Goal: Task Accomplishment & Management: Contribute content

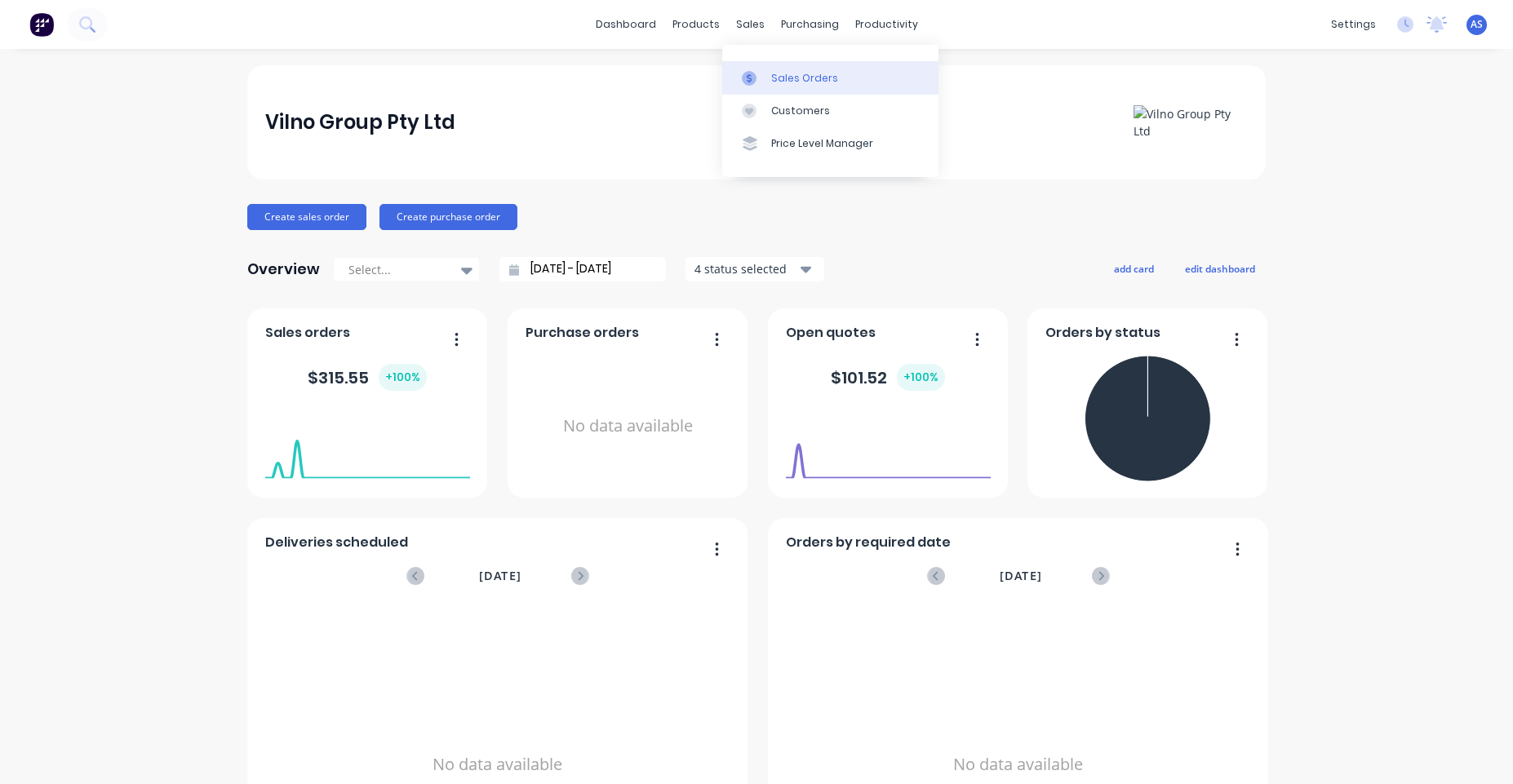
click at [759, 66] on link "Sales Orders" at bounding box center [830, 78] width 217 height 33
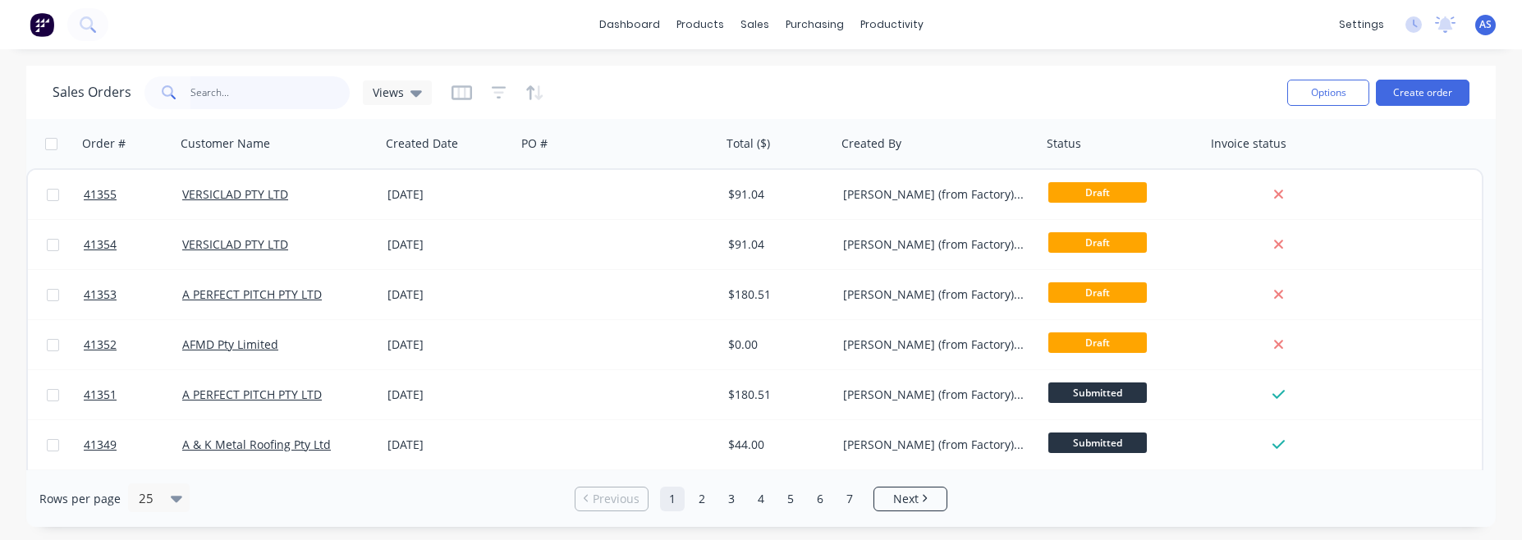
click at [232, 94] on input "text" at bounding box center [270, 92] width 160 height 33
click at [248, 85] on input "413" at bounding box center [270, 92] width 160 height 33
click at [258, 86] on input "413" at bounding box center [270, 92] width 160 height 33
click at [253, 98] on input "413" at bounding box center [270, 92] width 160 height 33
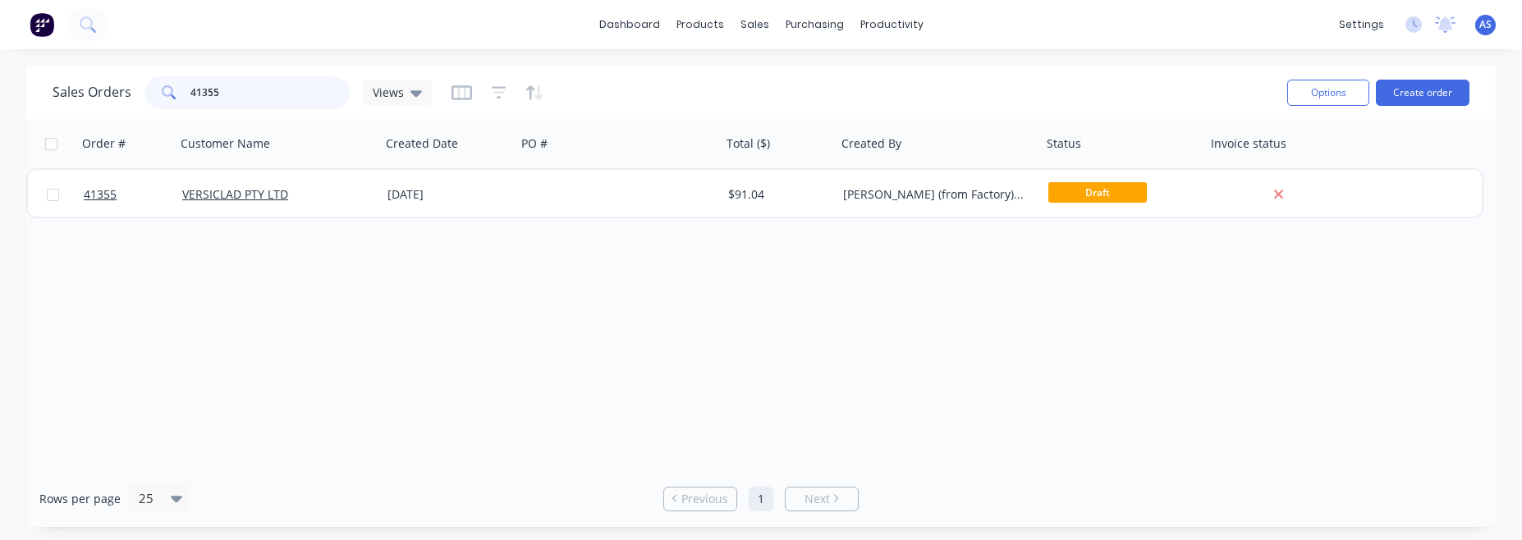
type input "41355"
click at [35, 19] on img at bounding box center [42, 24] width 25 height 25
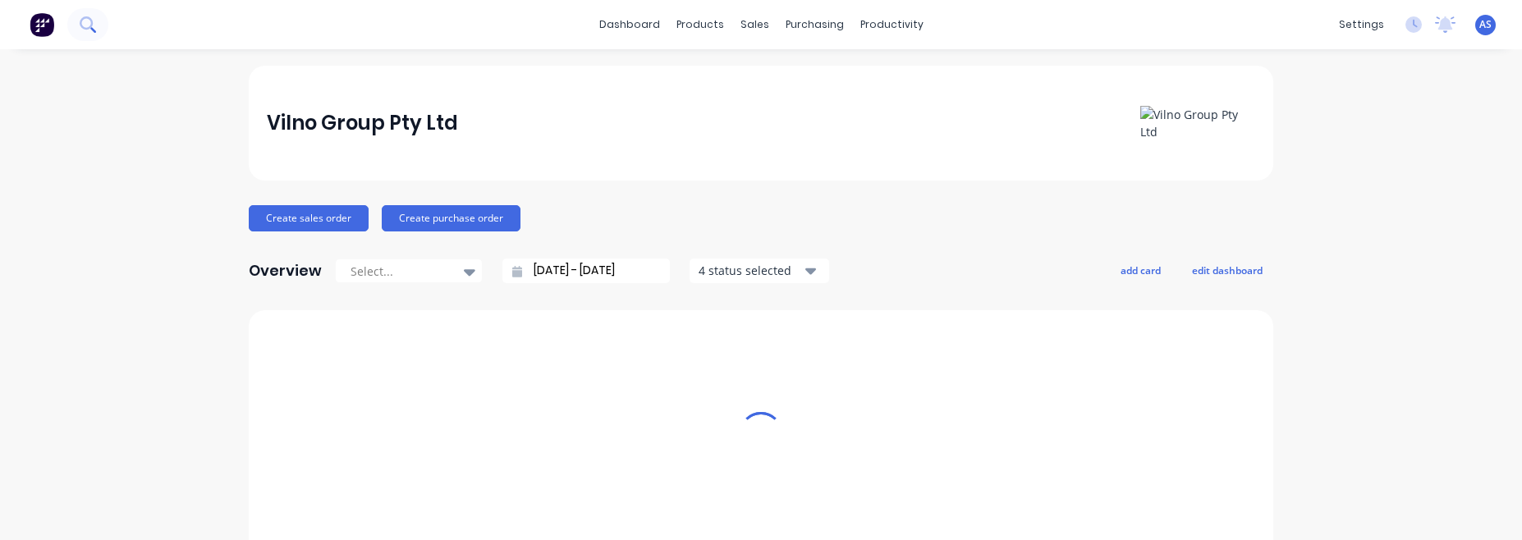
click at [85, 31] on icon at bounding box center [88, 24] width 16 height 16
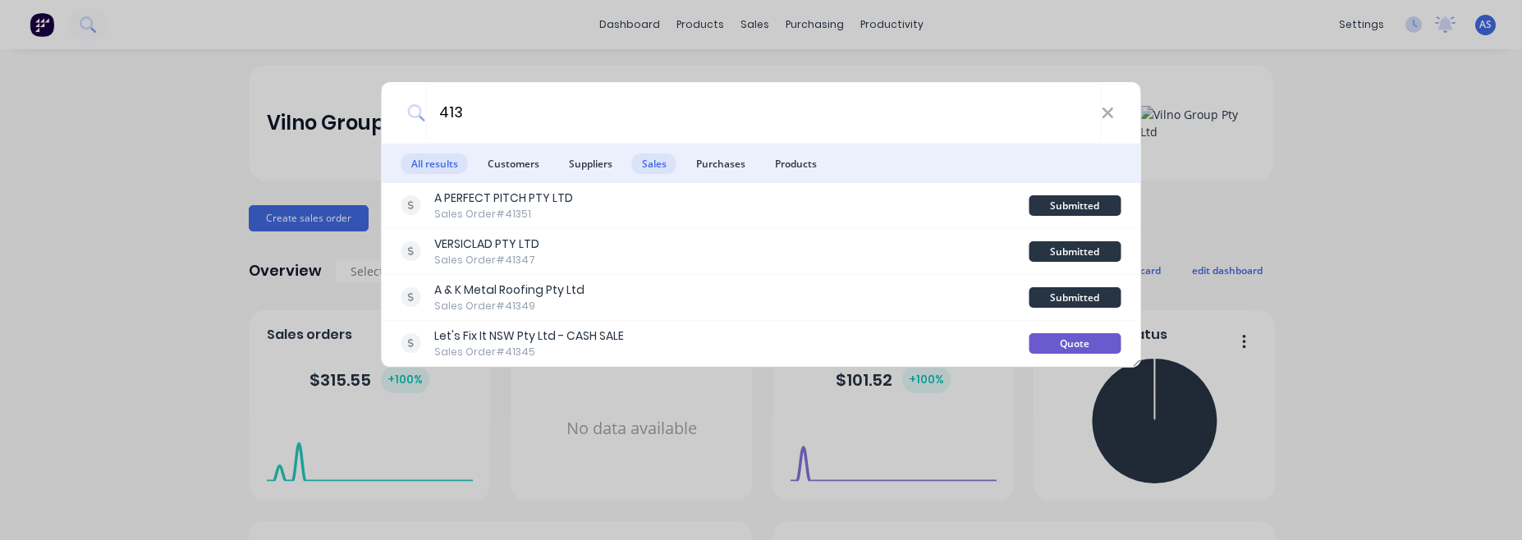
click at [648, 167] on span "Sales" at bounding box center [654, 163] width 44 height 21
click at [585, 132] on input "413" at bounding box center [763, 113] width 676 height 62
type input "4"
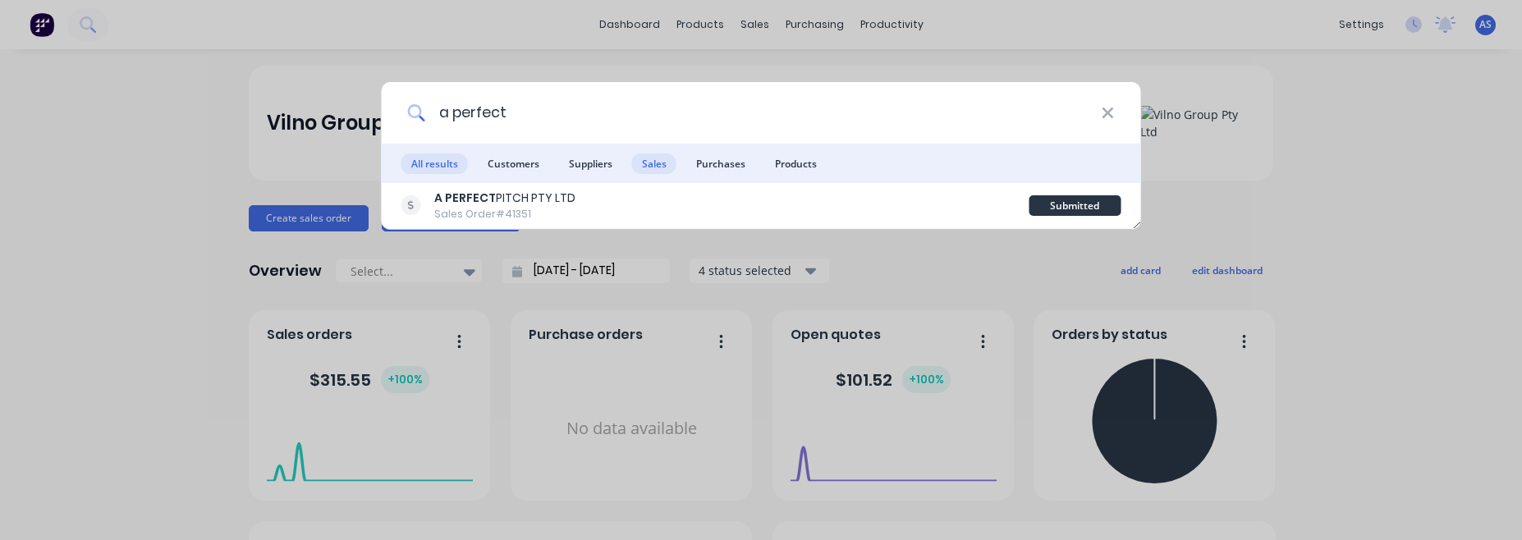
type input "a perfect"
click at [670, 163] on span "Sales" at bounding box center [654, 163] width 44 height 21
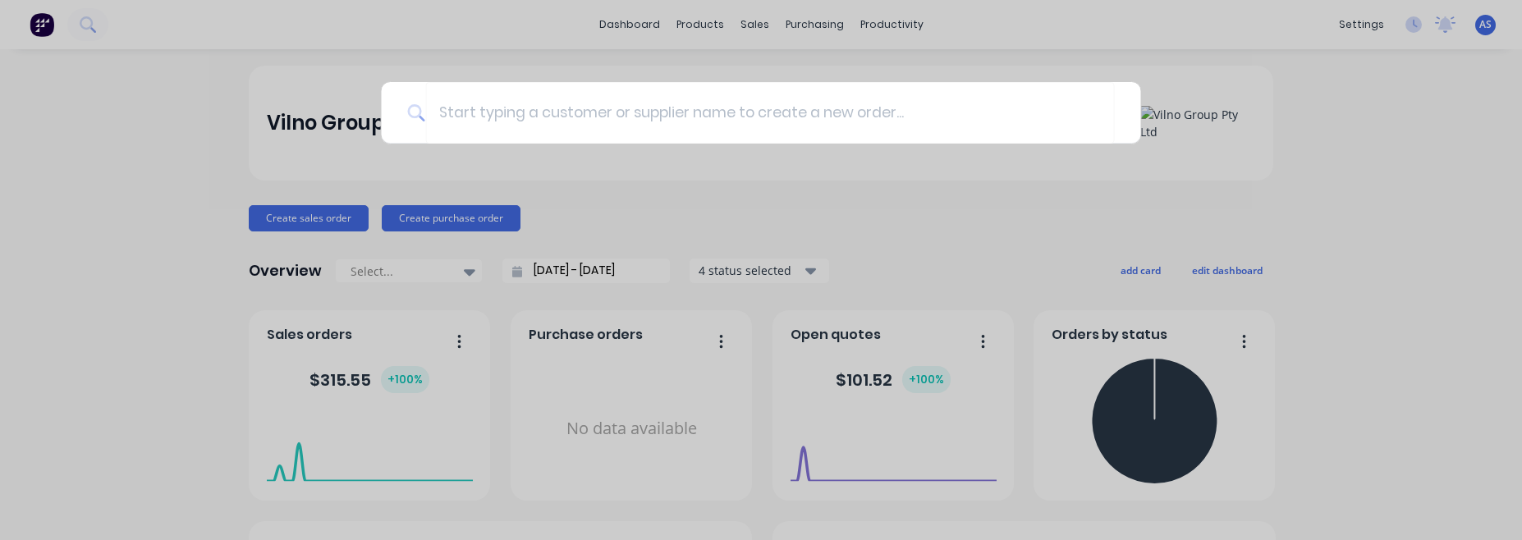
click at [981, 233] on div at bounding box center [761, 270] width 1522 height 540
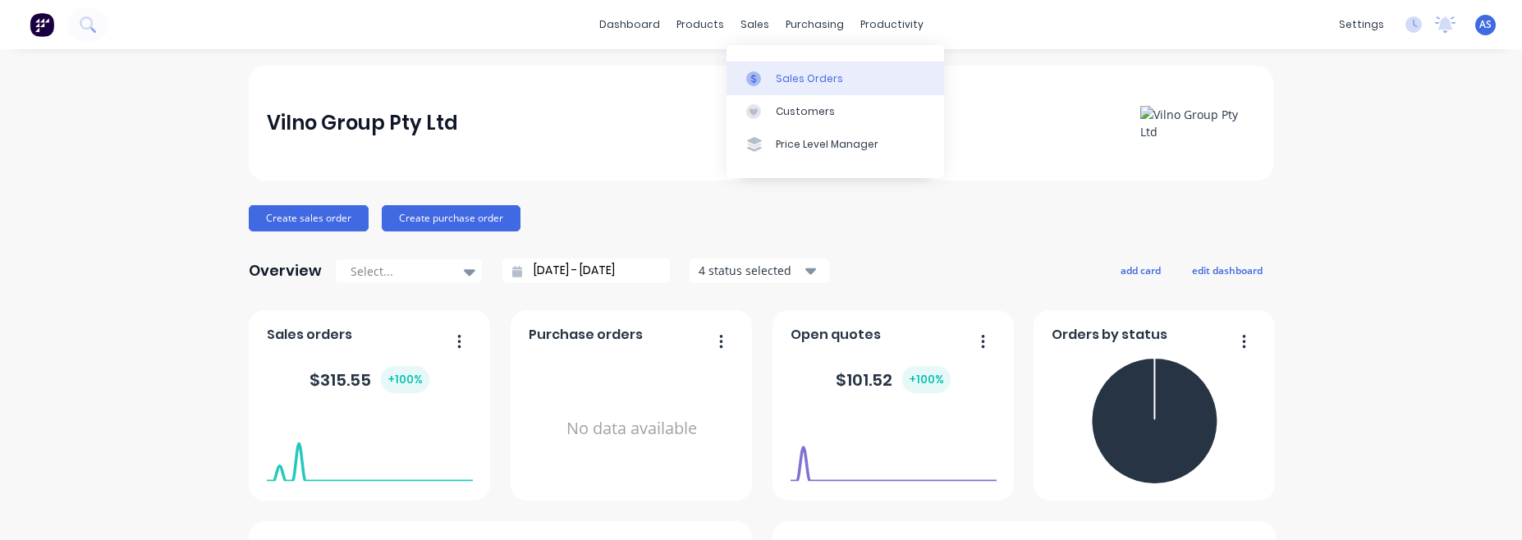
click at [770, 72] on div at bounding box center [758, 78] width 25 height 15
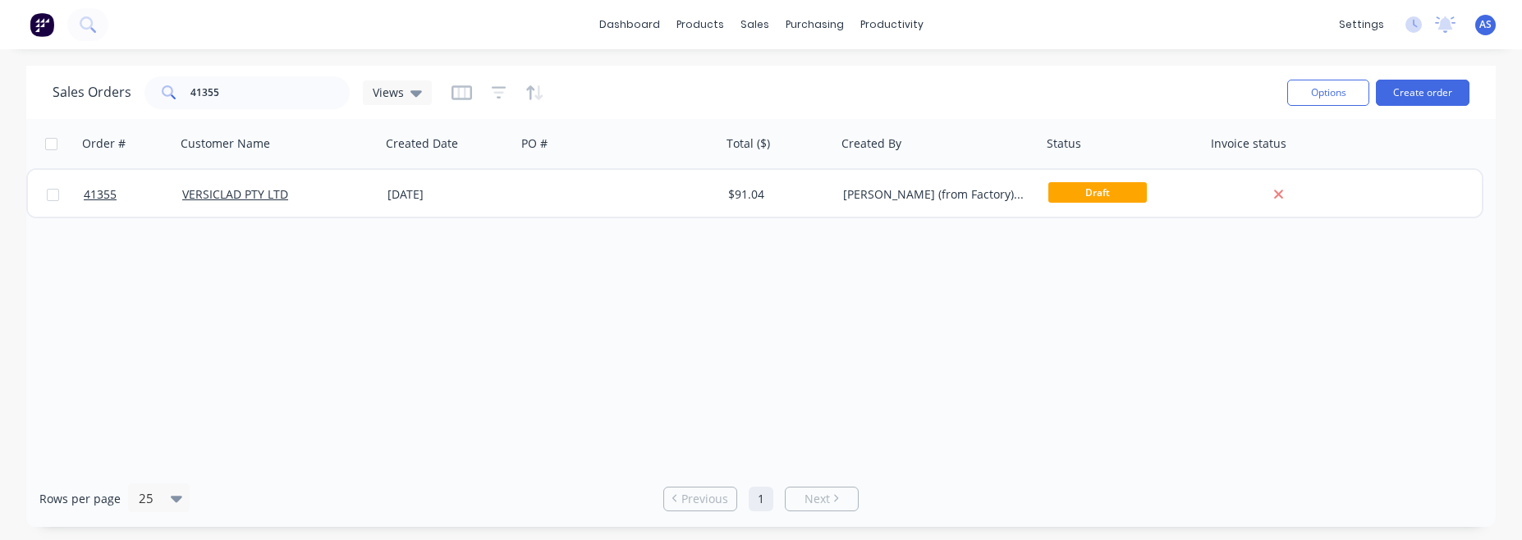
click at [1482, 19] on span "AS" at bounding box center [1485, 24] width 12 height 15
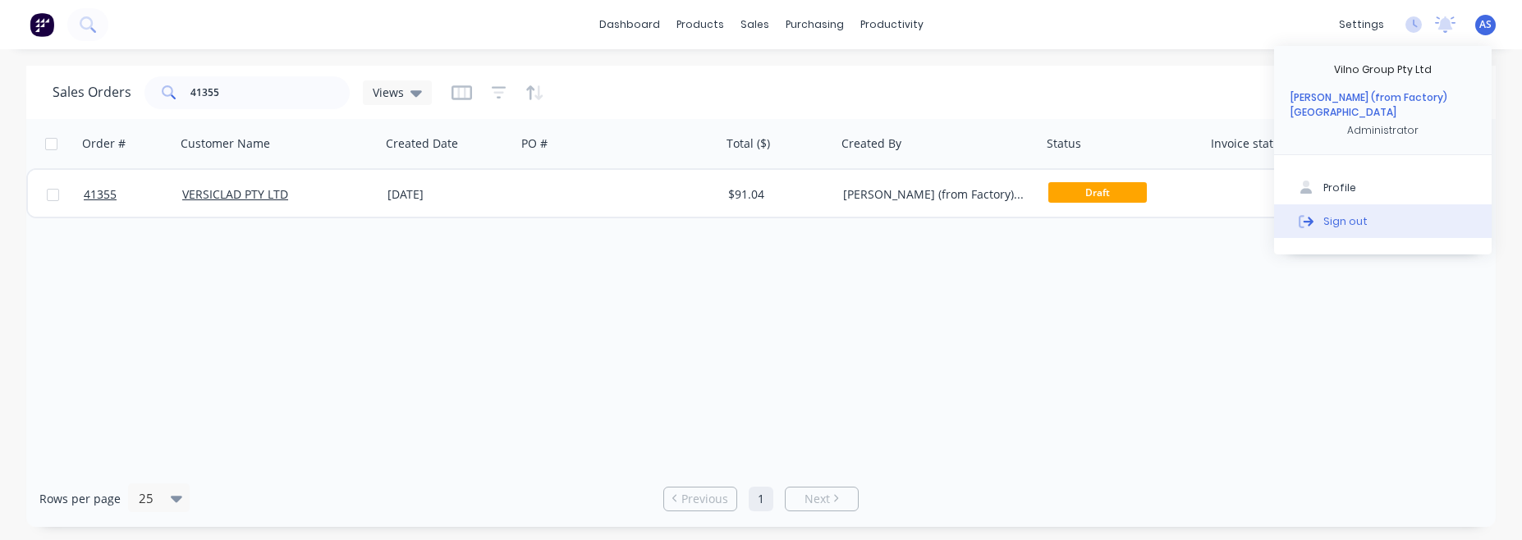
click at [1311, 213] on icon at bounding box center [1306, 220] width 15 height 15
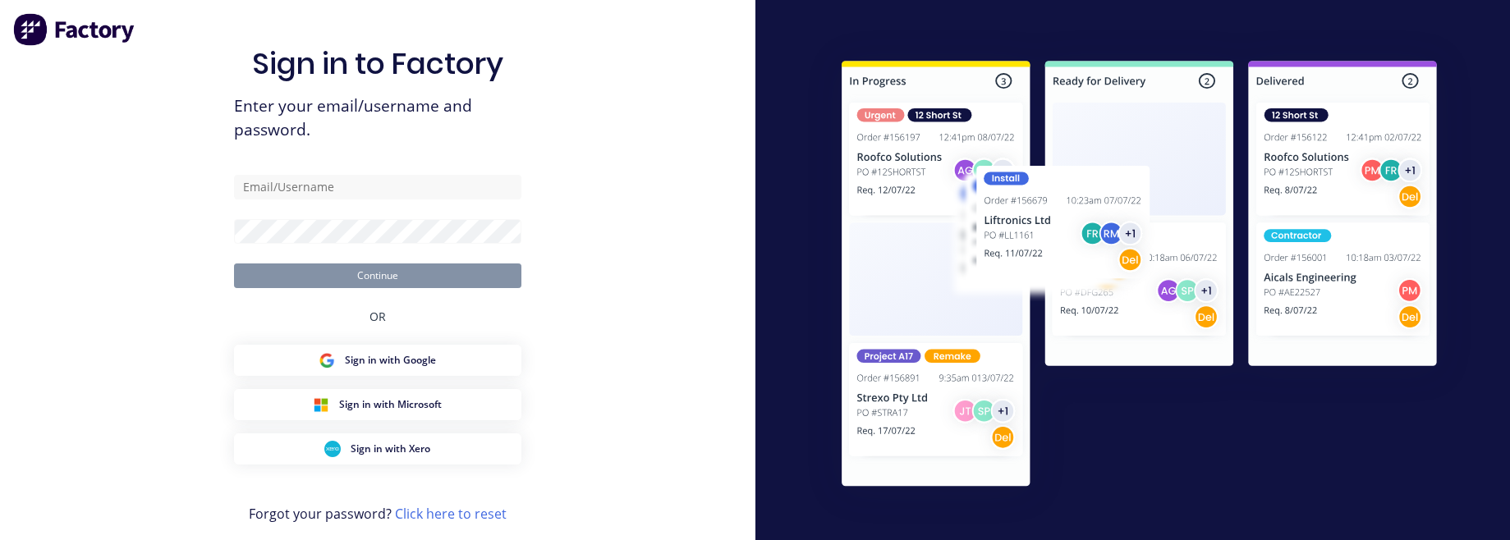
click at [422, 167] on div "Sign in to Factory Enter your email/username and password. Continue OR Sign in …" at bounding box center [377, 298] width 287 height 504
click at [417, 189] on input "text" at bounding box center [377, 187] width 287 height 25
click at [162, 346] on div "Sign in to Factory Enter your email/username and password. Continue OR Sign in …" at bounding box center [377, 281] width 755 height 563
click at [373, 191] on input "text" at bounding box center [377, 187] width 287 height 25
type input "[PERSON_NAME][EMAIL_ADDRESS][DOMAIN_NAME]"
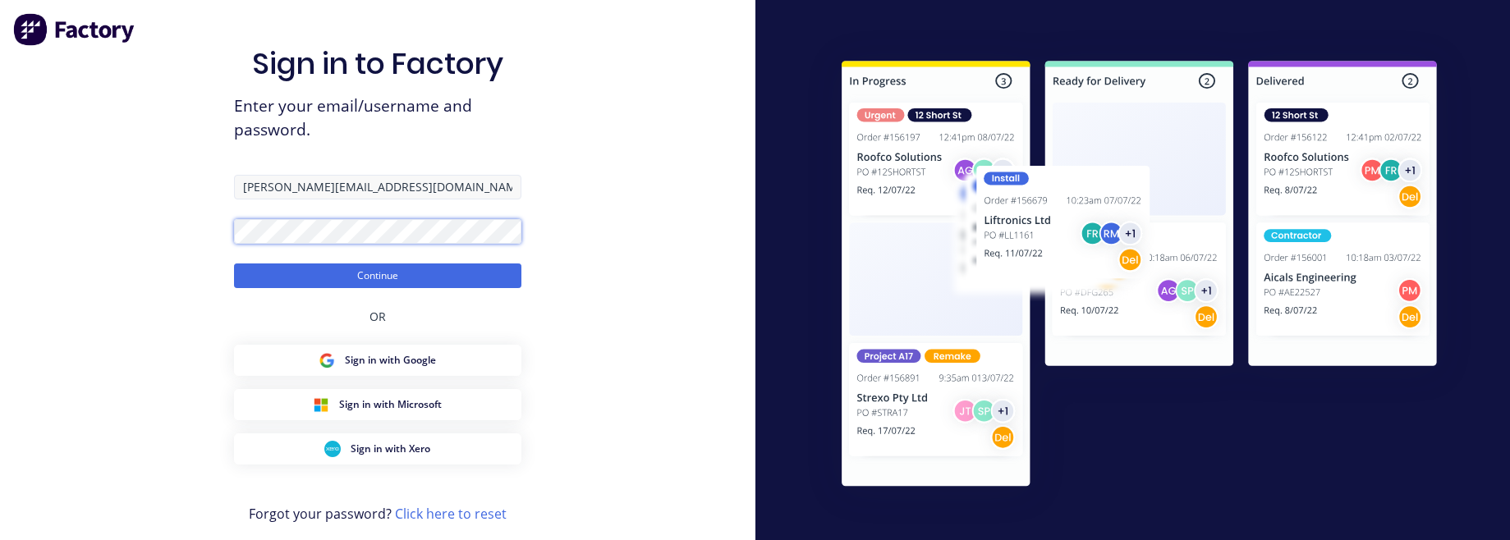
click at [234, 263] on button "Continue" at bounding box center [377, 275] width 287 height 25
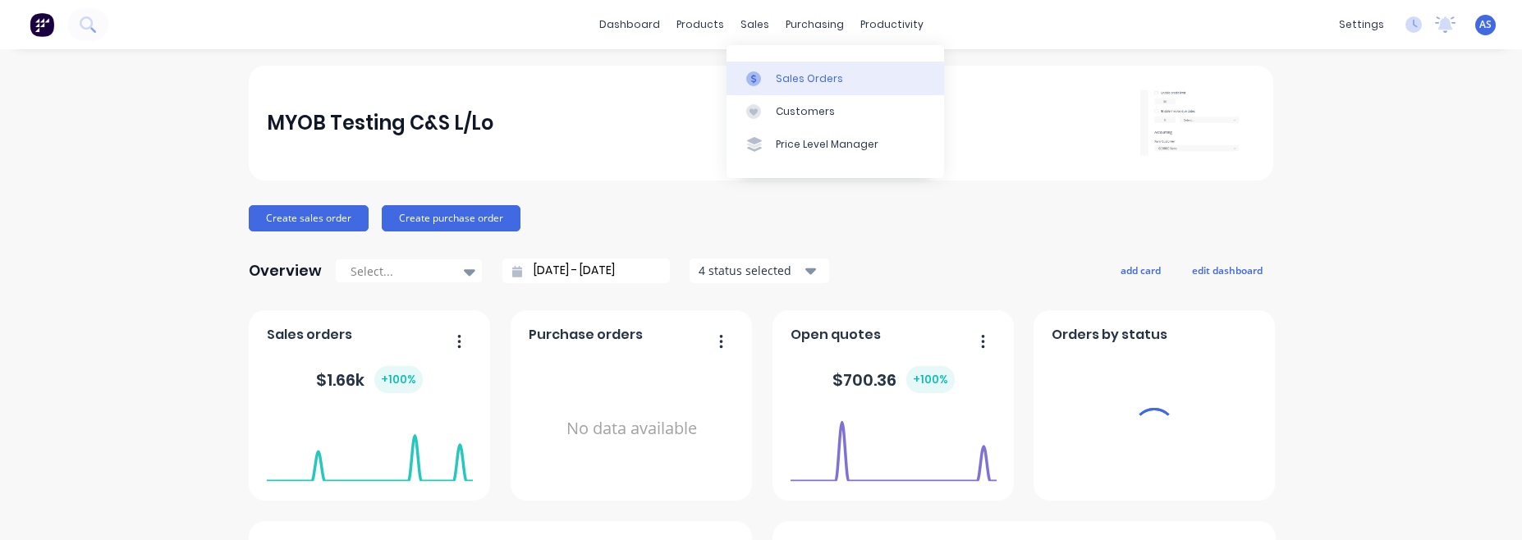
click at [769, 76] on div at bounding box center [758, 78] width 25 height 15
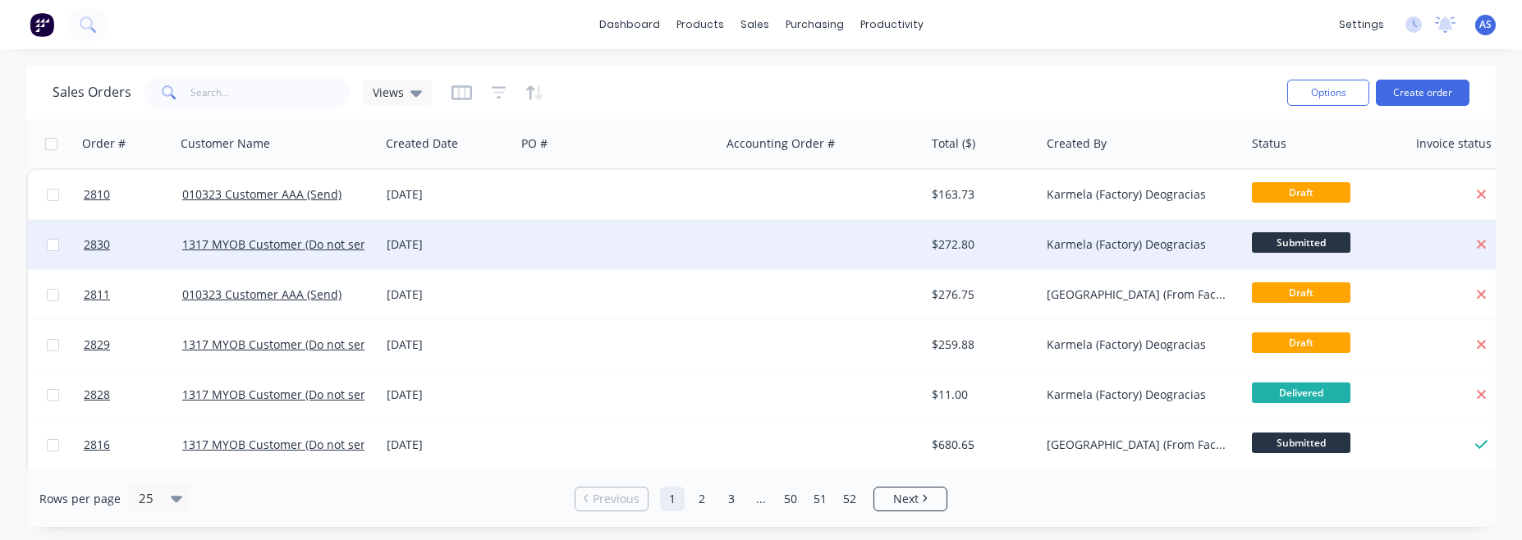
click at [421, 233] on div "23 Sep 2025" at bounding box center [447, 244] width 135 height 49
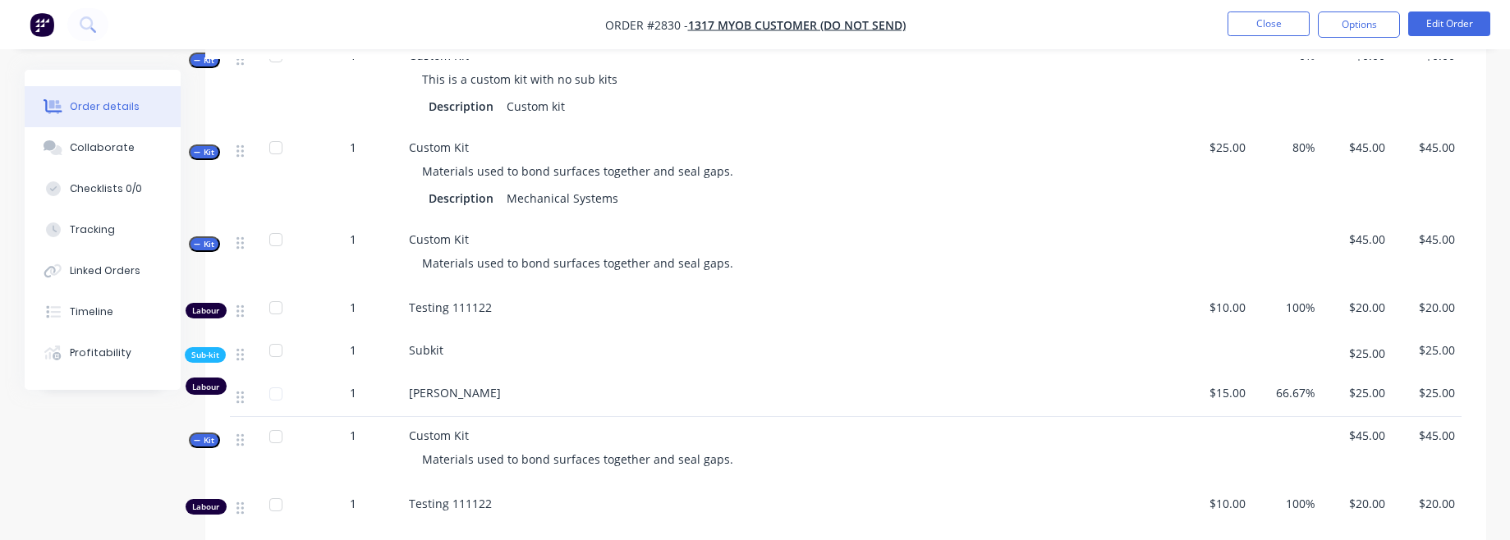
scroll to position [1478, 0]
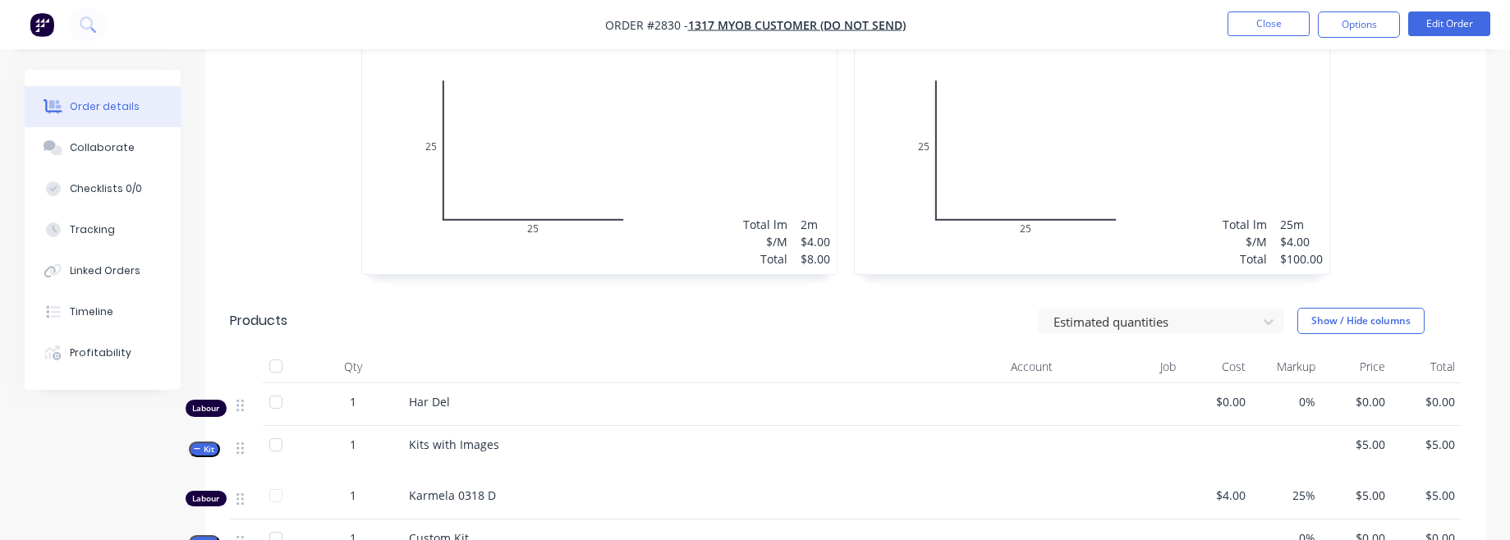
scroll to position [591, 0]
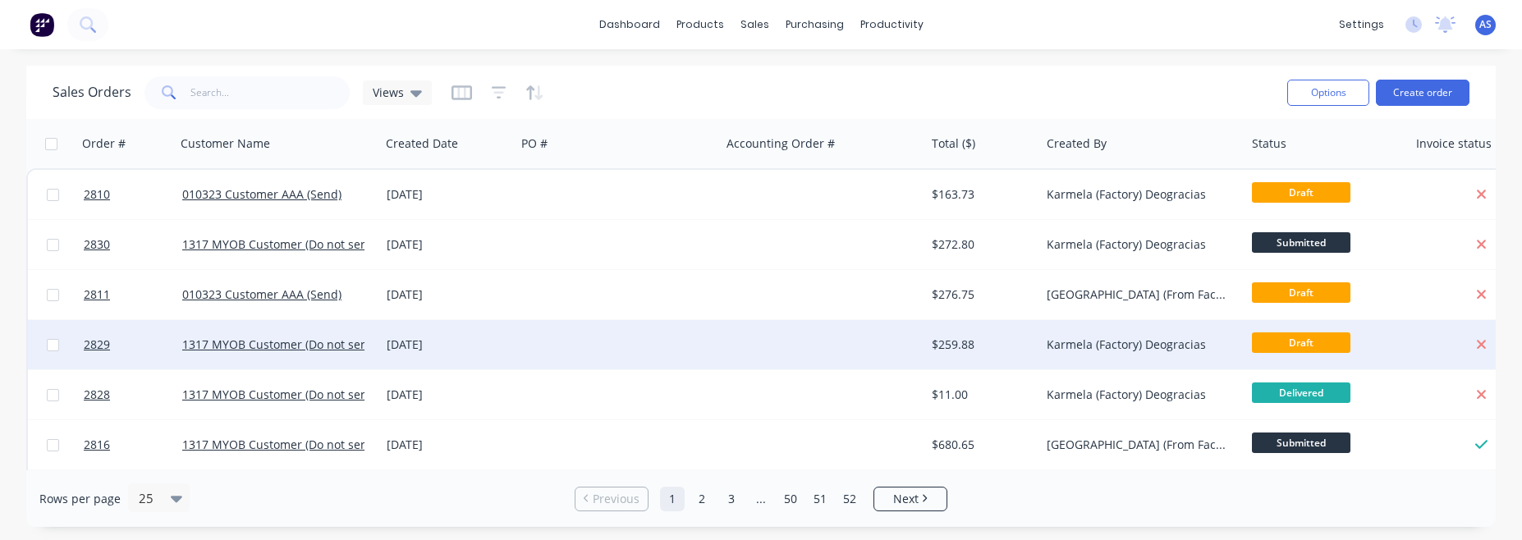
click at [741, 341] on div at bounding box center [823, 344] width 205 height 49
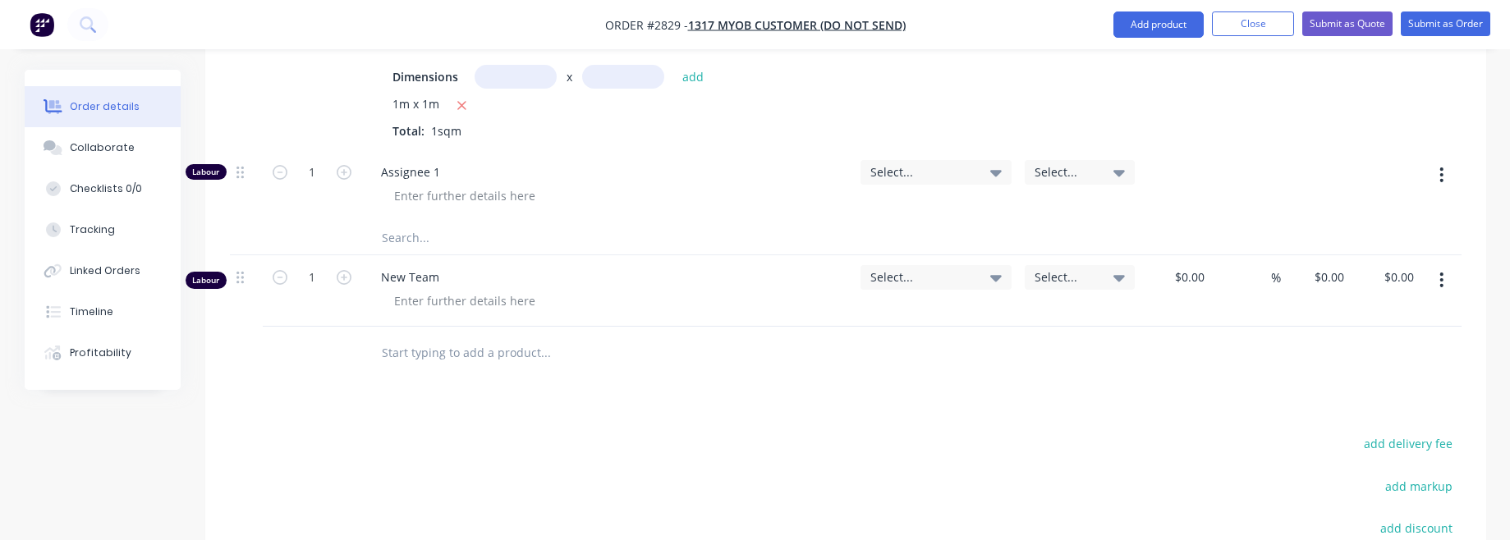
scroll to position [2857, 0]
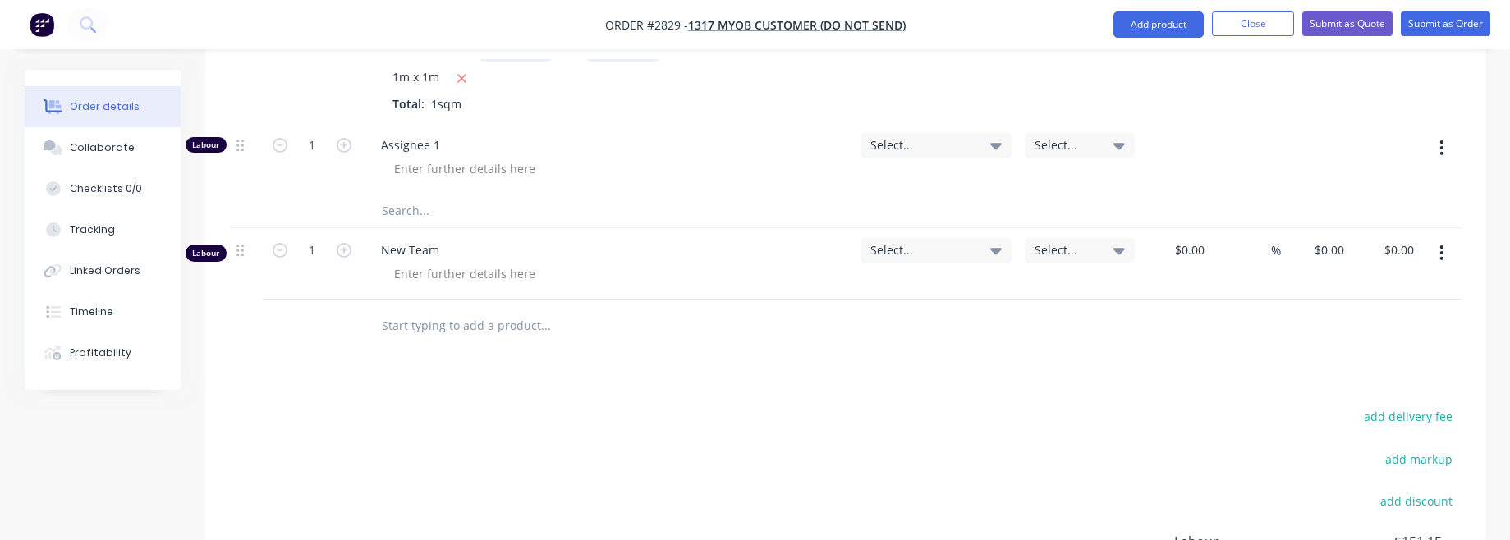
click at [429, 309] on input "text" at bounding box center [545, 325] width 328 height 33
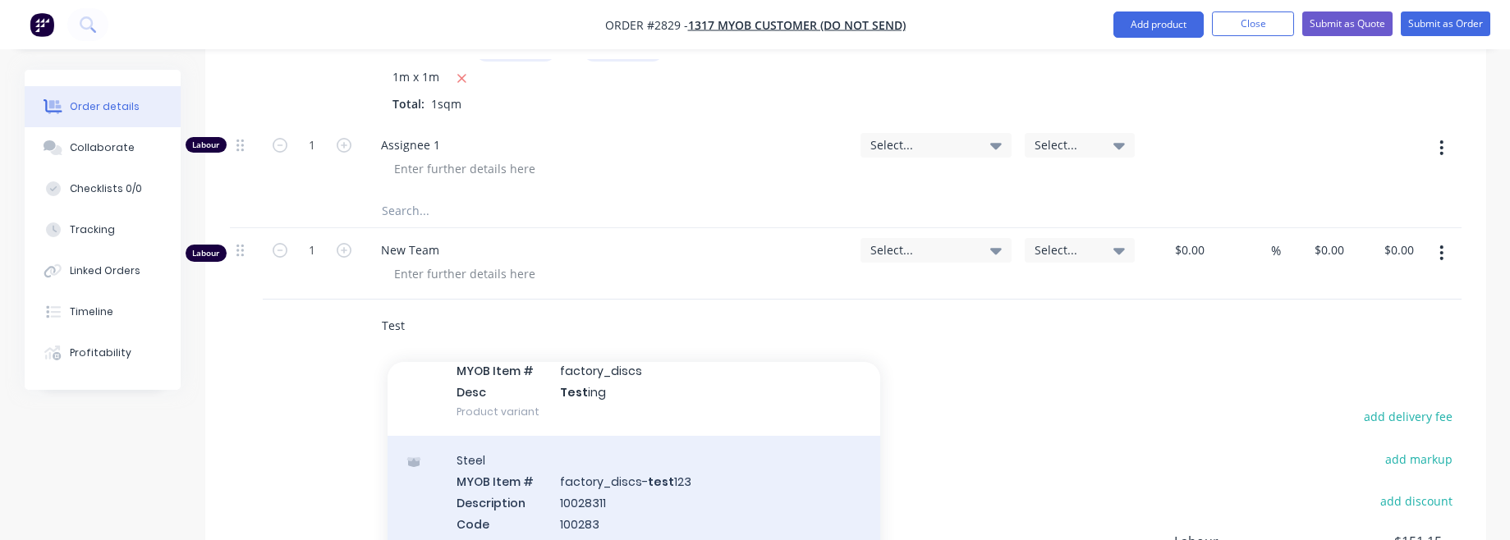
scroll to position [99, 0]
type input "Test"
click at [639, 427] on div "Steel MYOB Item # factory_discs- test 123 Description 10028311 Code 100283 Prod…" at bounding box center [633, 493] width 493 height 132
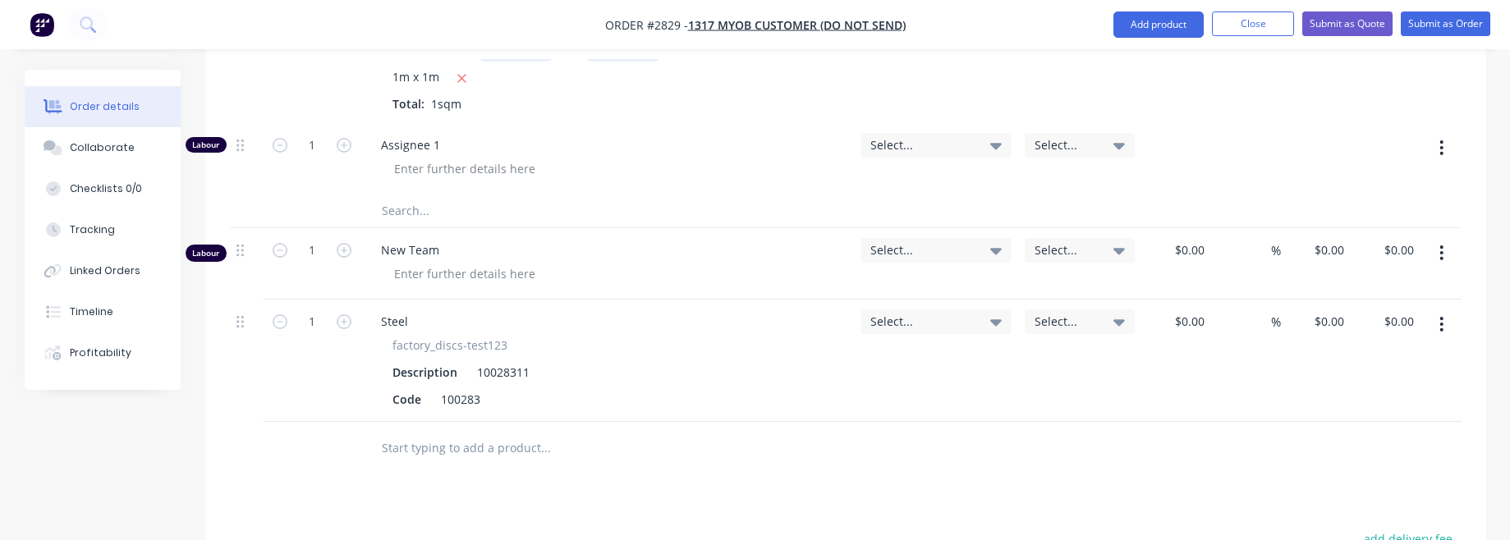
click at [501, 432] on input "text" at bounding box center [545, 448] width 328 height 33
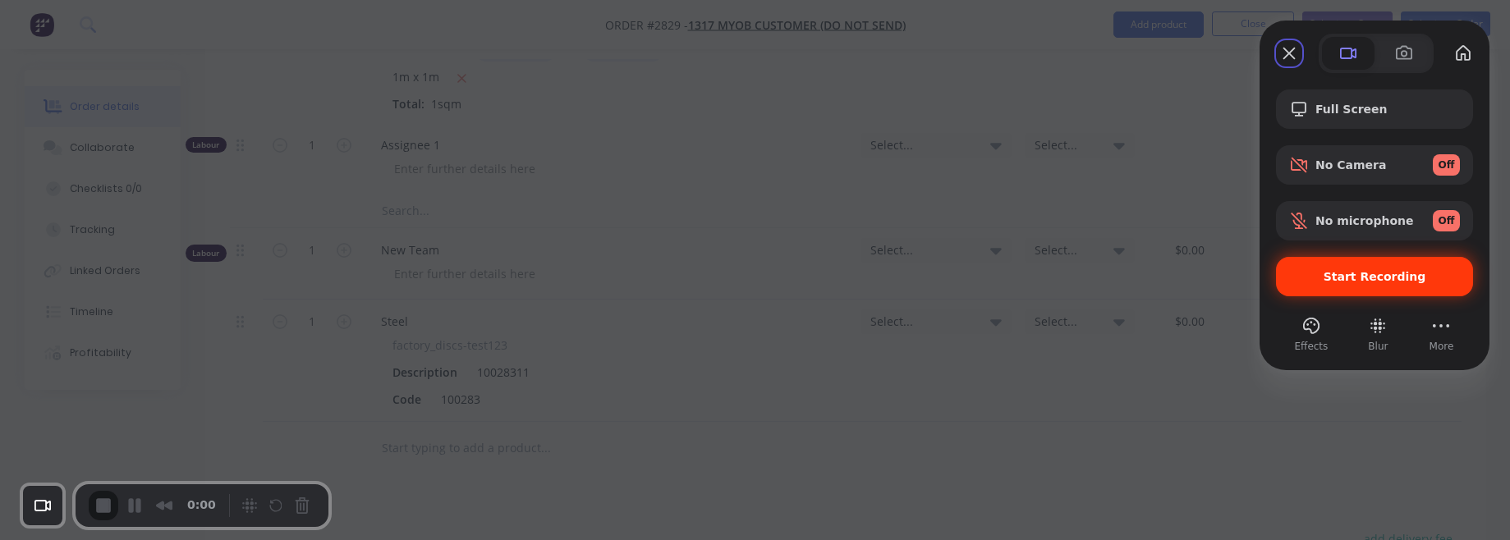
click at [1361, 278] on span "Start Recording" at bounding box center [1374, 276] width 103 height 13
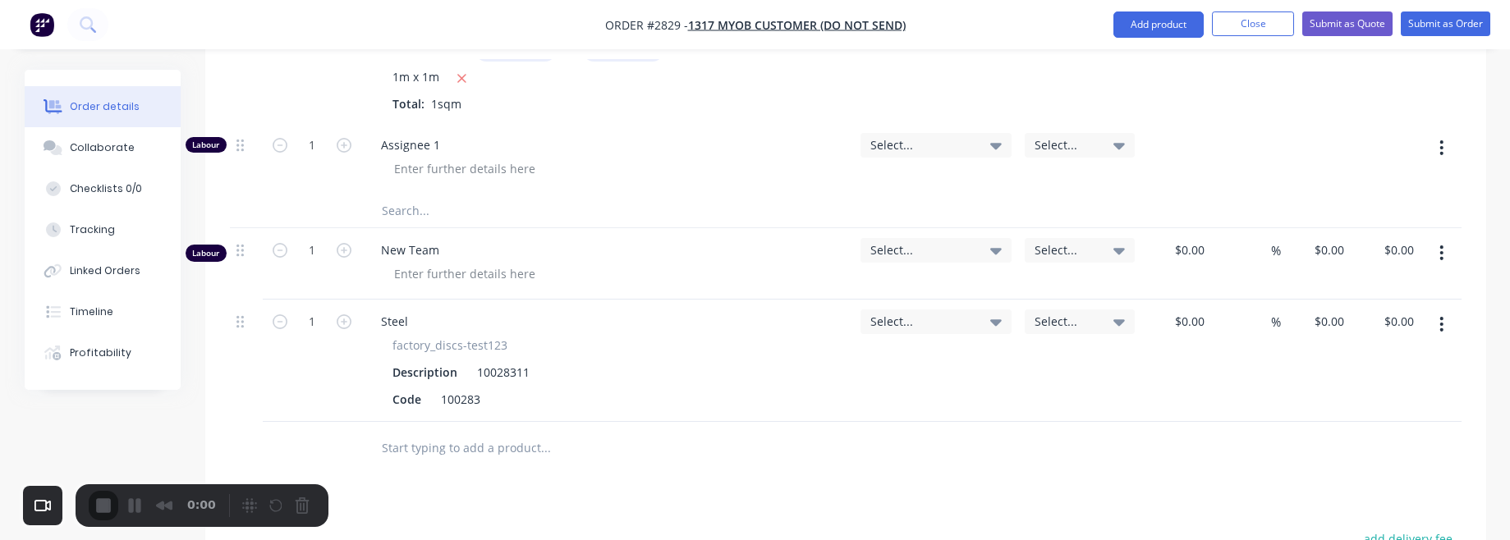
click at [463, 432] on input "text" at bounding box center [545, 448] width 328 height 33
click at [555, 432] on input "text" at bounding box center [545, 448] width 328 height 33
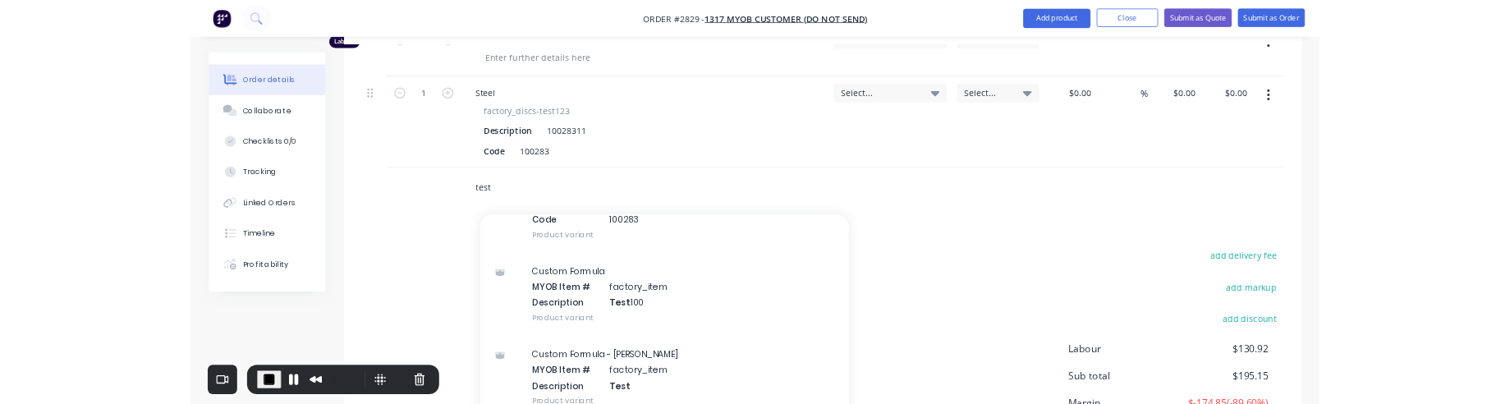
scroll to position [493, 0]
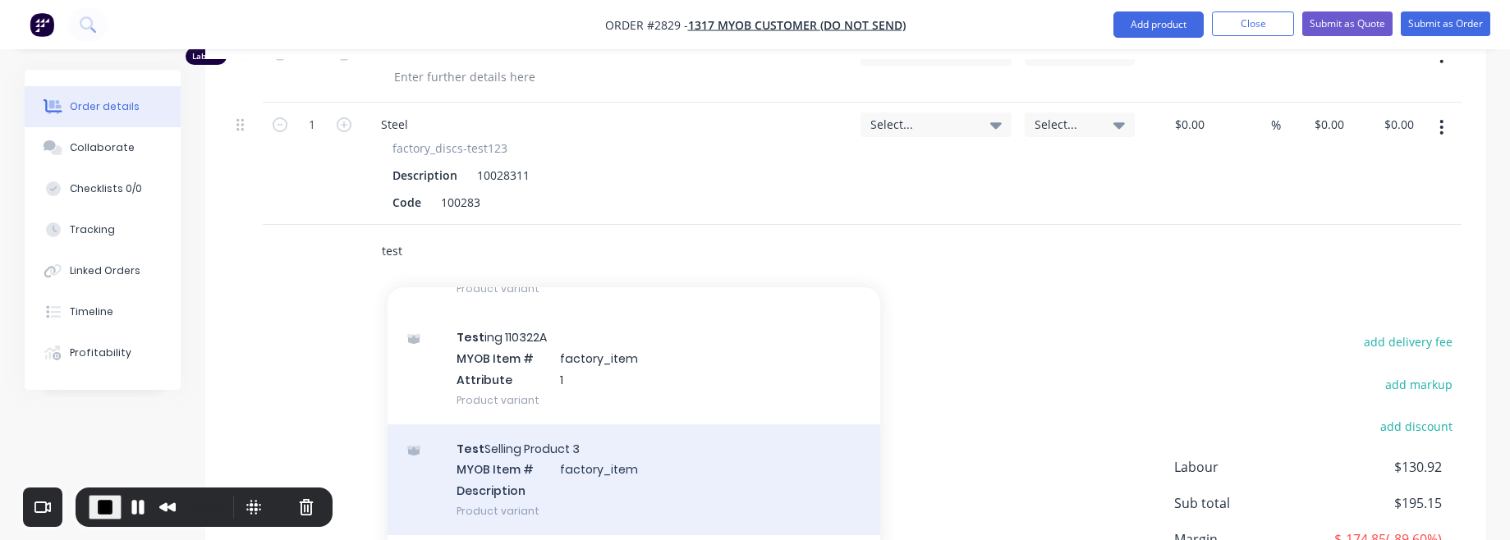
type input "test"
click at [668, 433] on div "Test Selling Product 3 MYOB Item # factory_item Description Product variant" at bounding box center [633, 479] width 493 height 111
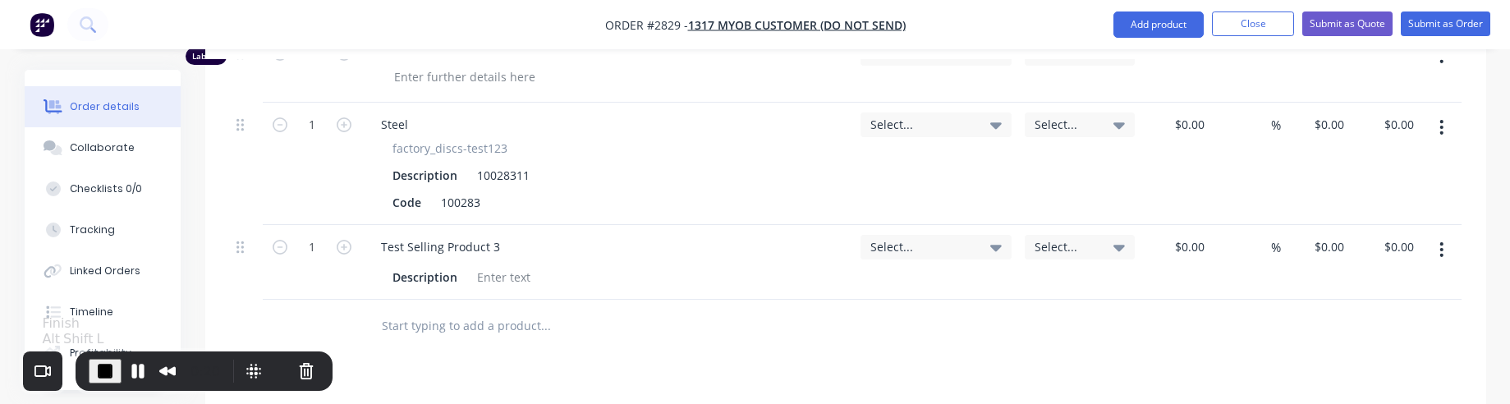
click at [107, 366] on span "End Recording" at bounding box center [105, 371] width 20 height 20
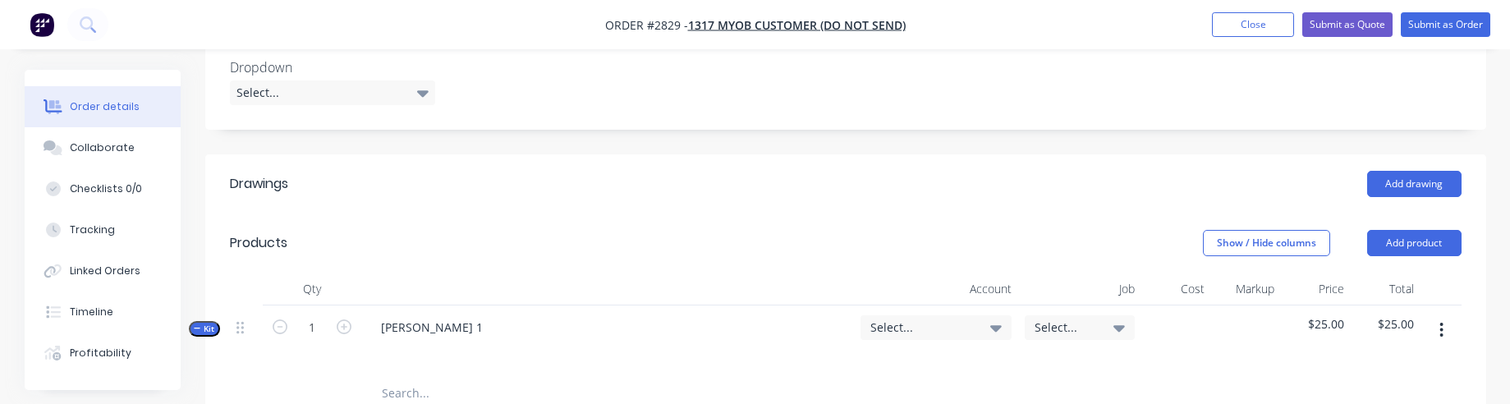
scroll to position [296, 0]
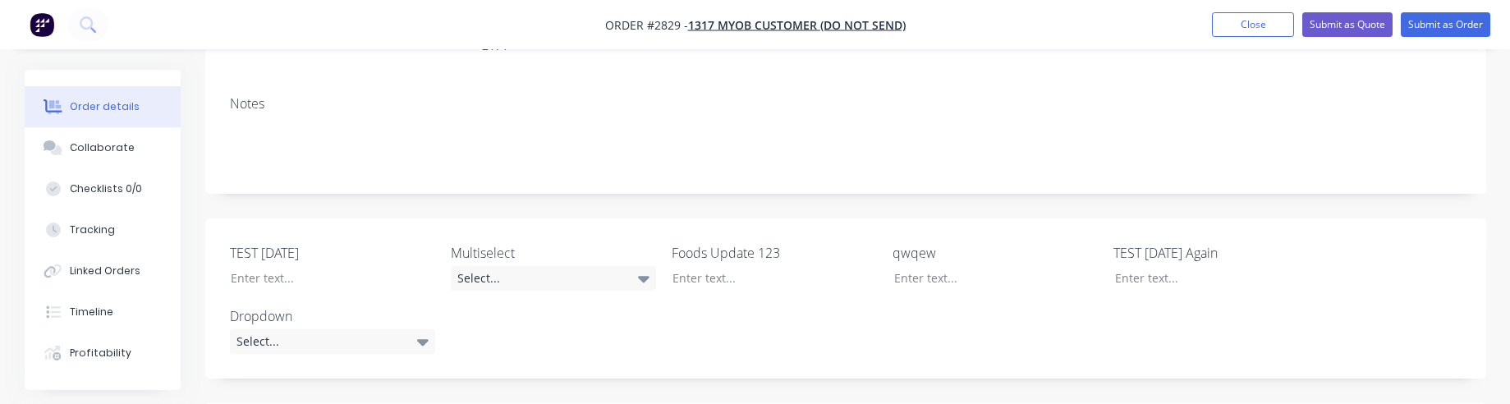
click at [54, 21] on button "button" at bounding box center [42, 24] width 34 height 26
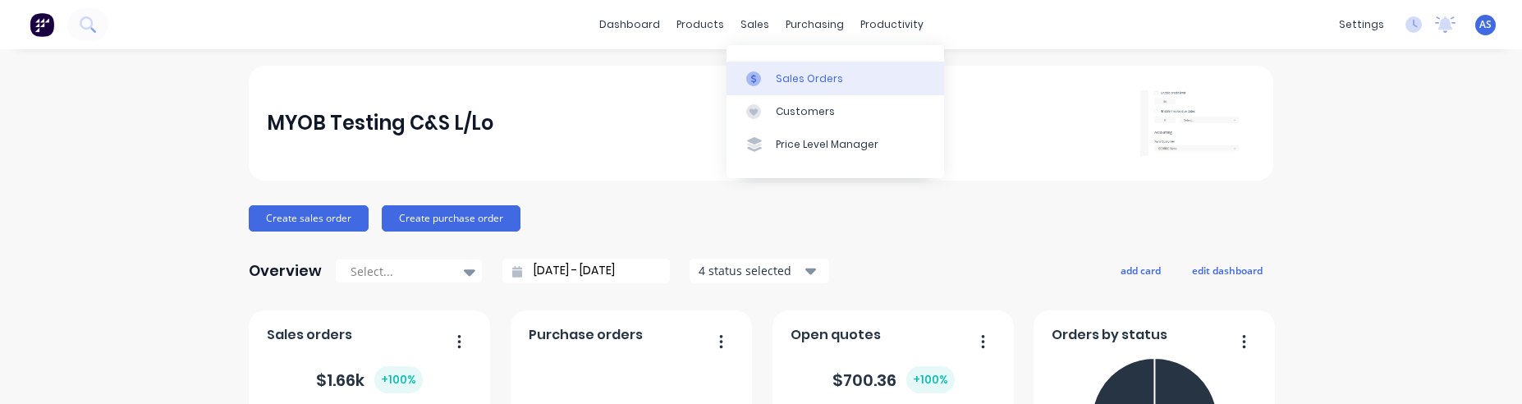
click at [778, 84] on div "Sales Orders" at bounding box center [809, 78] width 67 height 15
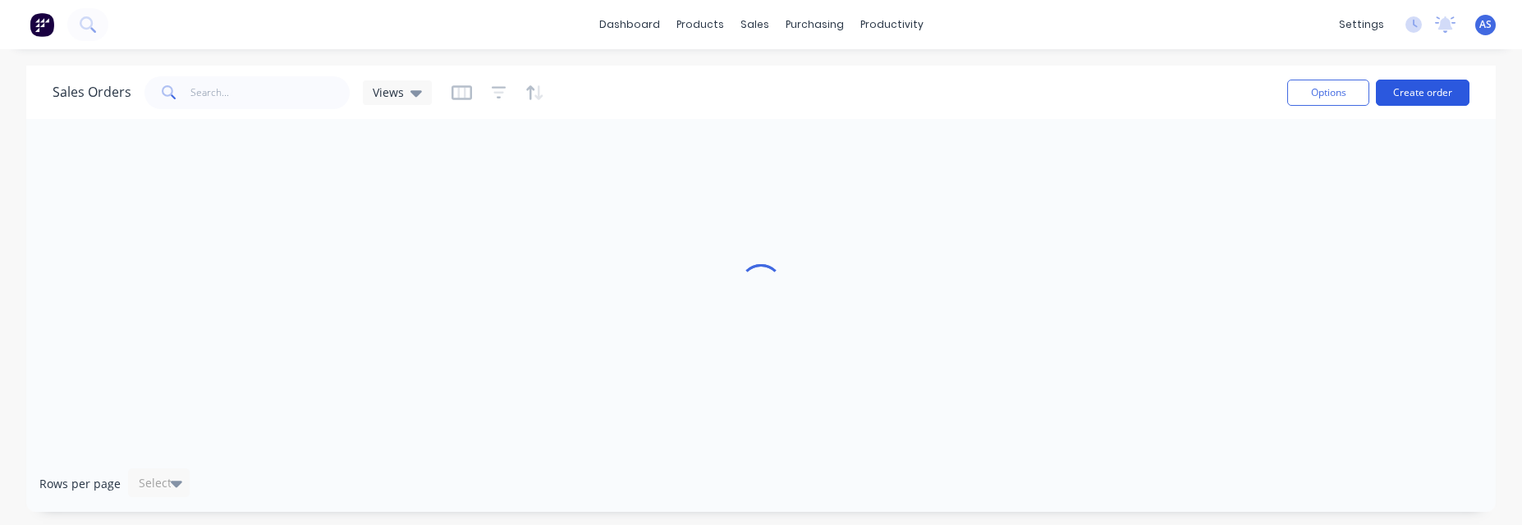
click at [1427, 98] on button "Create order" at bounding box center [1423, 93] width 94 height 26
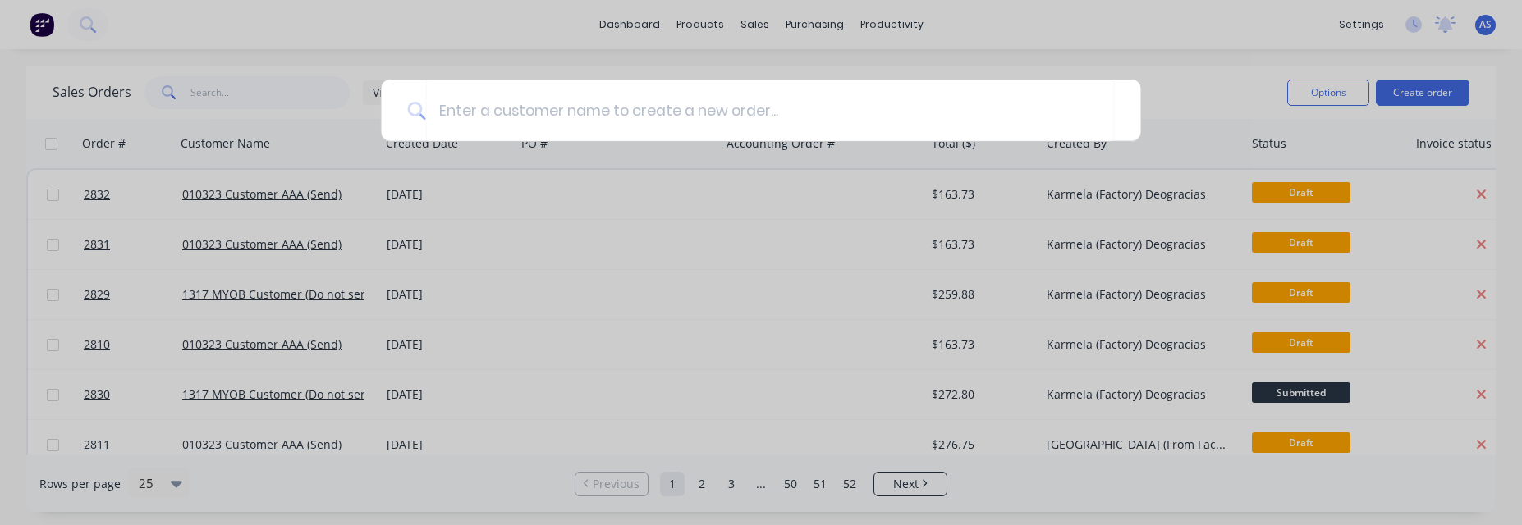
click at [1056, 46] on div at bounding box center [761, 262] width 1522 height 525
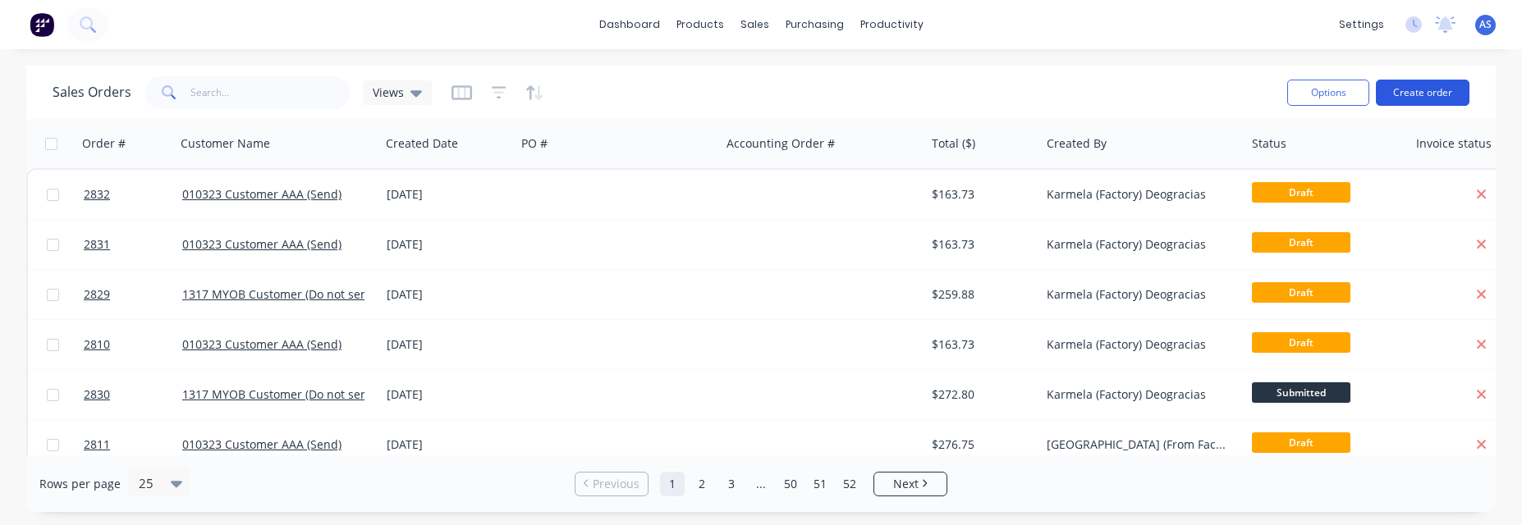
click at [1399, 92] on button "Create order" at bounding box center [1423, 93] width 94 height 26
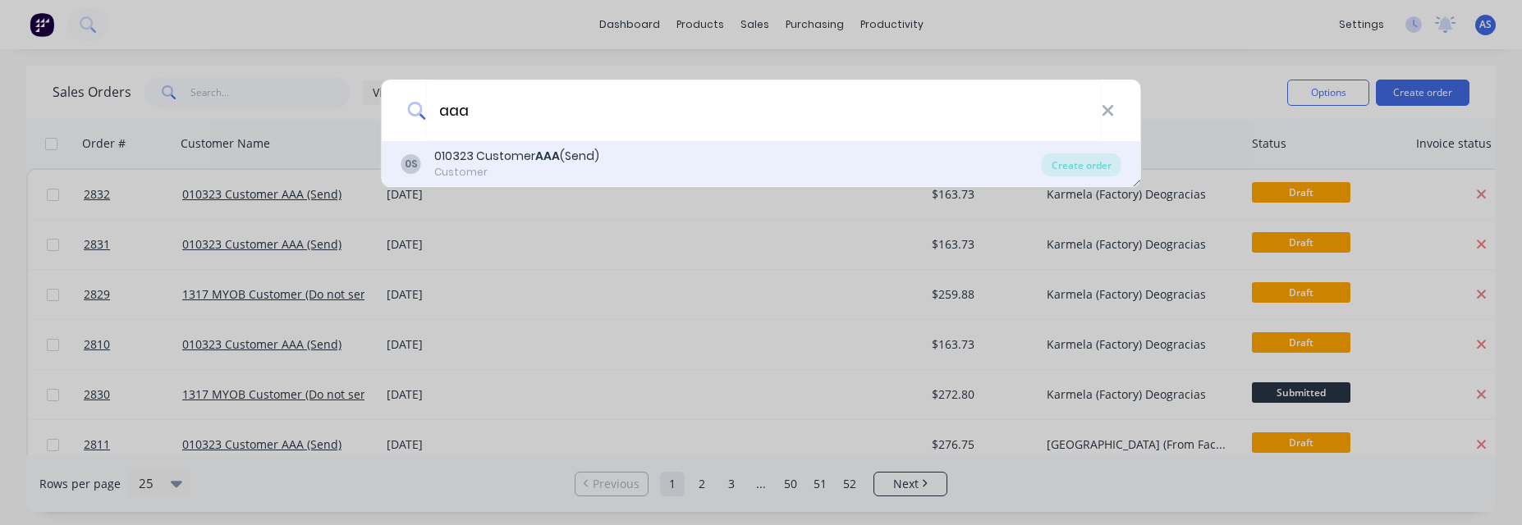
type input "aaa"
click at [568, 175] on div "Customer" at bounding box center [516, 172] width 165 height 15
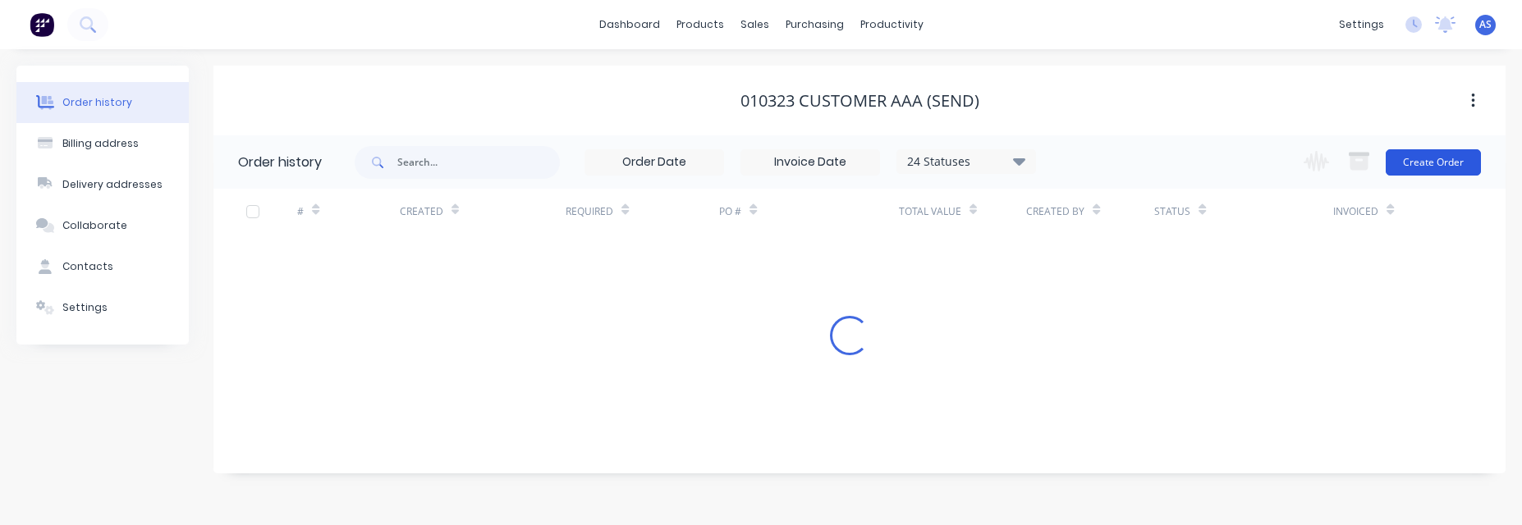
click at [1423, 158] on button "Create Order" at bounding box center [1433, 162] width 95 height 26
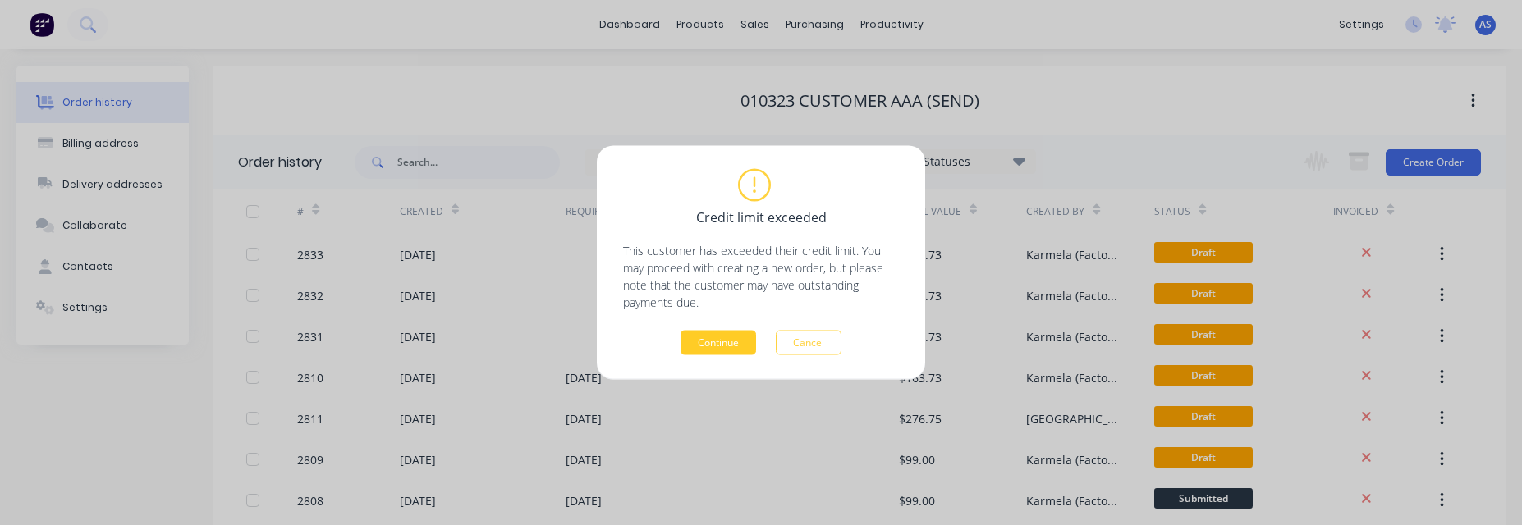
click at [746, 333] on button "Continue" at bounding box center [718, 343] width 76 height 25
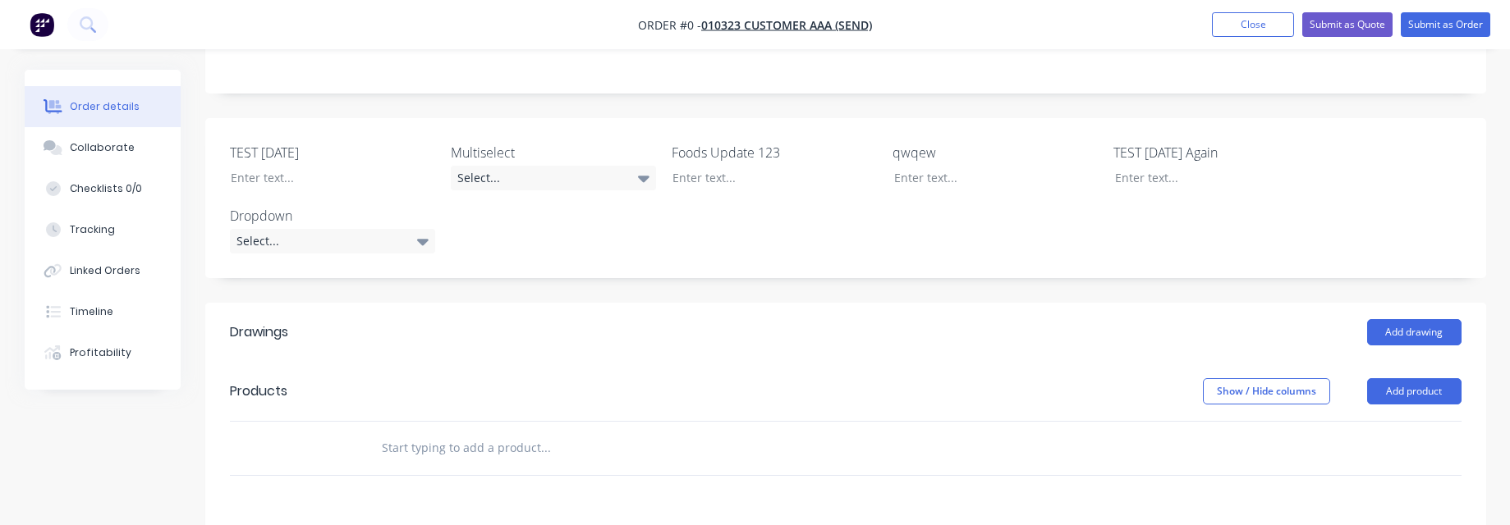
scroll to position [493, 0]
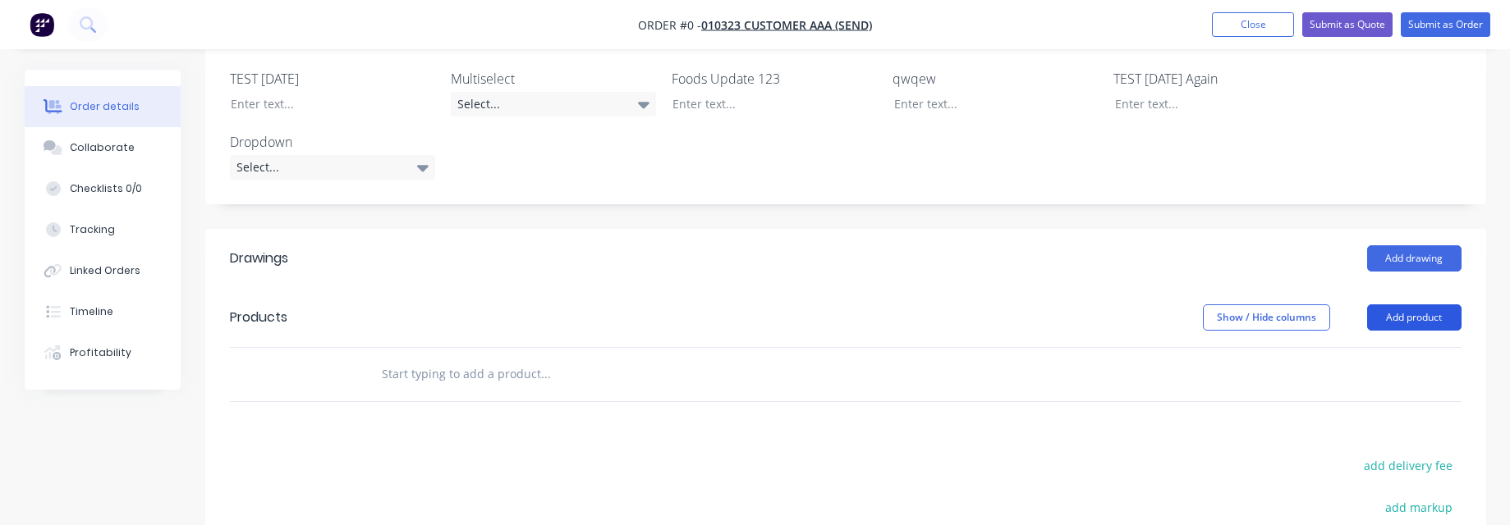
click at [1404, 305] on button "Add product" at bounding box center [1414, 318] width 94 height 26
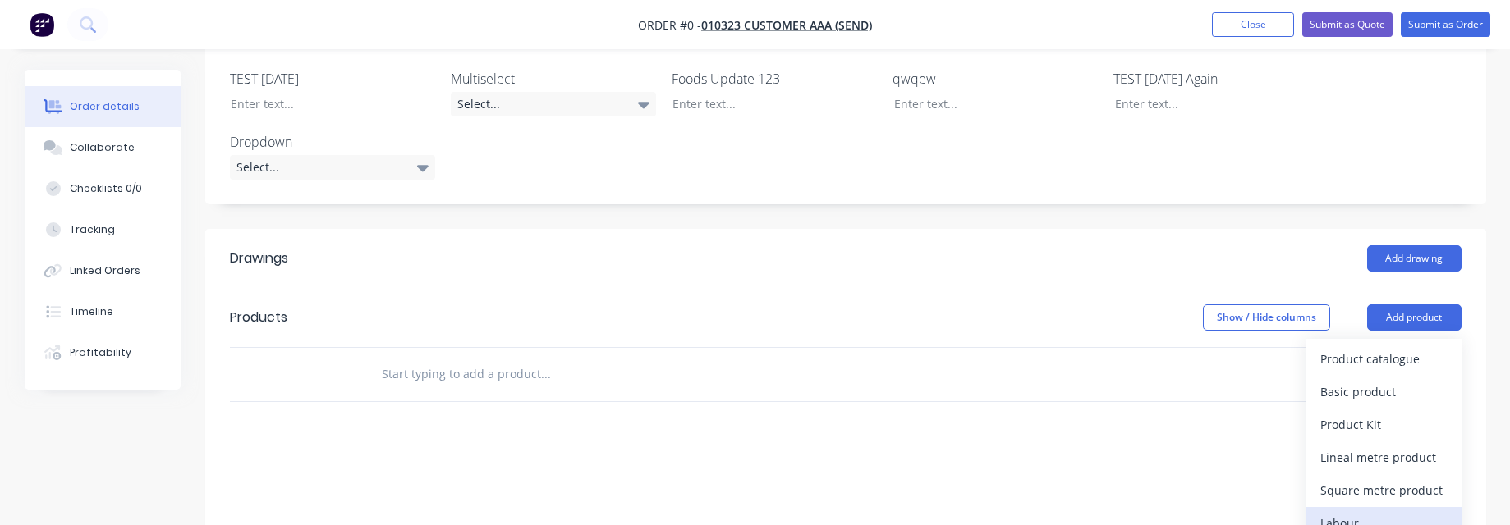
click at [1349, 403] on div "Labour" at bounding box center [1383, 523] width 126 height 24
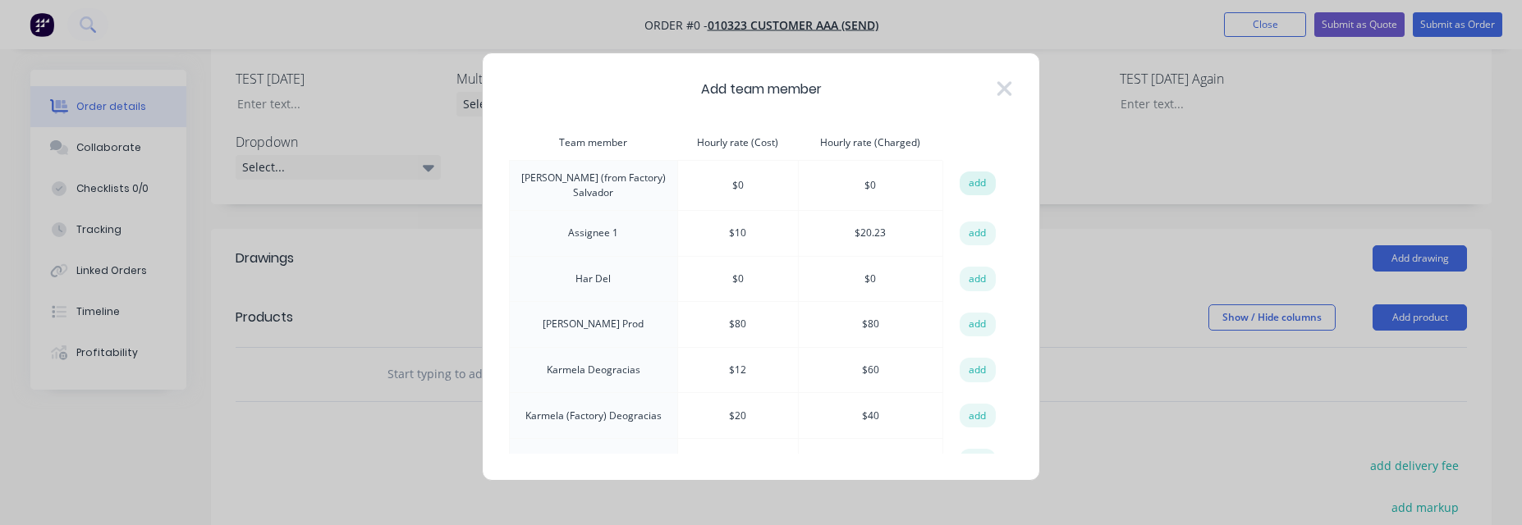
click at [976, 181] on button "add" at bounding box center [978, 184] width 36 height 25
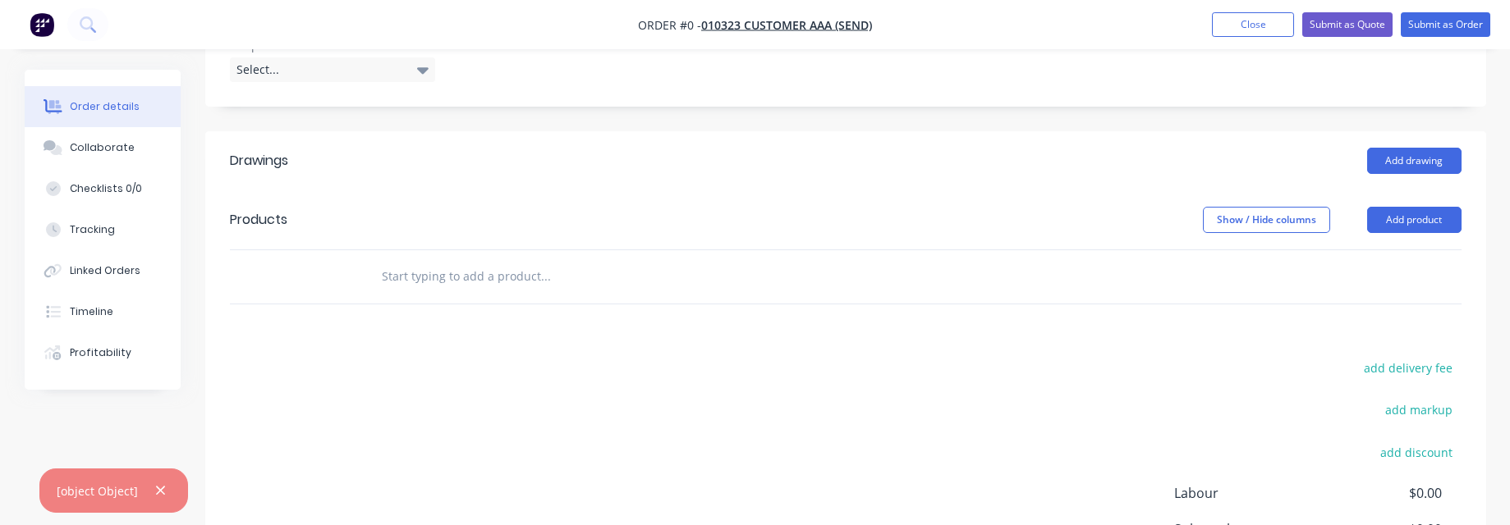
scroll to position [591, 0]
click at [1423, 206] on button "Add product" at bounding box center [1414, 219] width 94 height 26
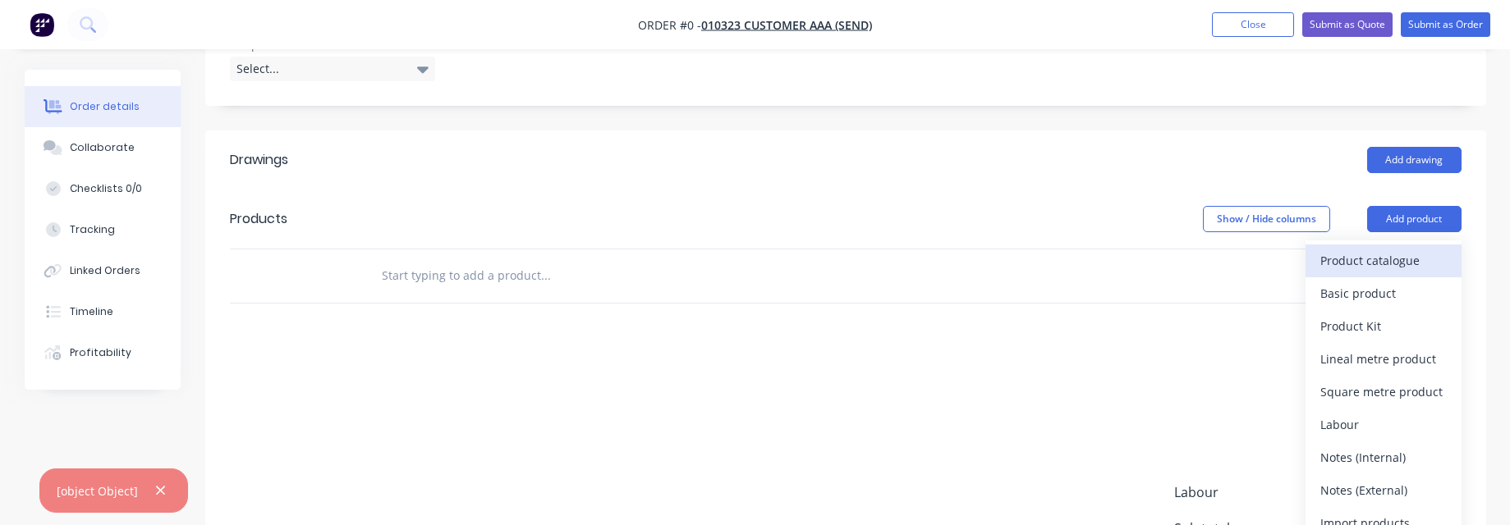
click at [1387, 249] on div "Product catalogue" at bounding box center [1383, 261] width 126 height 24
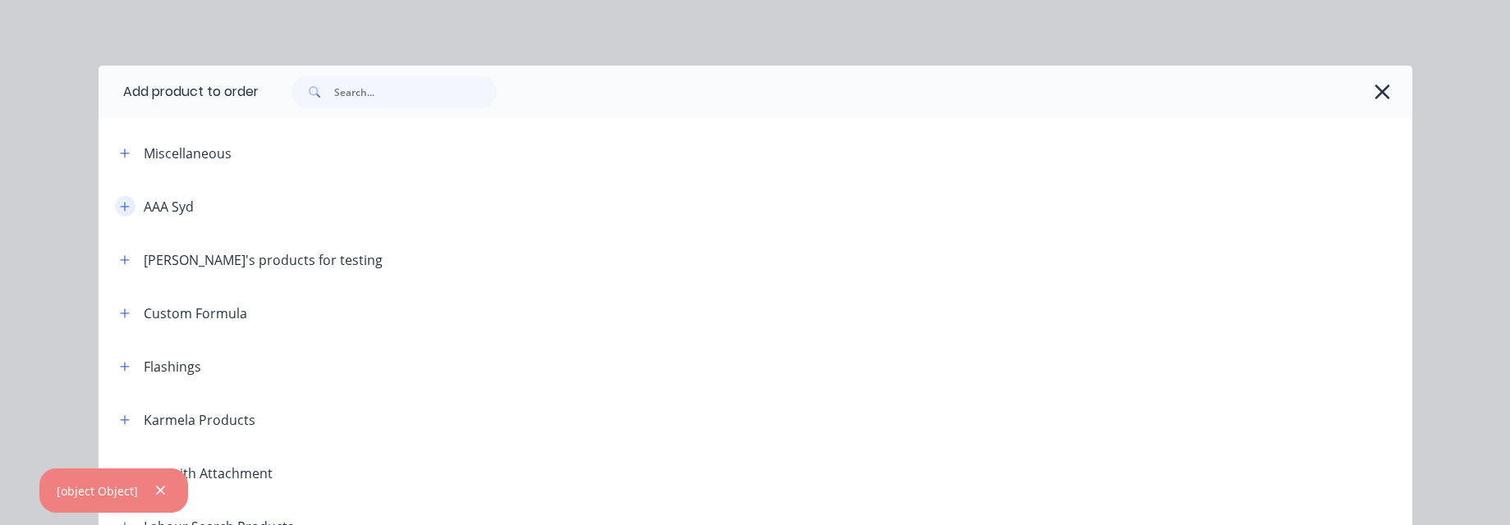
click at [120, 204] on icon "button" at bounding box center [125, 206] width 10 height 11
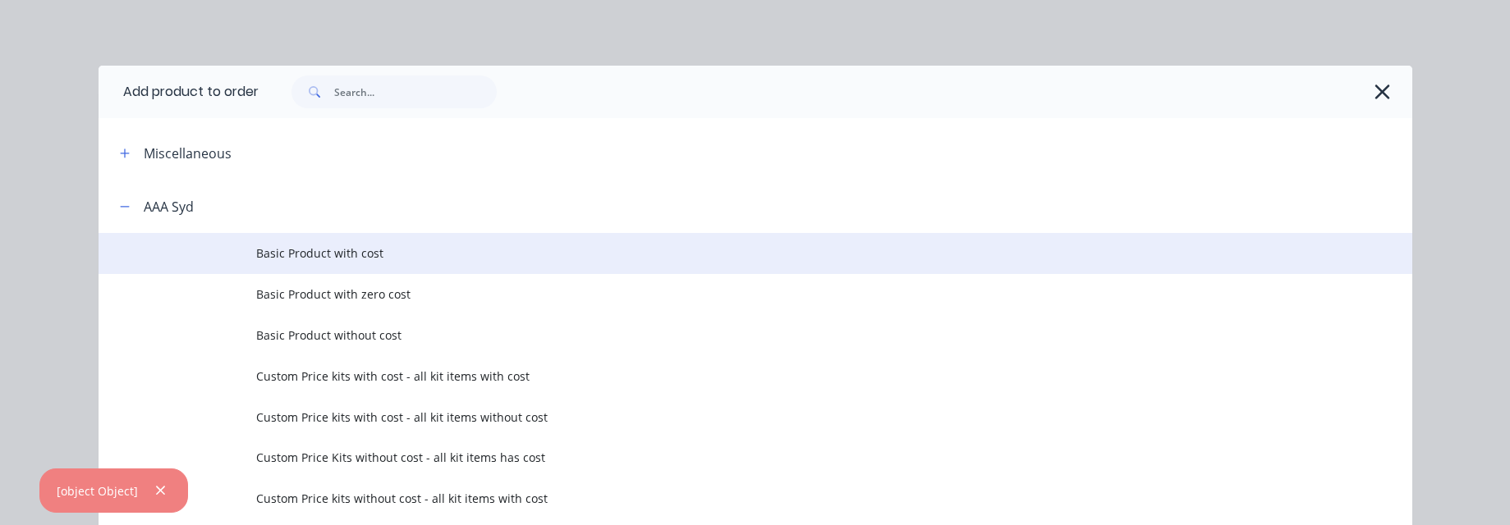
click at [368, 246] on span "Basic Product with cost" at bounding box center [718, 253] width 924 height 17
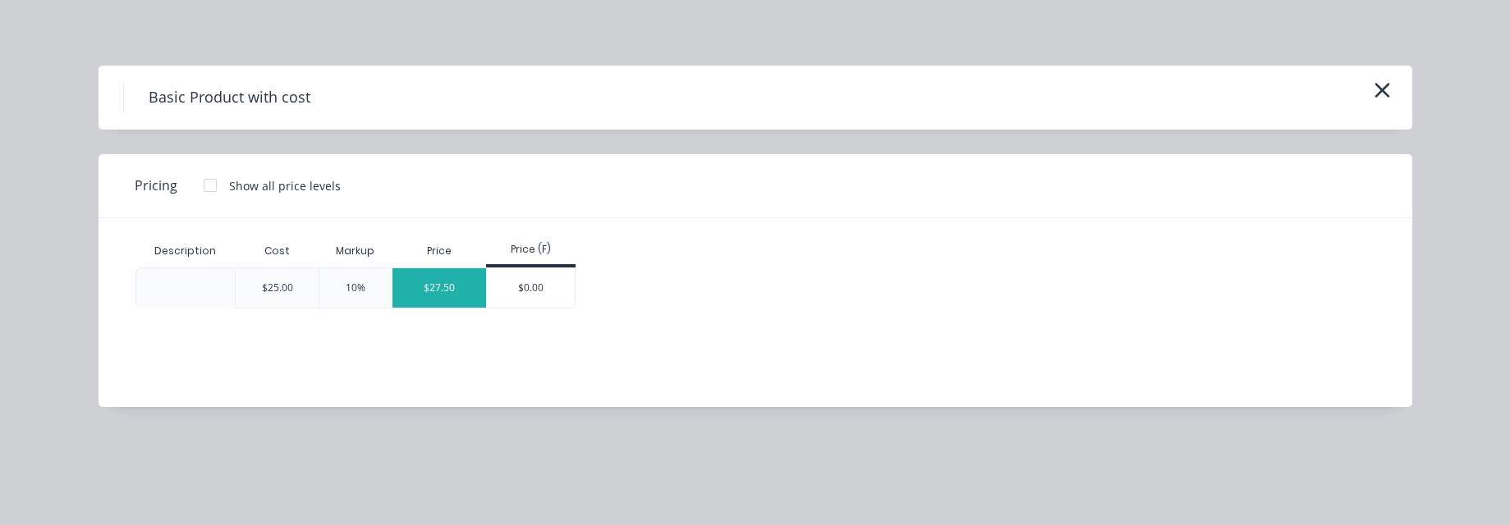
click at [447, 291] on div "$27.50" at bounding box center [439, 287] width 94 height 39
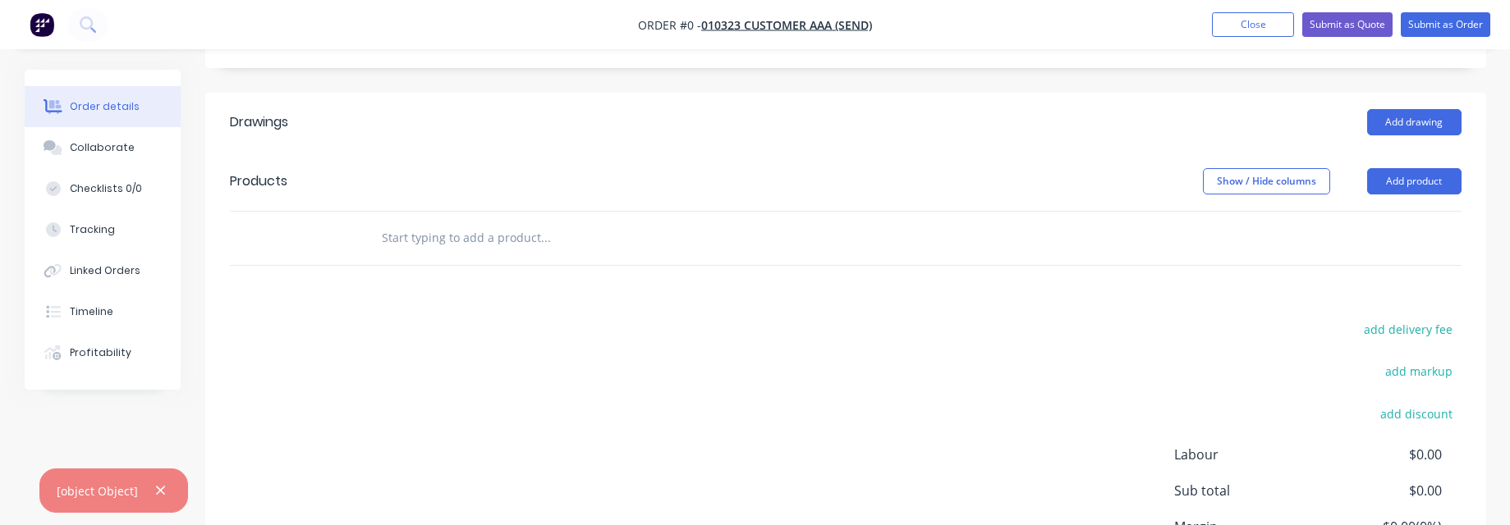
scroll to position [690, 0]
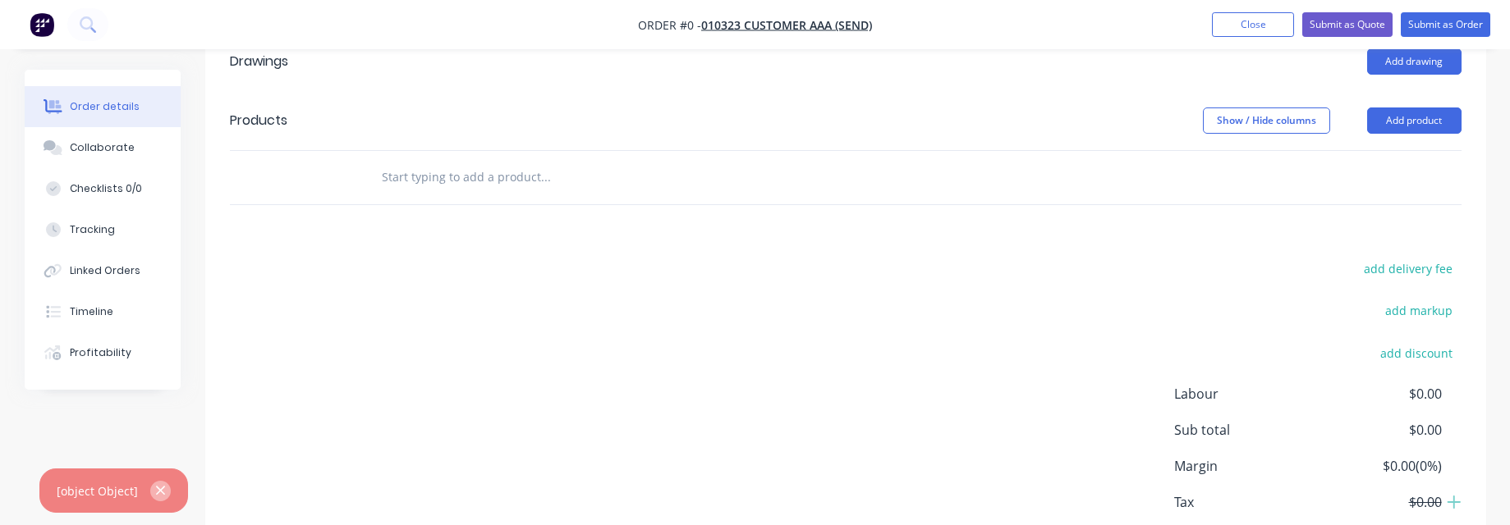
click at [164, 403] on button "button" at bounding box center [160, 491] width 21 height 21
click at [32, 24] on img "button" at bounding box center [42, 24] width 25 height 25
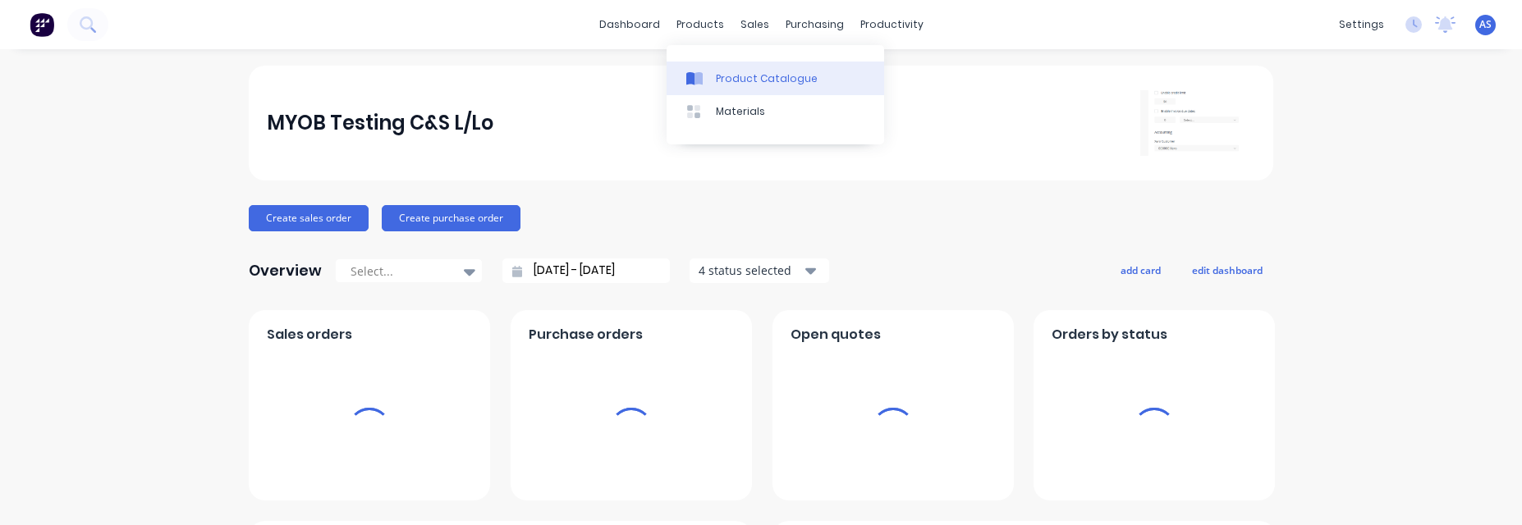
click at [742, 78] on div "Product Catalogue" at bounding box center [767, 78] width 102 height 15
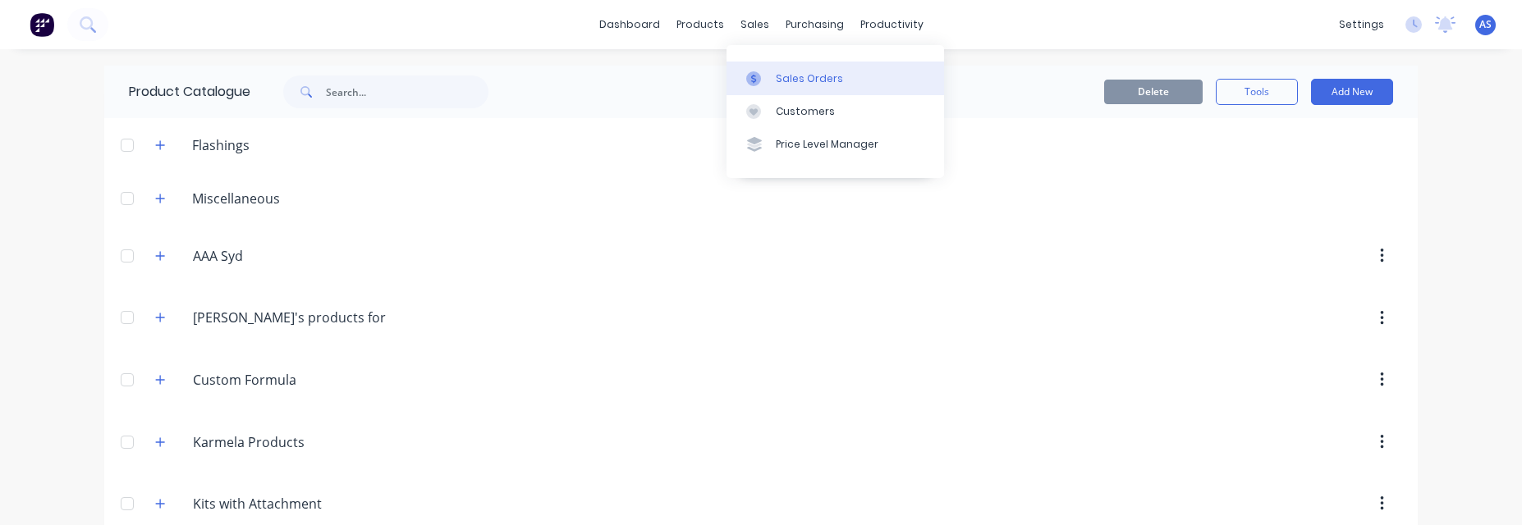
click at [759, 74] on icon at bounding box center [753, 78] width 15 height 15
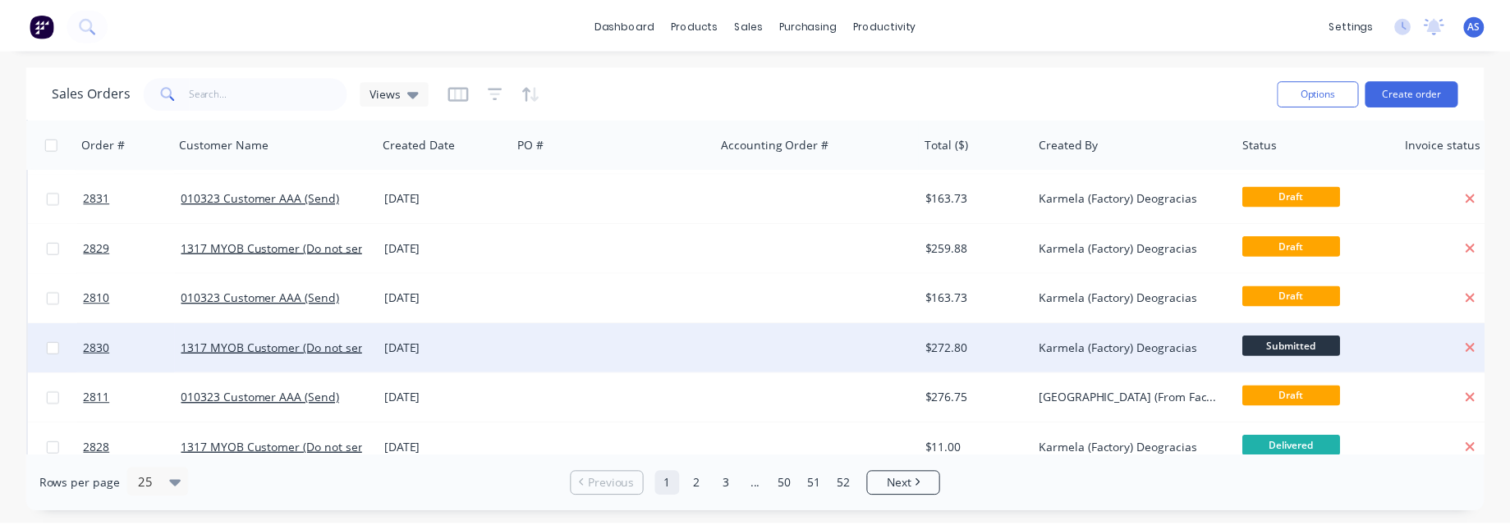
scroll to position [99, 0]
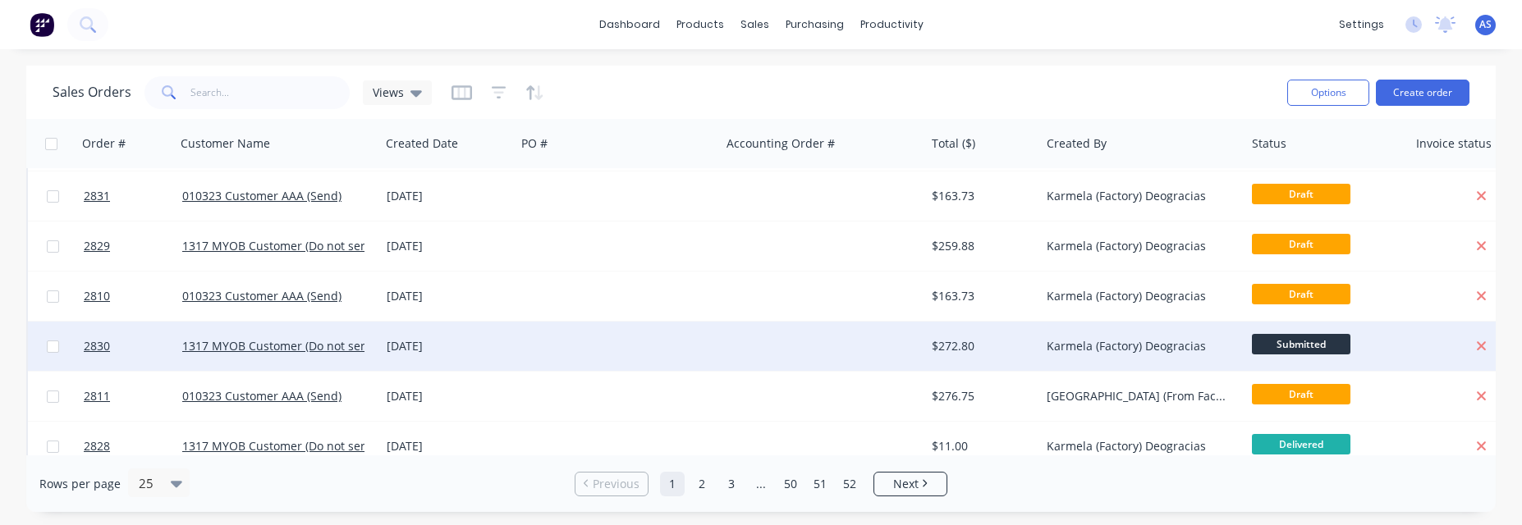
click at [770, 351] on div at bounding box center [823, 346] width 205 height 49
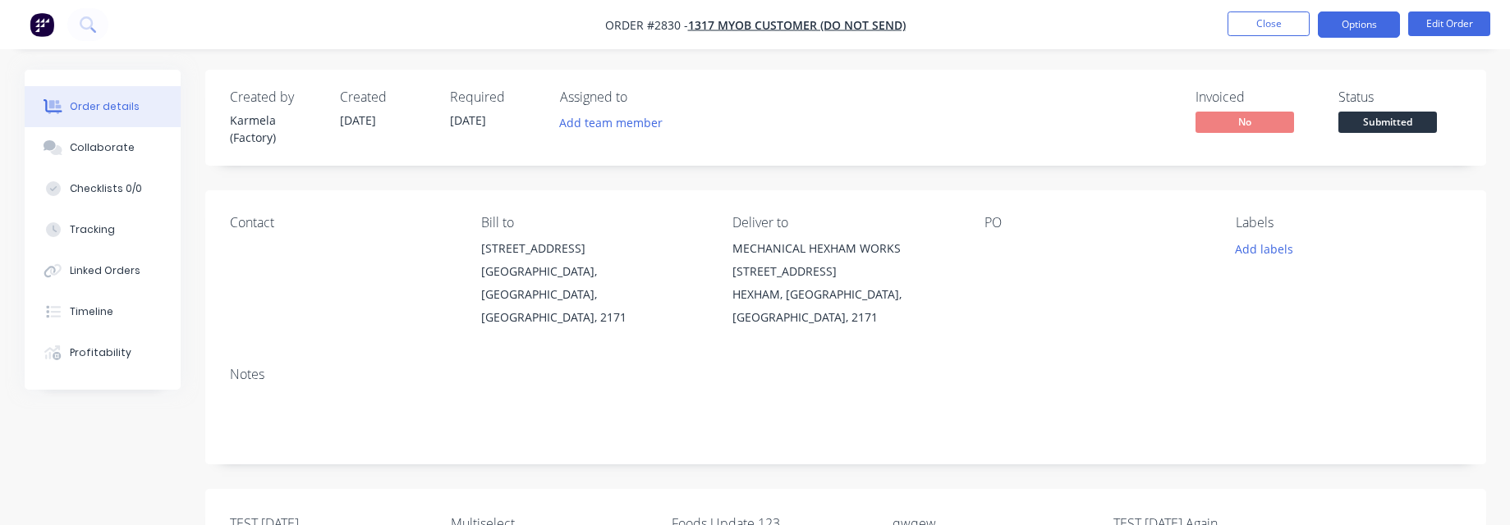
click at [1332, 16] on button "Options" at bounding box center [1358, 24] width 82 height 26
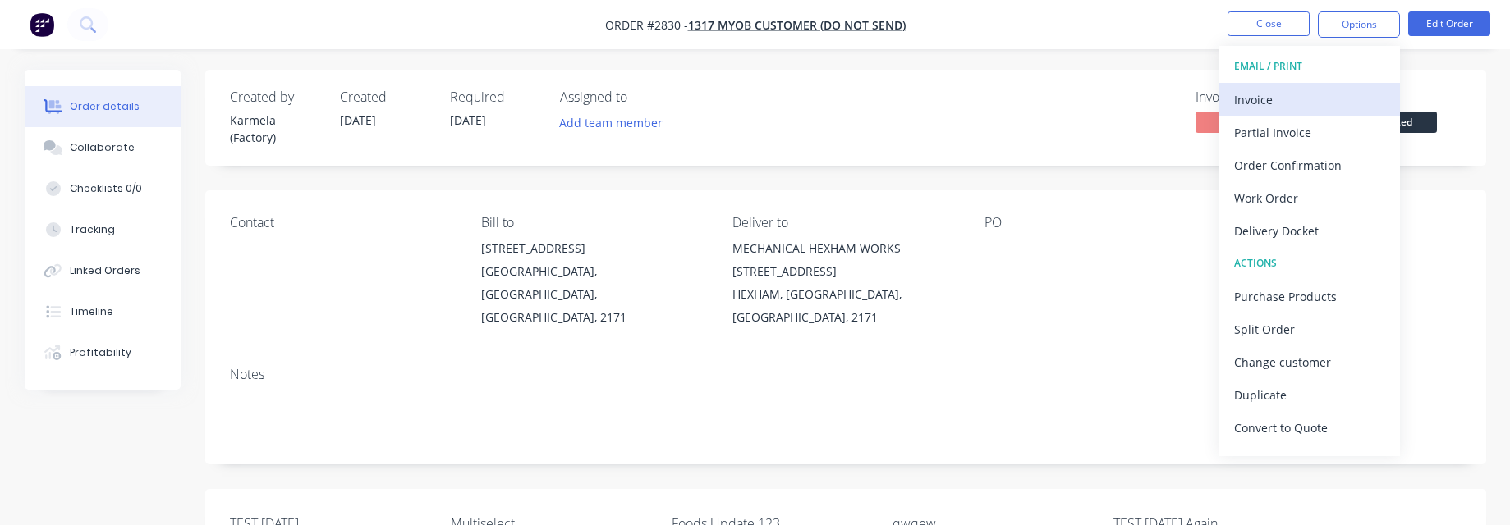
click at [1310, 85] on button "Invoice" at bounding box center [1309, 99] width 181 height 33
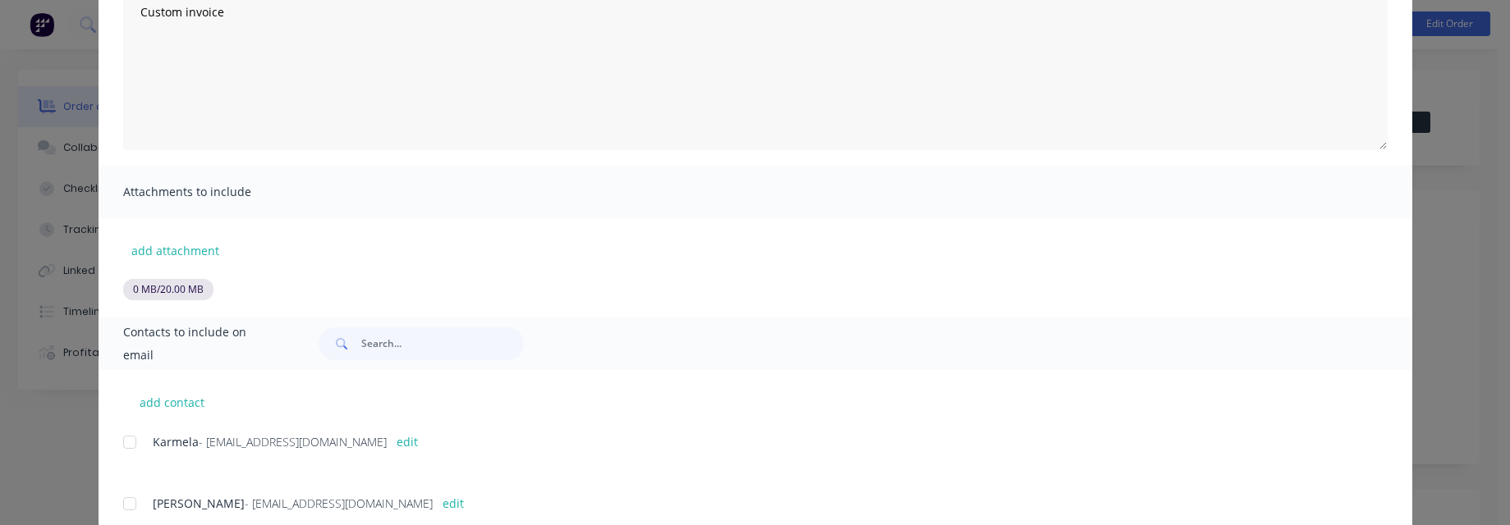
scroll to position [296, 0]
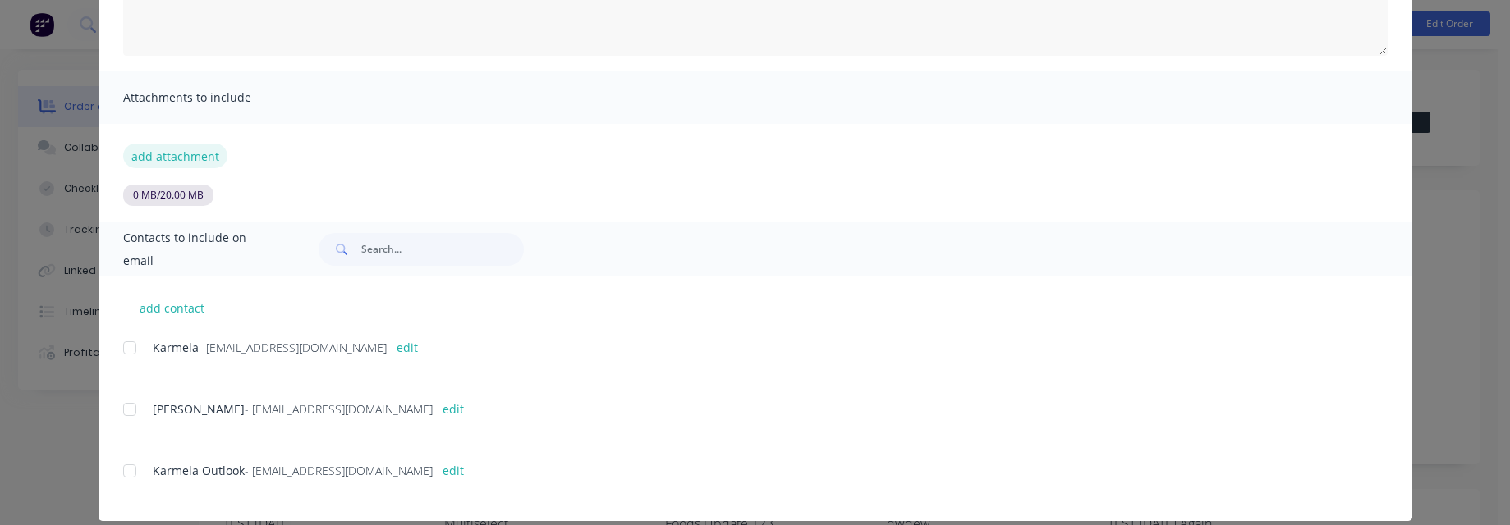
click at [177, 156] on button "add attachment" at bounding box center [175, 156] width 104 height 25
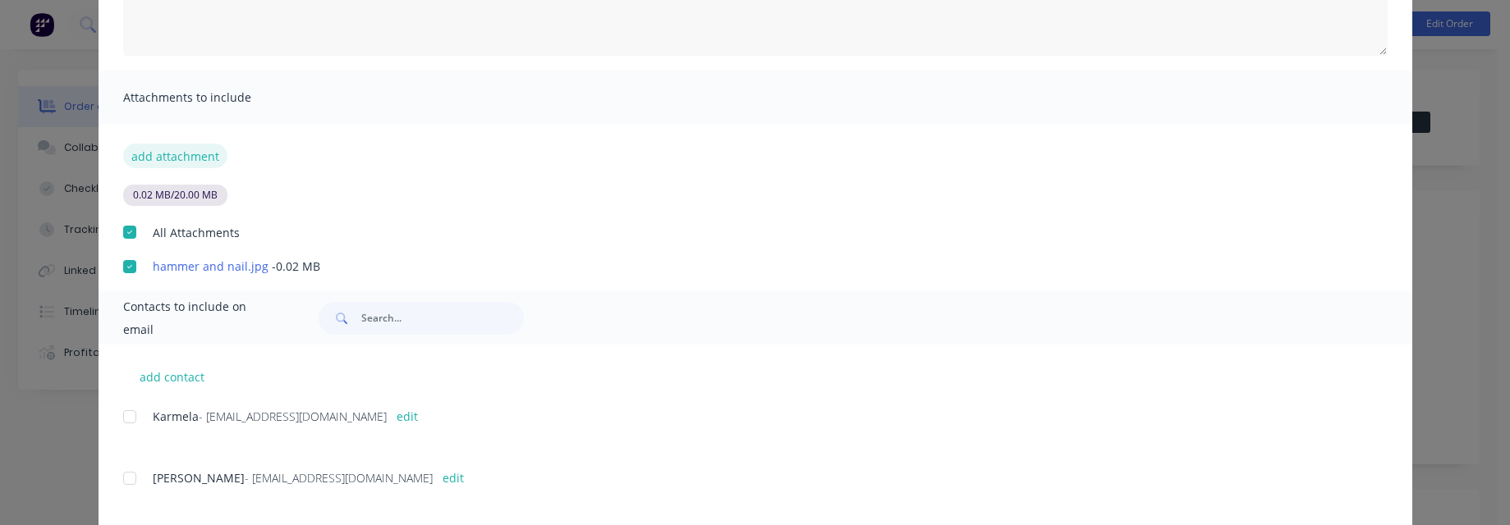
click at [181, 157] on button "add attachment" at bounding box center [175, 156] width 104 height 25
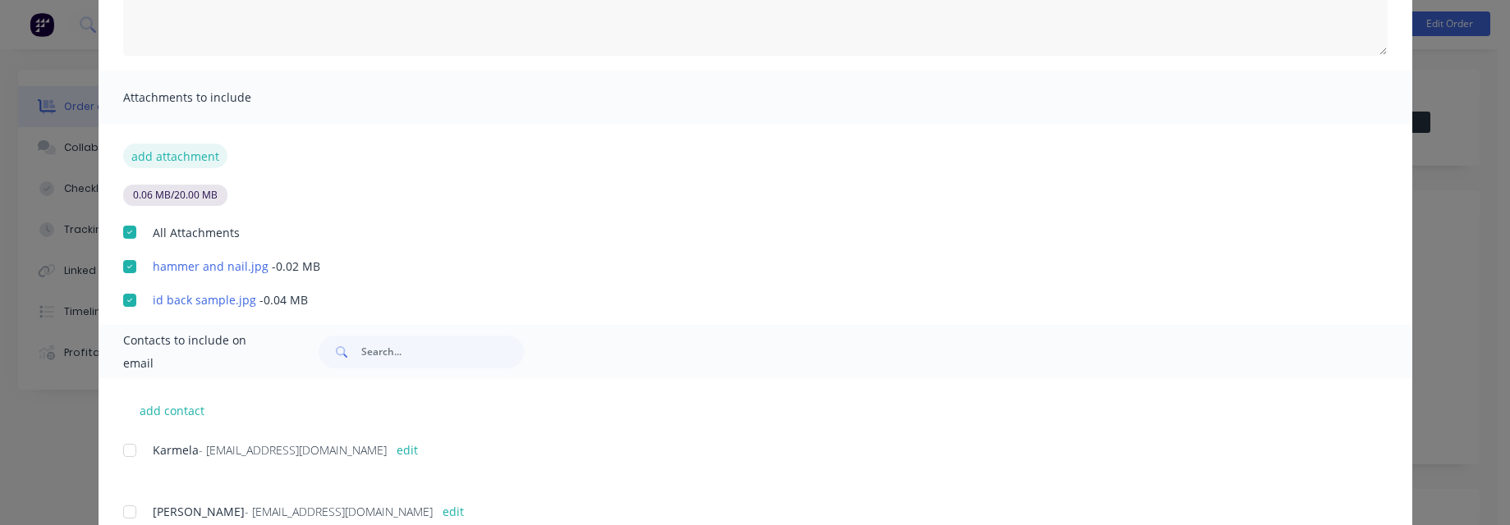
click at [181, 156] on button "add attachment" at bounding box center [175, 156] width 104 height 25
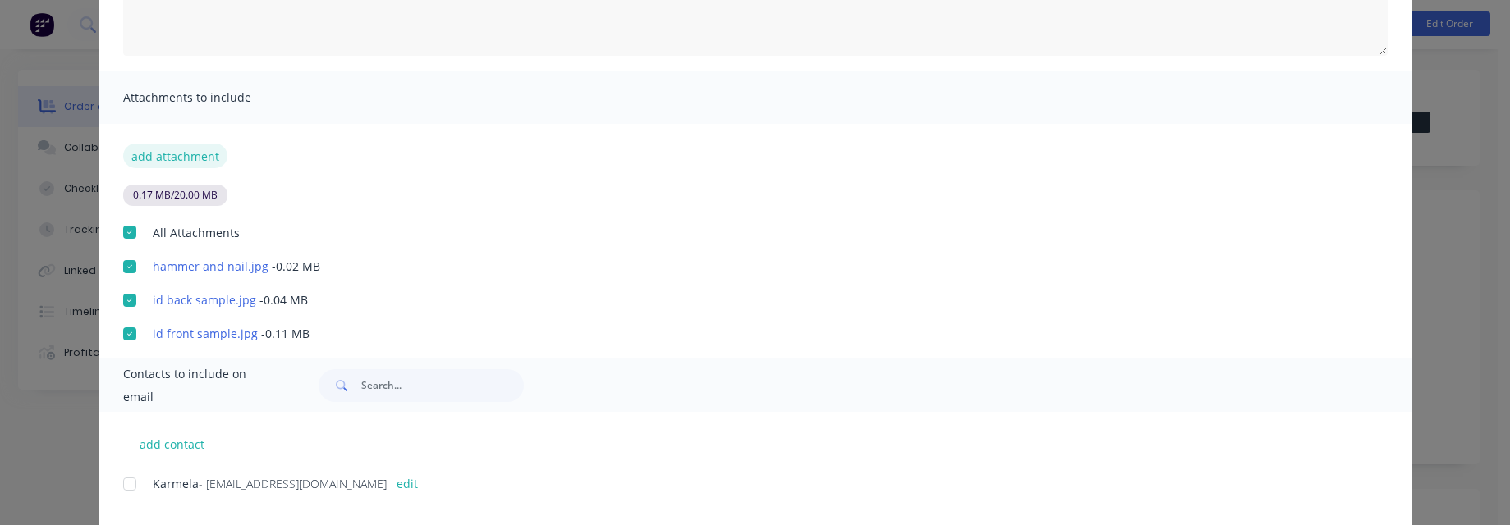
click at [160, 153] on button "add attachment" at bounding box center [175, 156] width 104 height 25
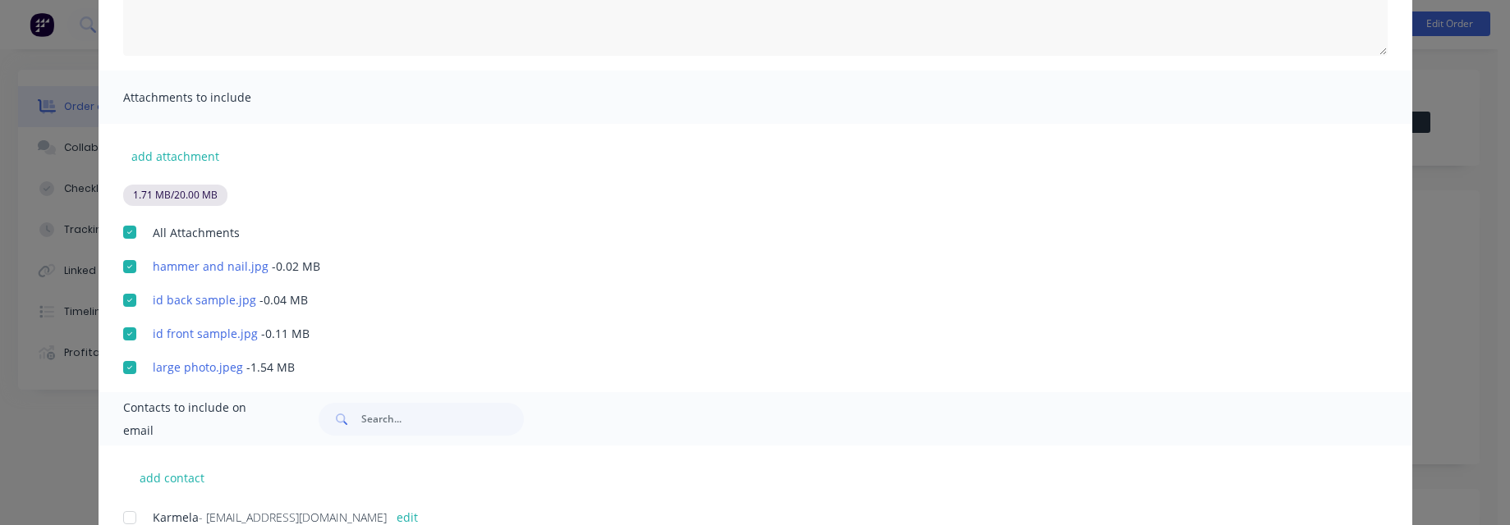
click at [183, 140] on div "add attachment 1.71 MB / 20.00 MB All Attachments hammer and nail.jpg - 0.02 MB…" at bounding box center [755, 250] width 1313 height 252
click at [183, 159] on button "add attachment" at bounding box center [175, 156] width 104 height 25
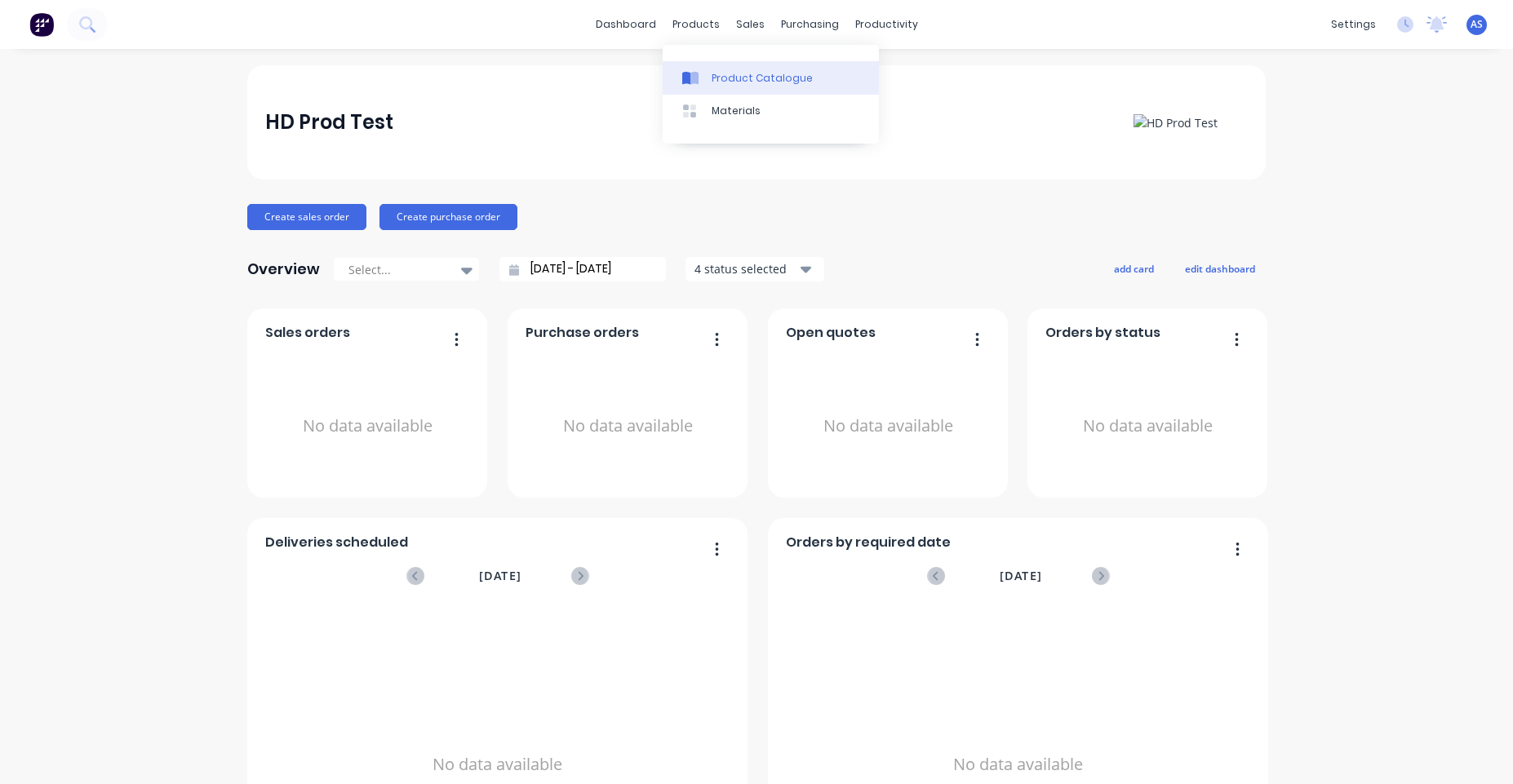
click at [713, 77] on div "Product Catalogue" at bounding box center [762, 78] width 101 height 15
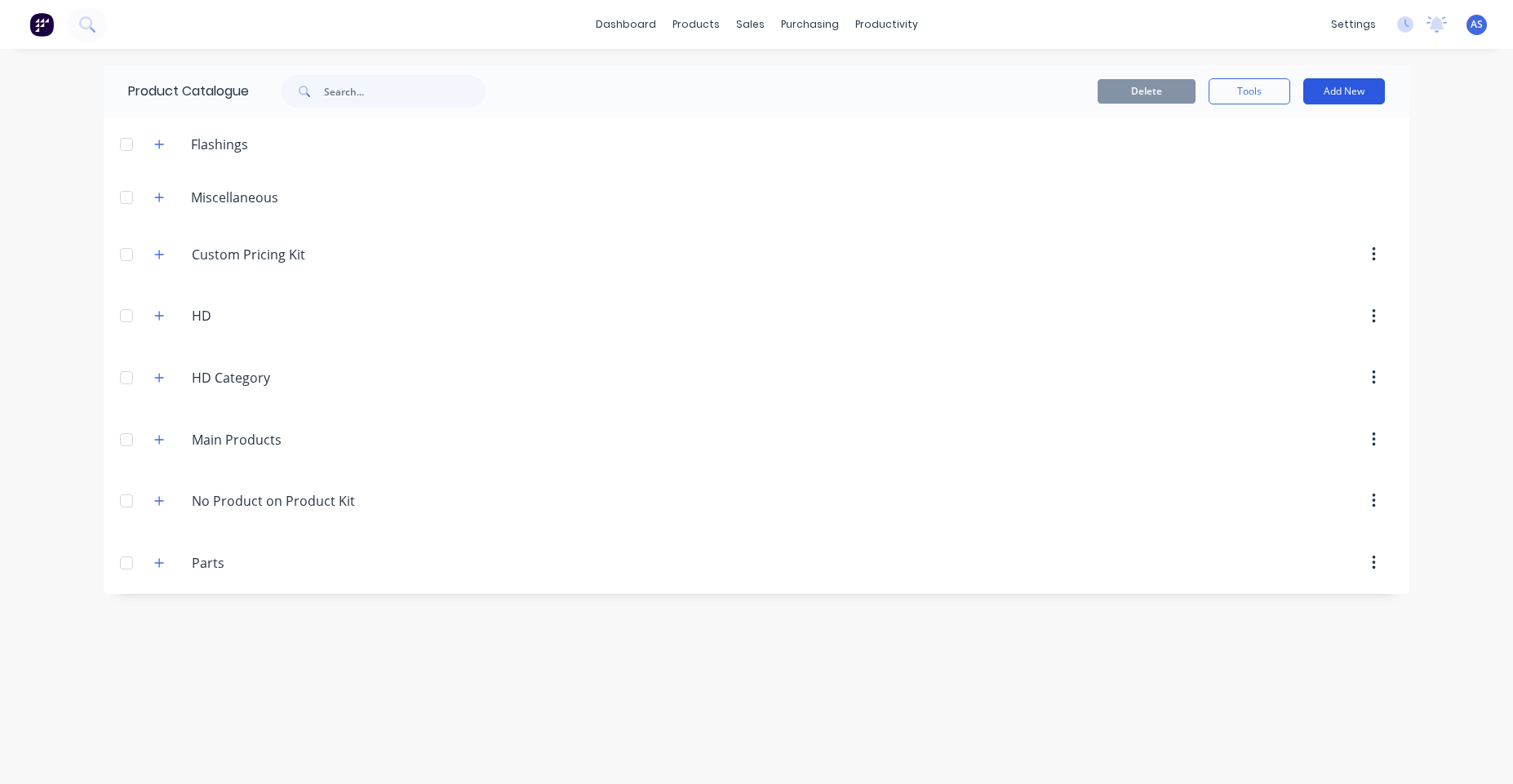
click at [1327, 94] on button "Add New" at bounding box center [1344, 91] width 82 height 26
click at [1295, 211] on button "Product" at bounding box center [1307, 198] width 155 height 33
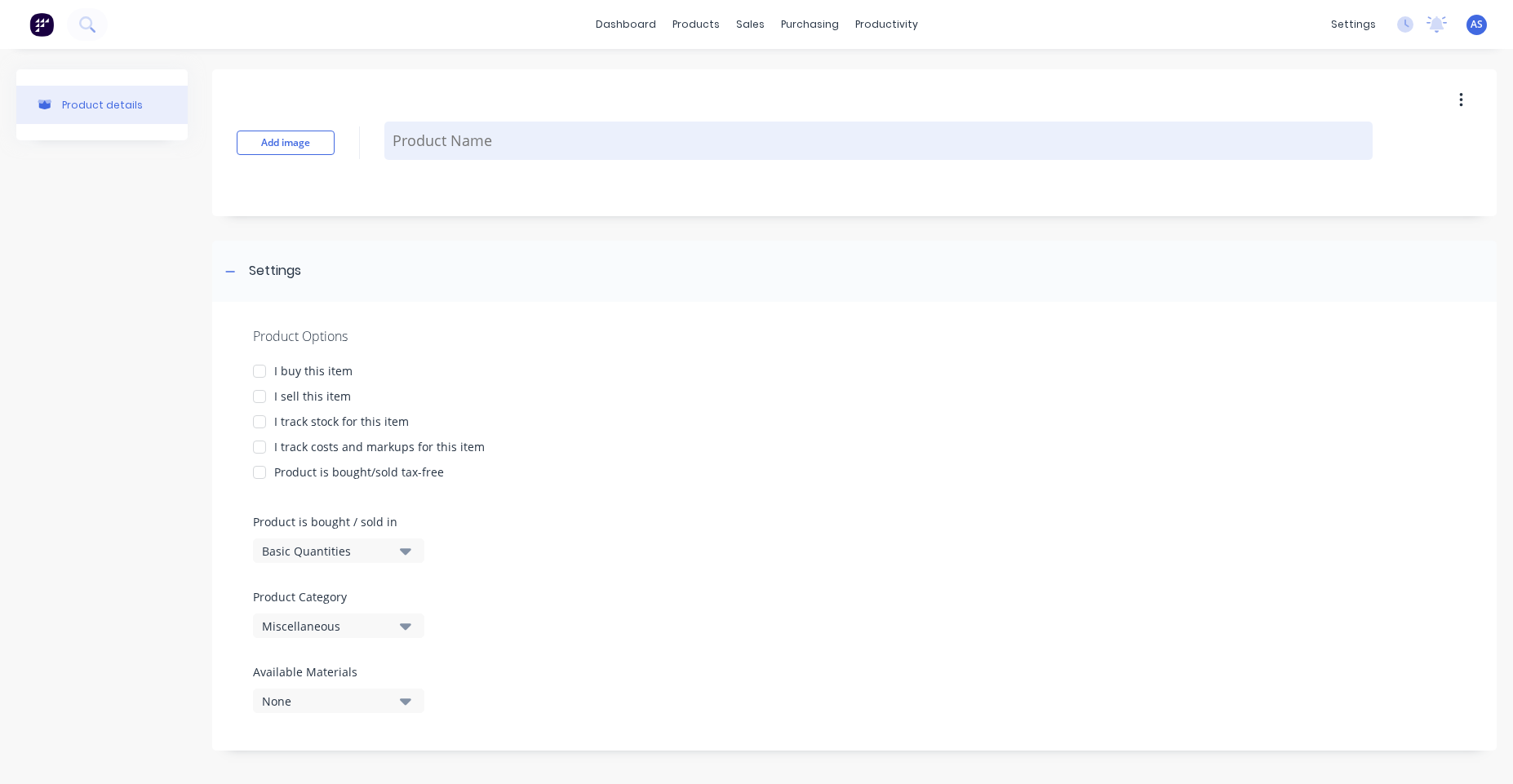
click at [407, 147] on textarea at bounding box center [879, 140] width 988 height 39
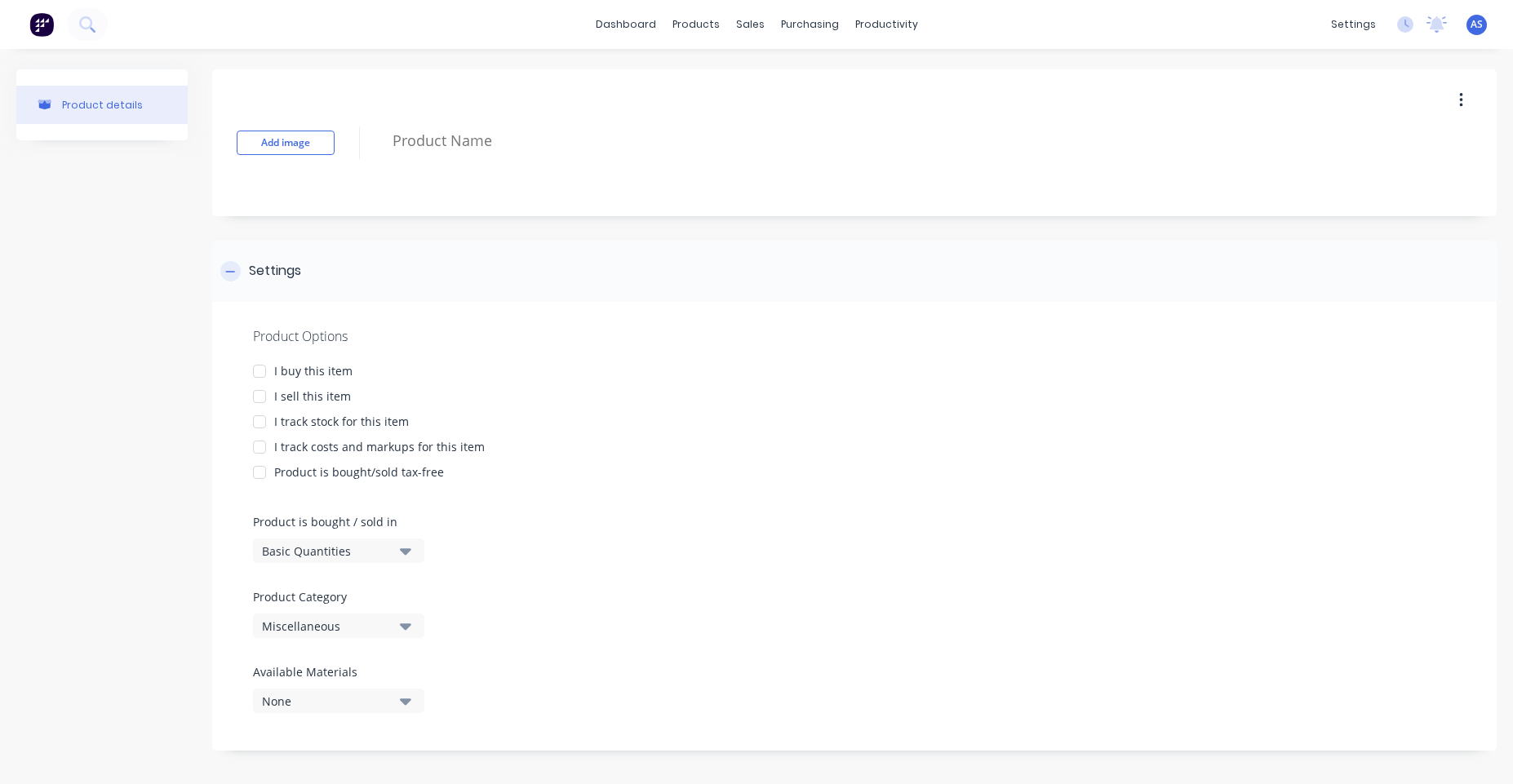
type textarea "x"
type textarea "N"
type textarea "x"
type textarea "Ne"
type textarea "x"
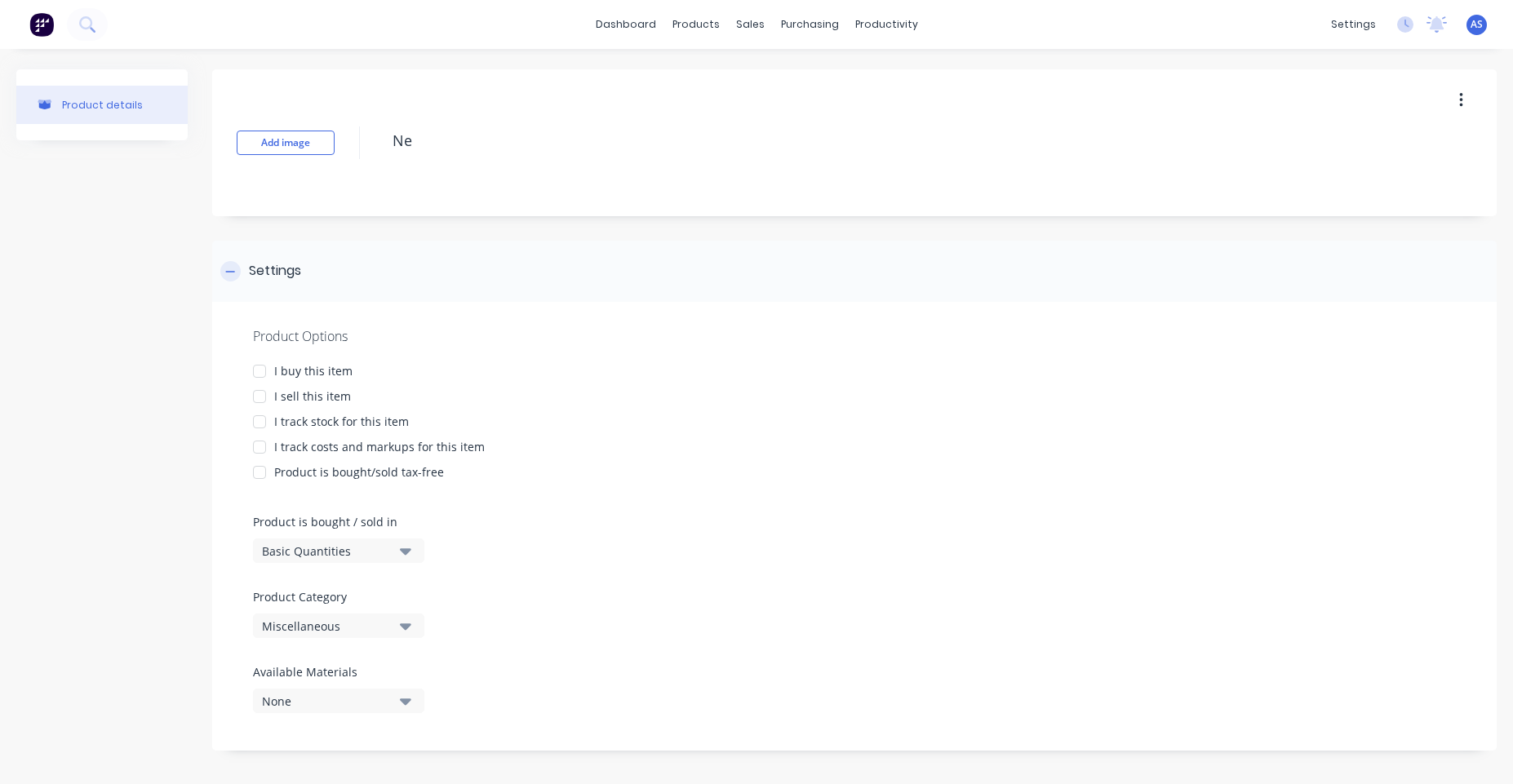
type textarea "New"
type textarea "x"
type textarea "New"
type textarea "x"
type textarea "New P"
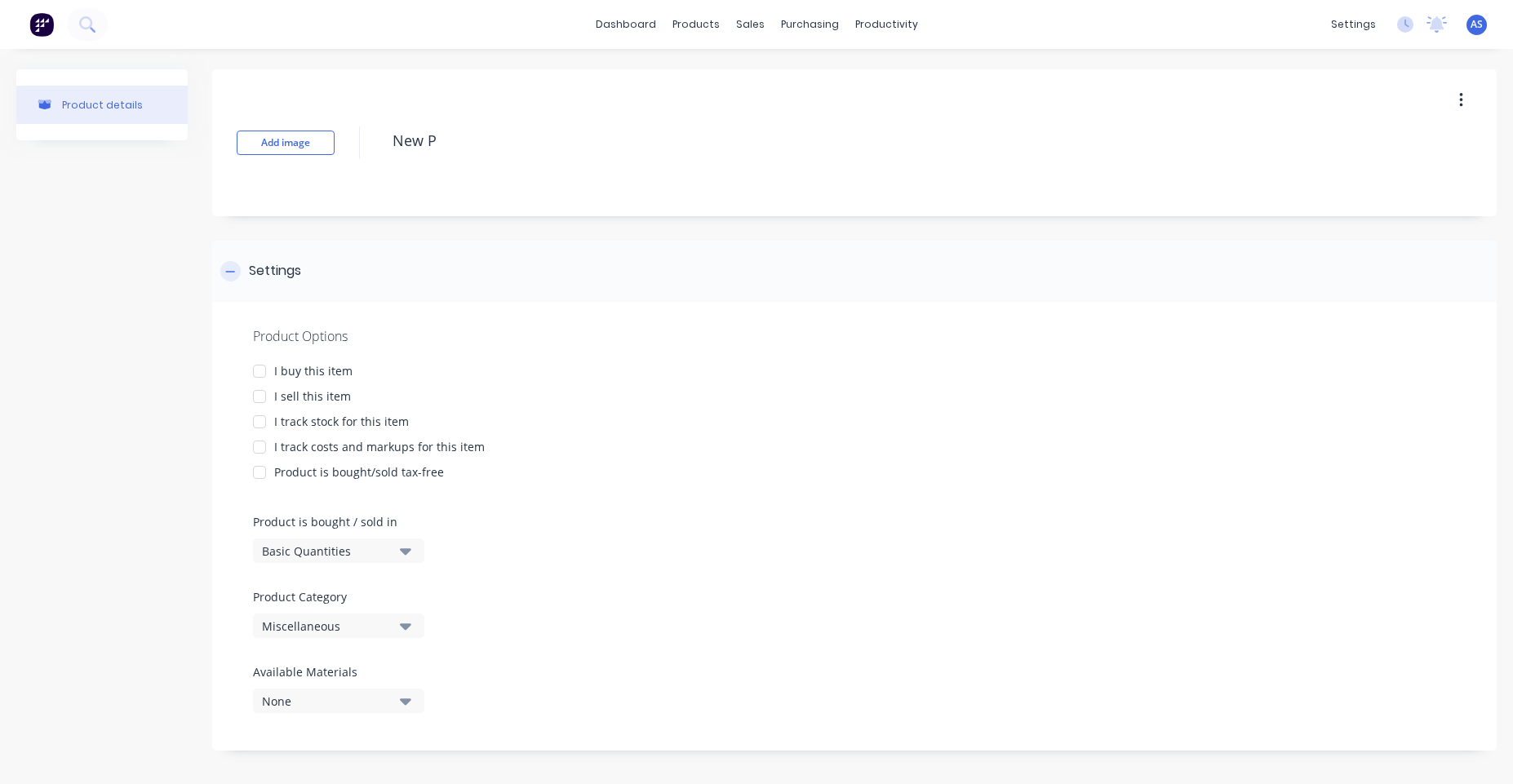
type textarea "x"
type textarea "New Pr"
type textarea "x"
type textarea "New Pro"
type textarea "x"
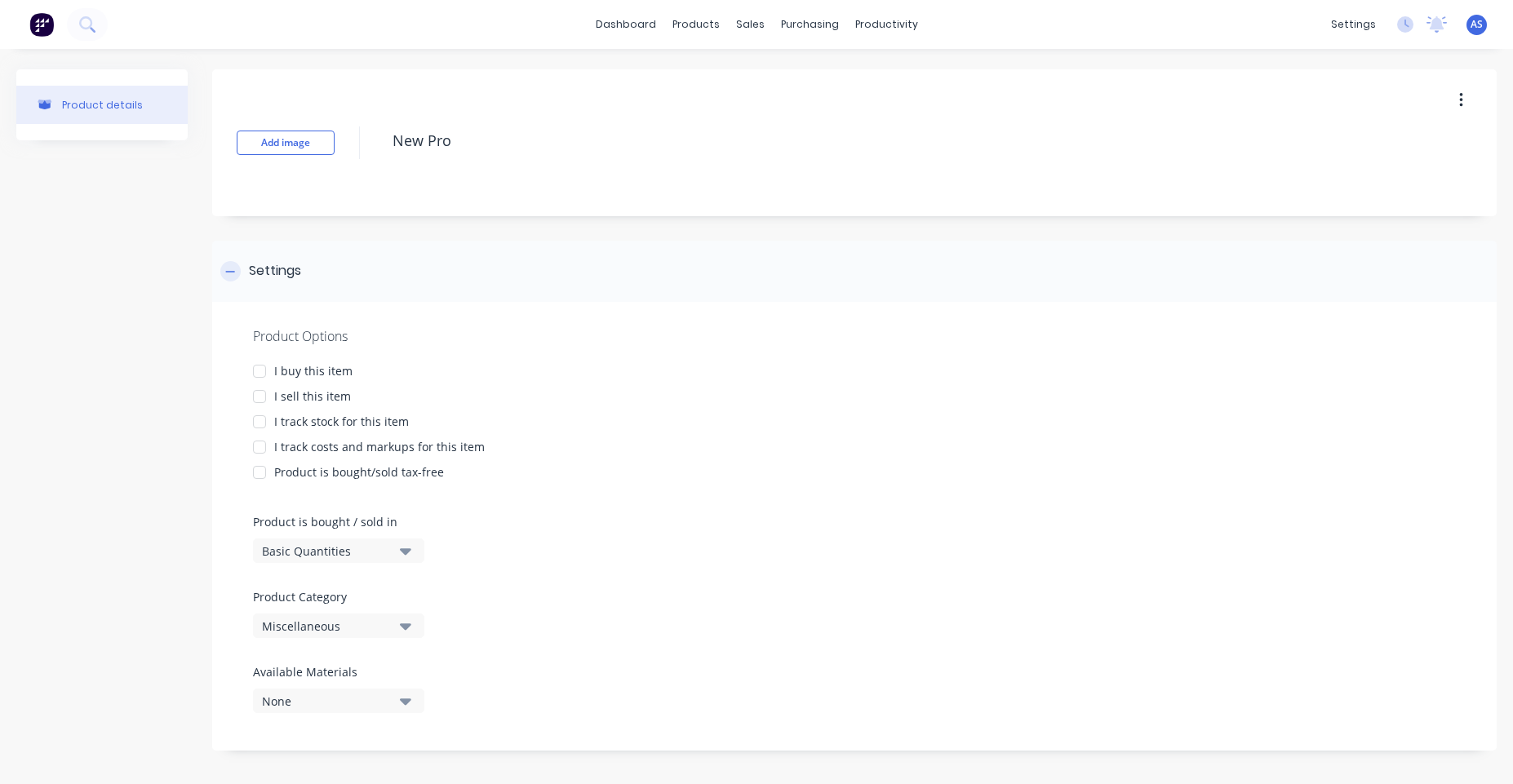
type textarea "New Prod"
type textarea "x"
type textarea "New Produ"
type textarea "x"
type textarea "New Produc"
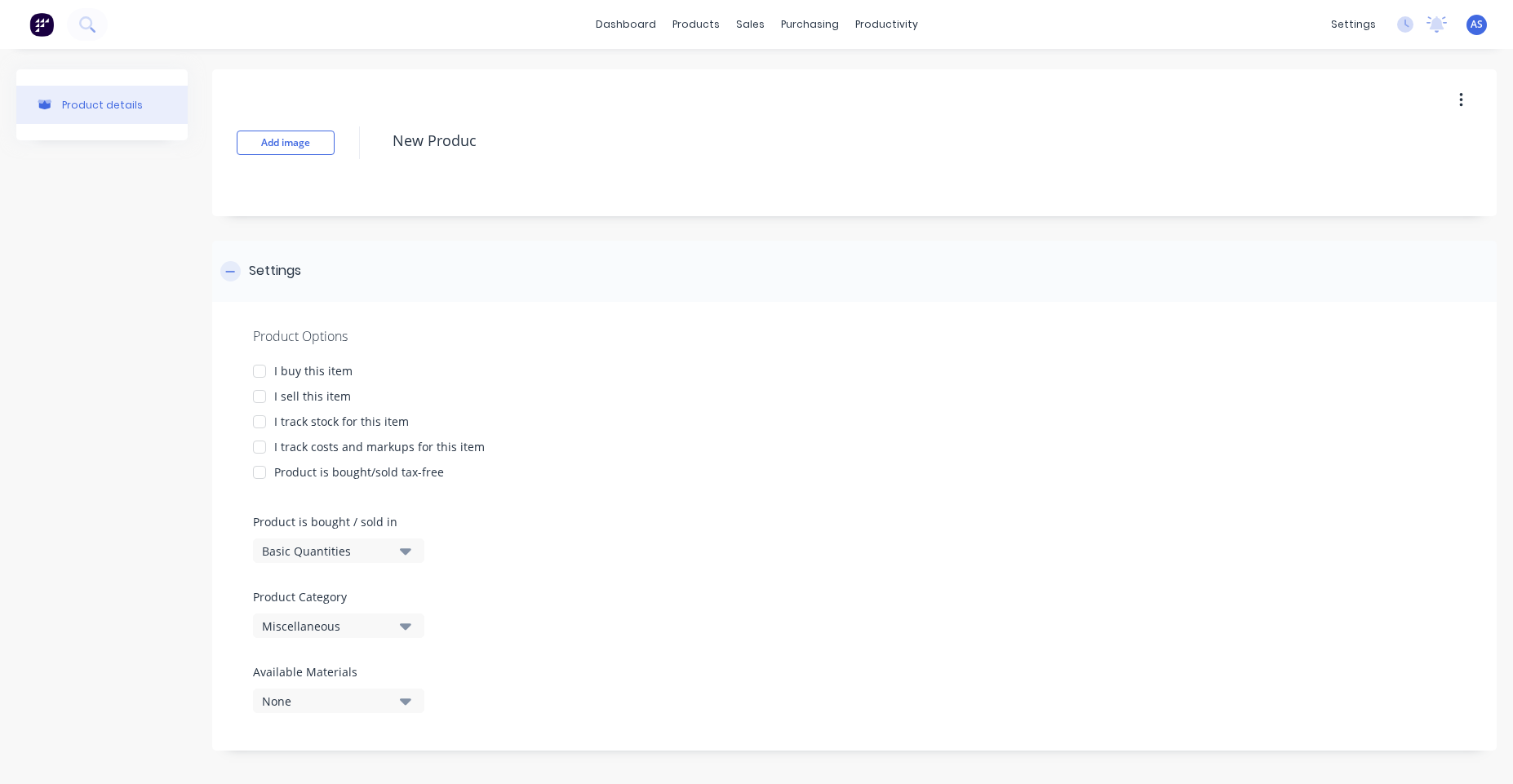
type textarea "x"
type textarea "New Product"
type textarea "x"
type textarea "New Product"
type textarea "x"
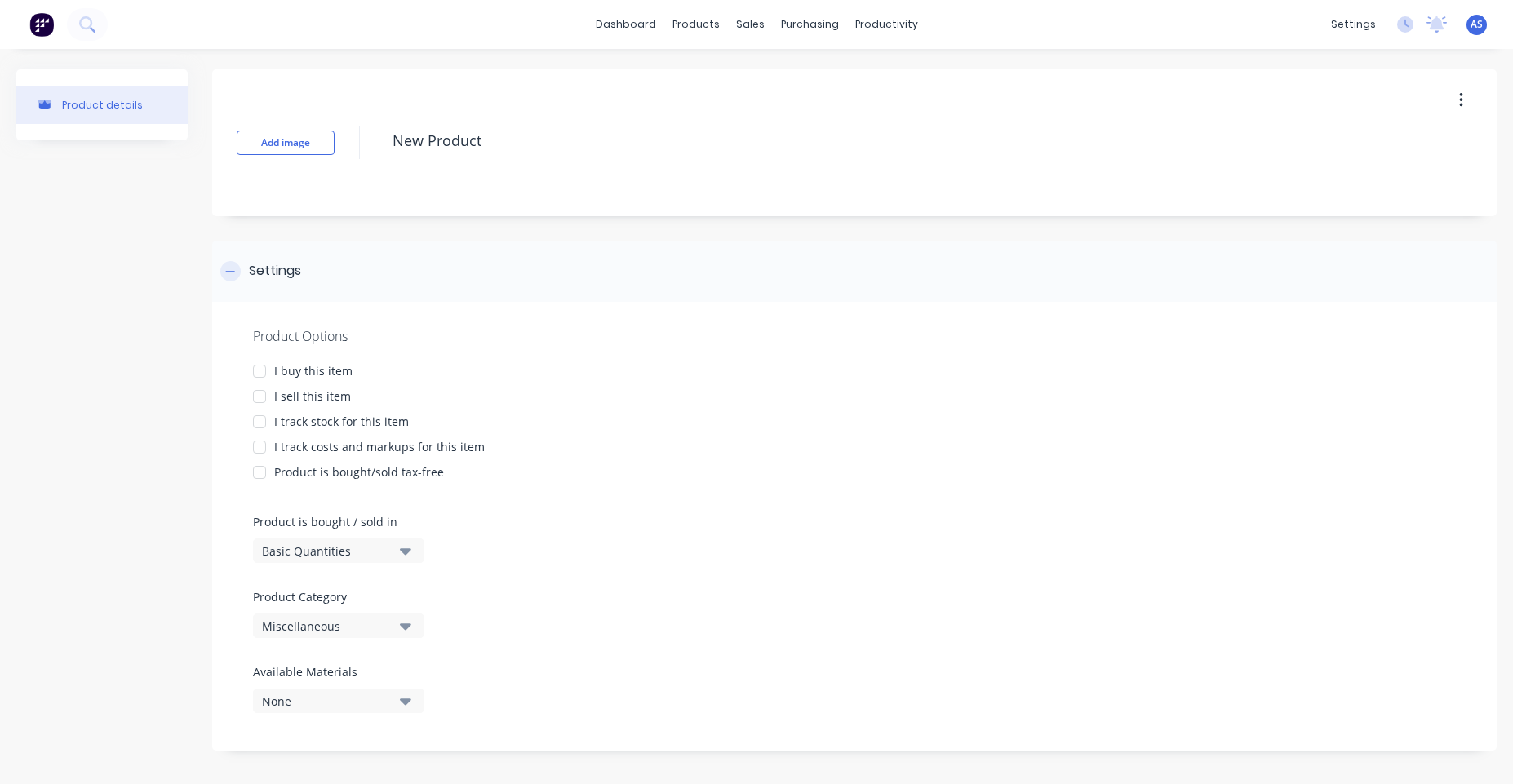
type textarea "New Product 1"
type textarea "x"
type textarea "New Product 12"
type textarea "x"
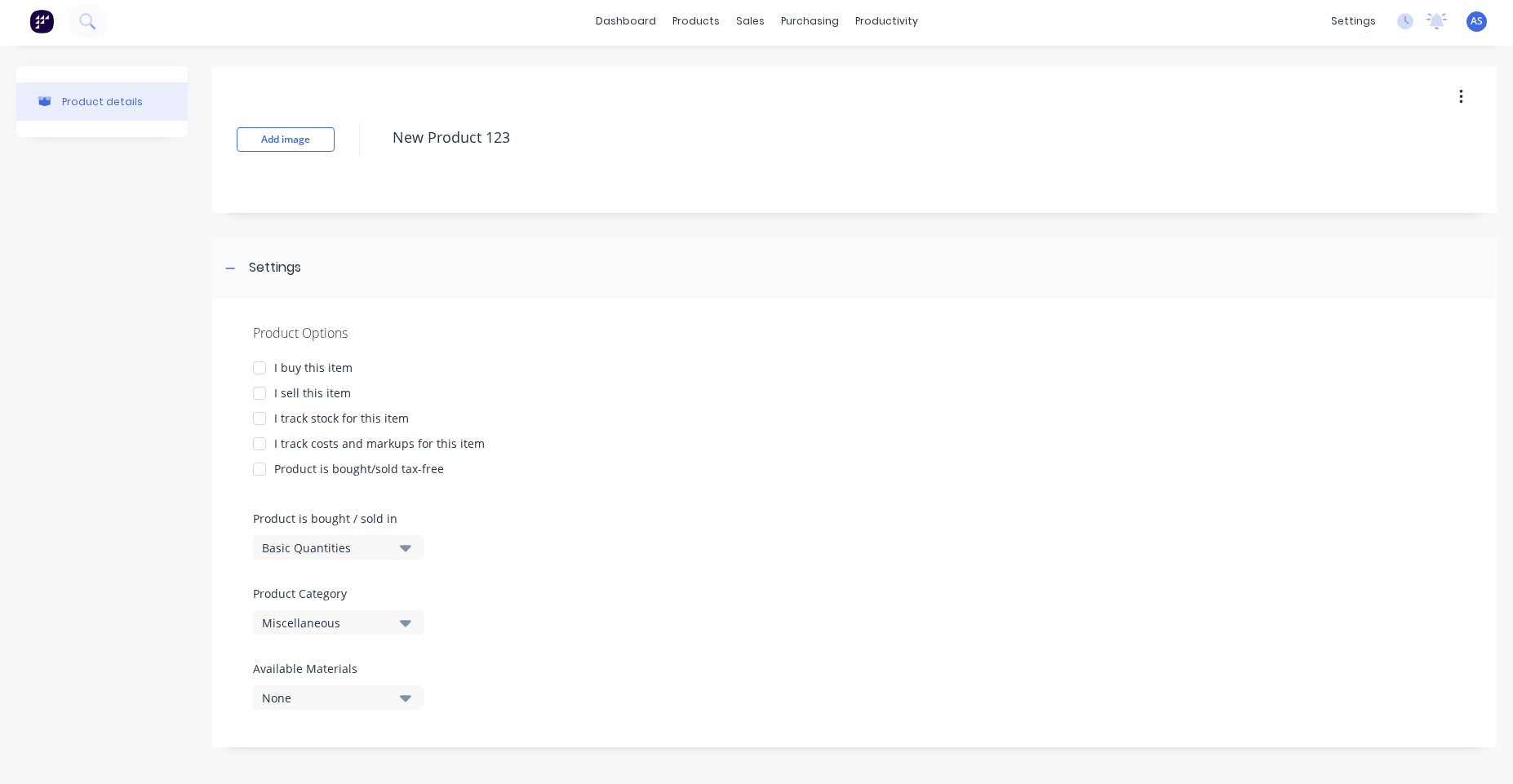
type textarea "New Product 123"
type textarea "x"
type textarea "New Product 123"
click at [361, 636] on div "Product Options I buy this item I sell this item I track stock for this item I …" at bounding box center [854, 522] width 1284 height 448
click at [357, 627] on div "Miscellaneous" at bounding box center [326, 622] width 130 height 17
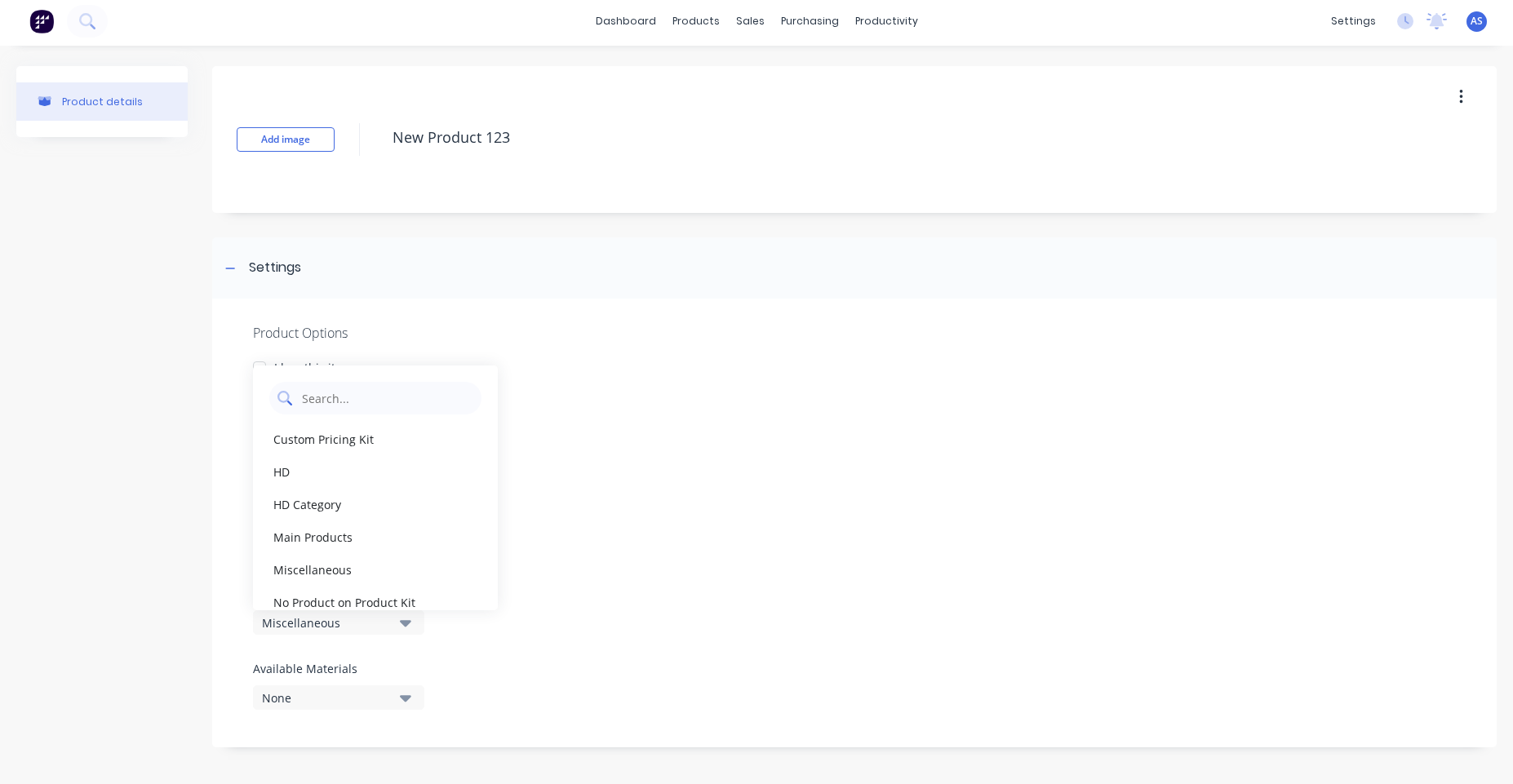
click at [362, 407] on Category "text" at bounding box center [387, 397] width 173 height 33
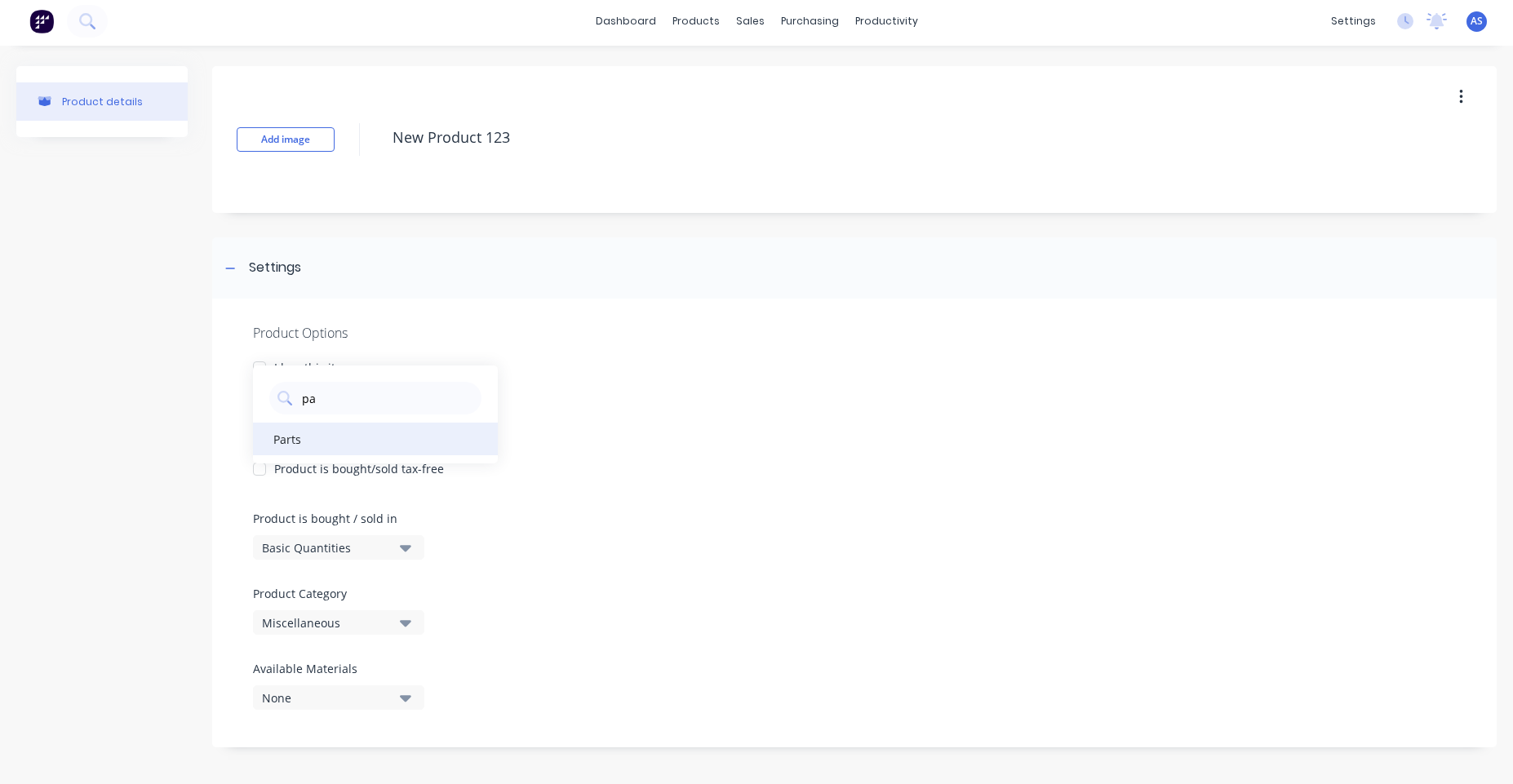
type Category "pa"
click at [381, 438] on div "Parts" at bounding box center [375, 438] width 245 height 33
click at [110, 621] on div "Product details" at bounding box center [101, 414] width 171 height 698
click at [257, 367] on div at bounding box center [259, 368] width 33 height 33
click at [256, 403] on div at bounding box center [259, 418] width 33 height 33
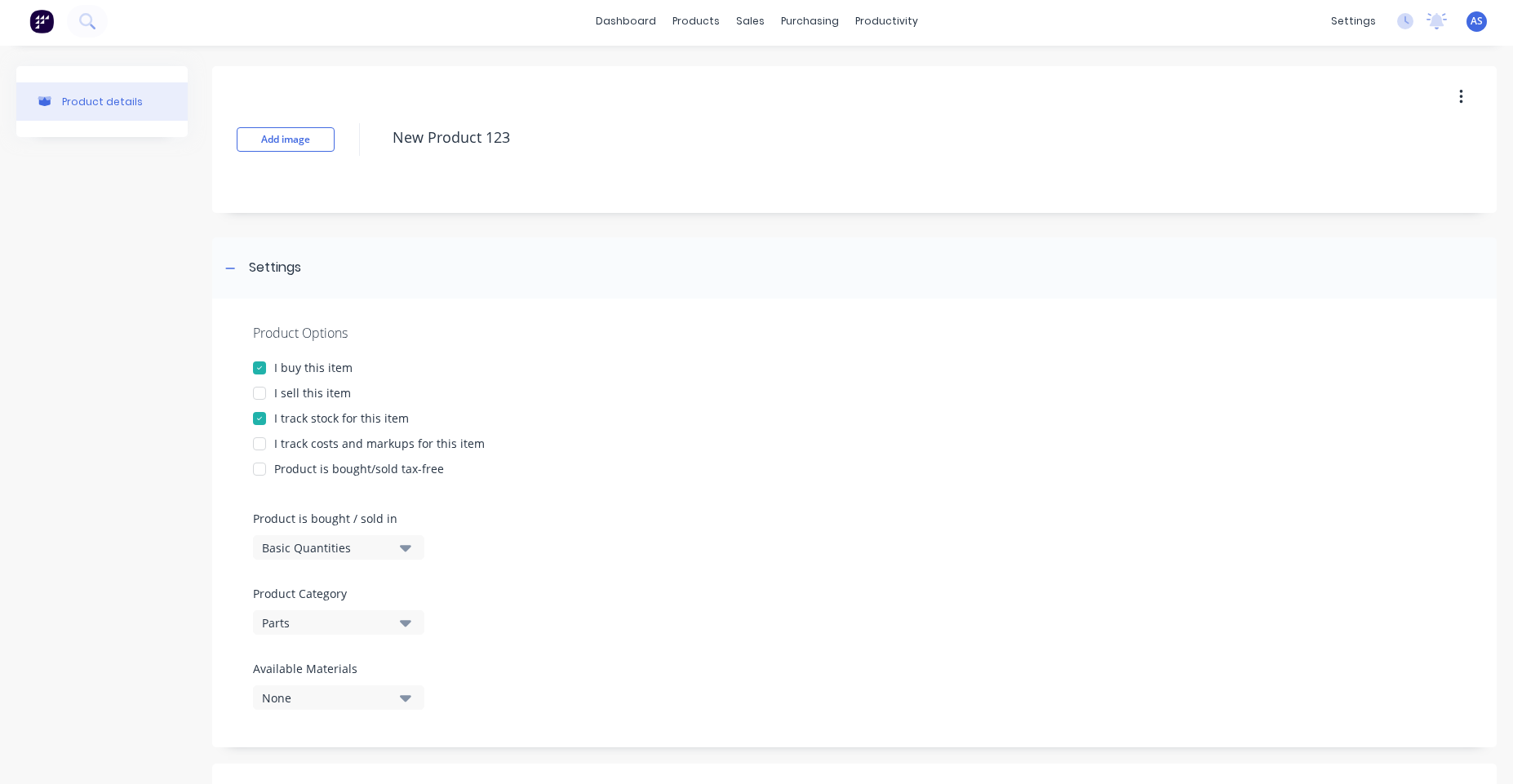
click at [257, 398] on div at bounding box center [259, 392] width 33 height 33
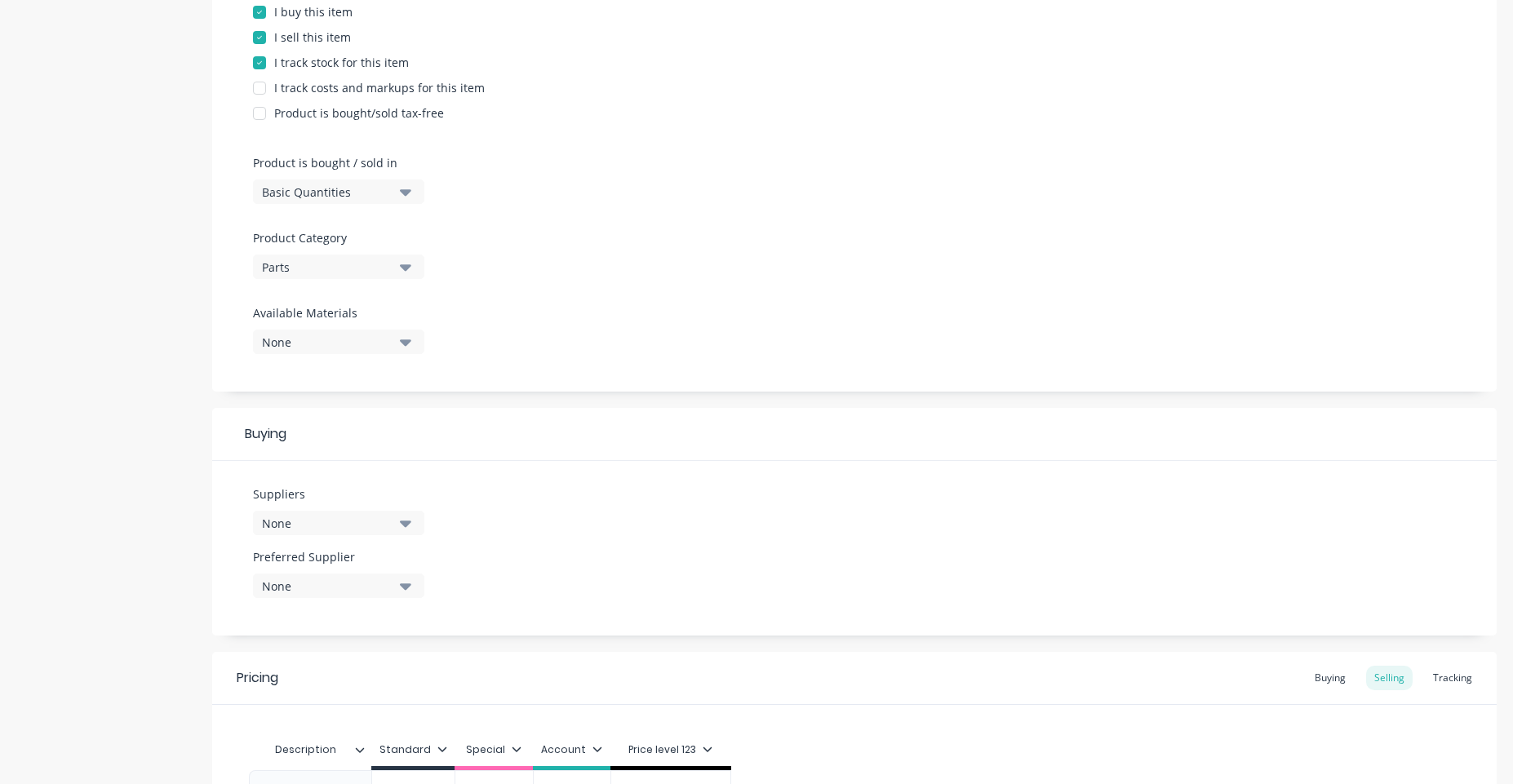
scroll to position [549, 0]
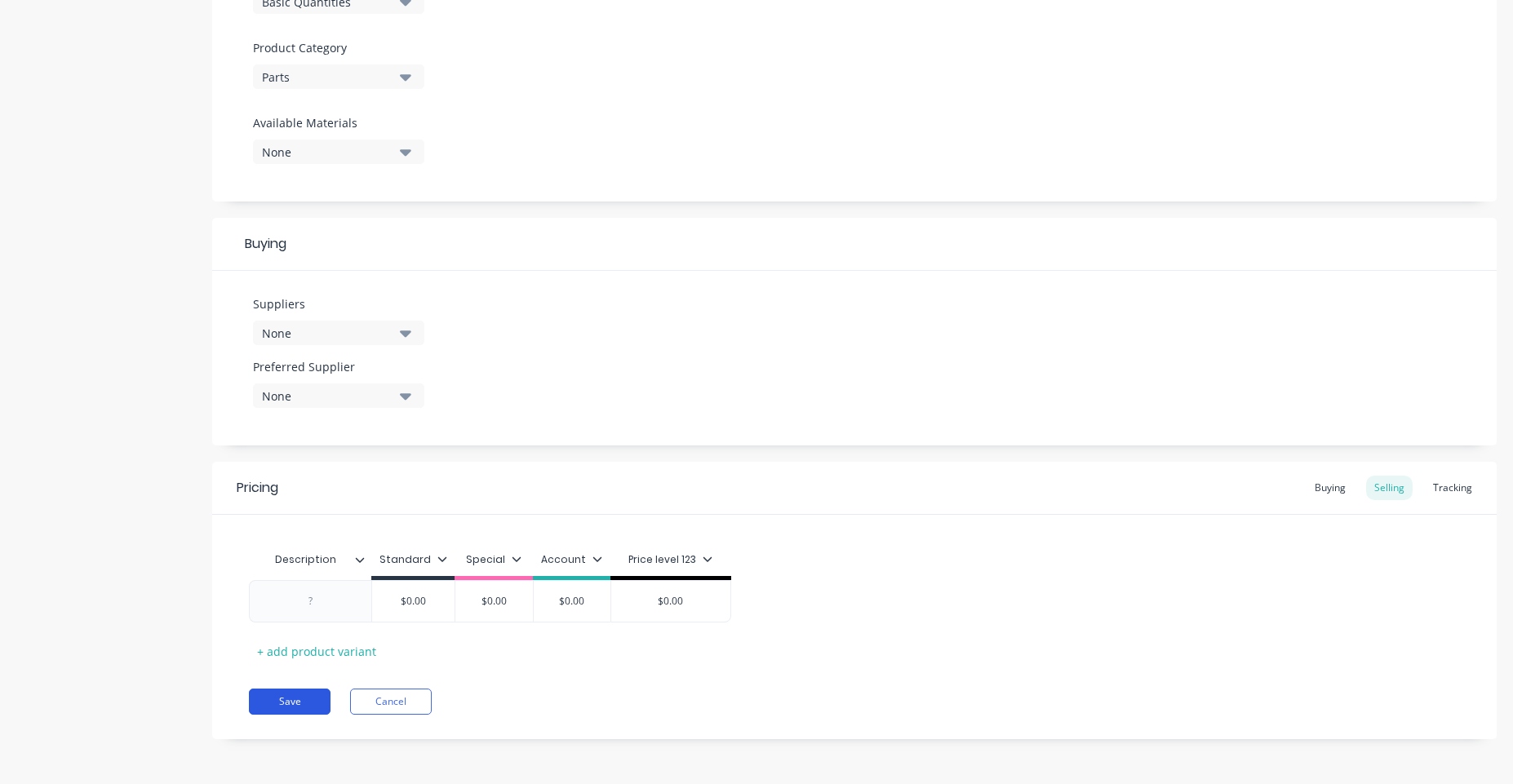
click at [294, 704] on button "Save" at bounding box center [289, 702] width 82 height 26
type textarea "x"
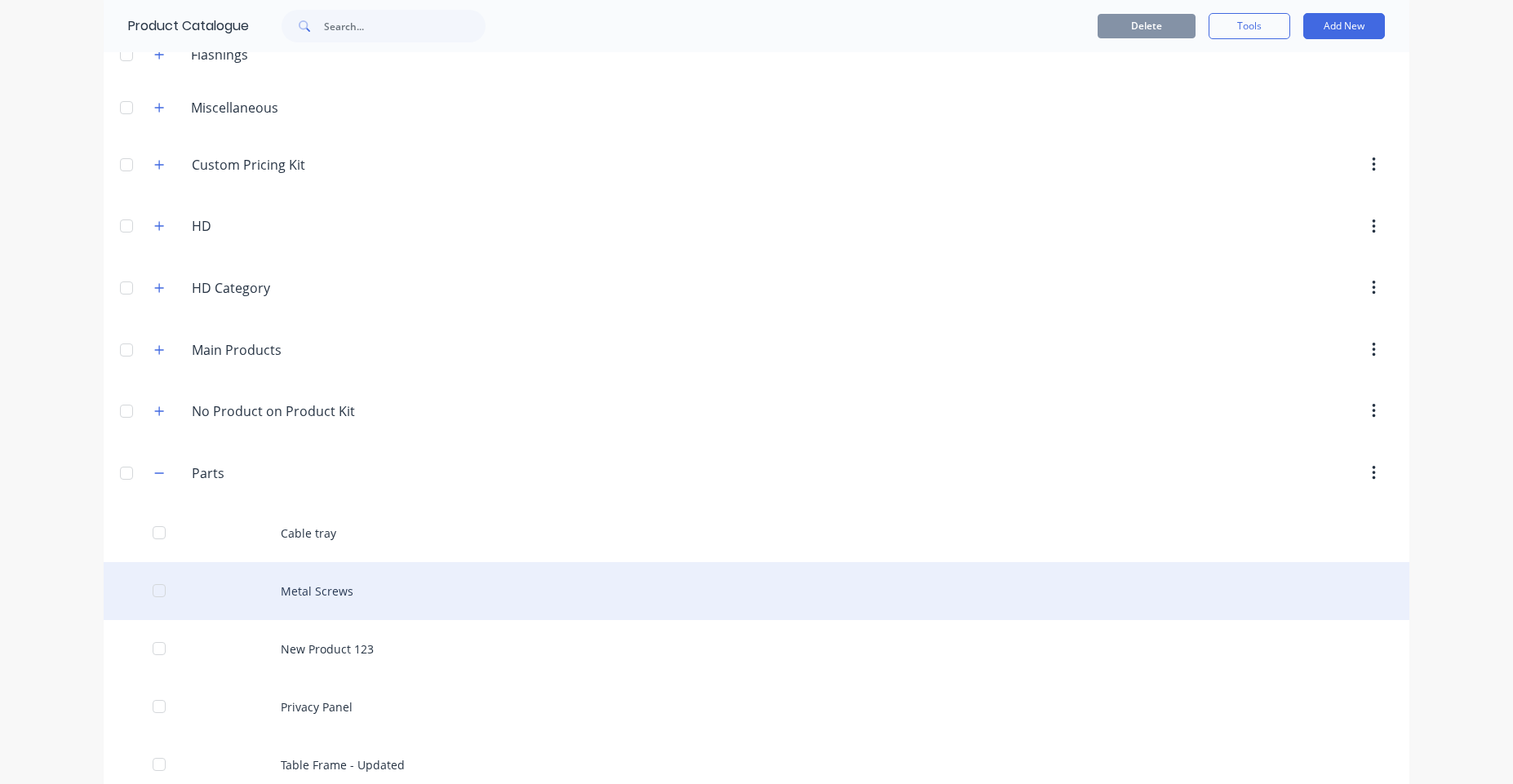
scroll to position [116, 0]
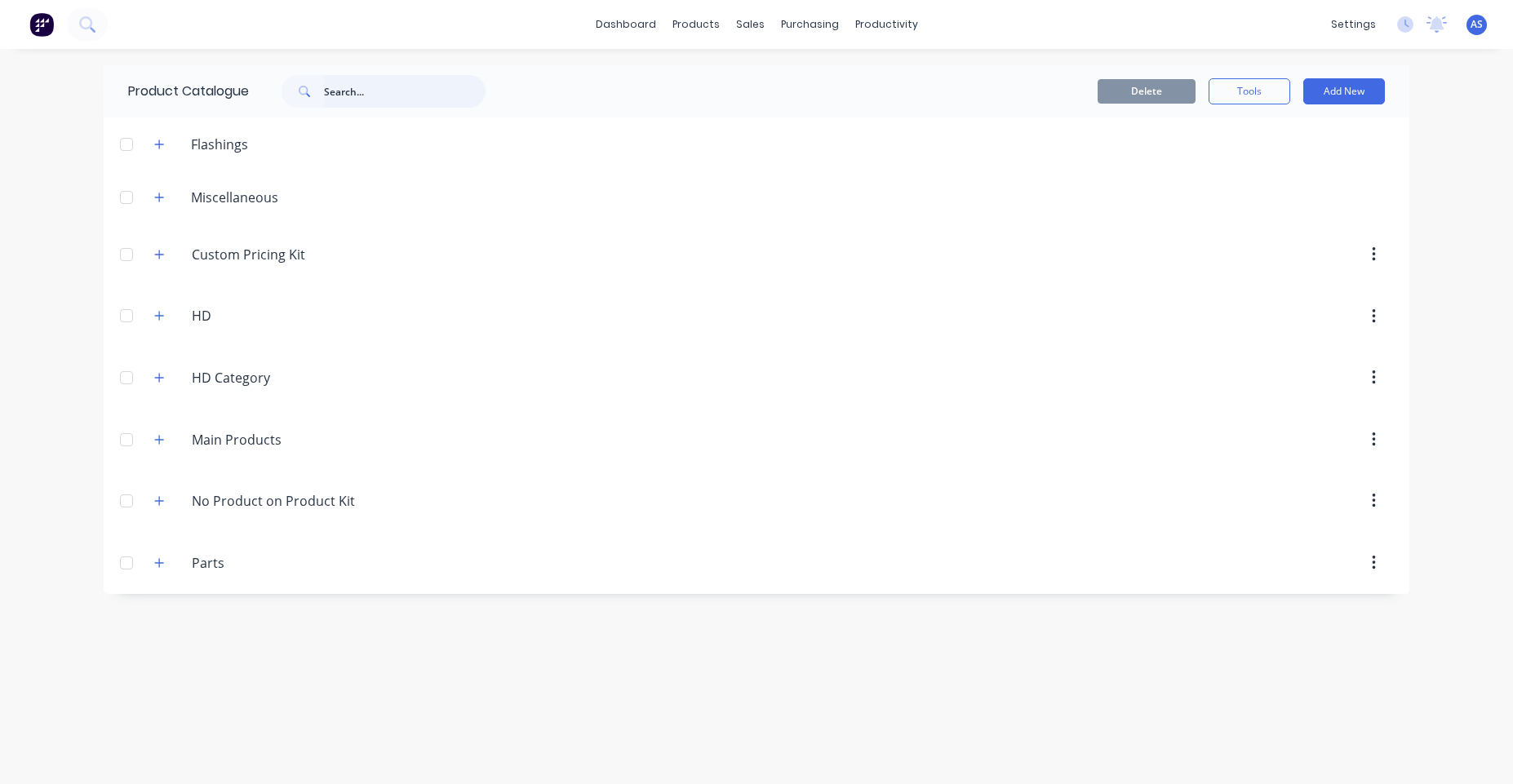
click at [407, 90] on input "text" at bounding box center [405, 91] width 162 height 33
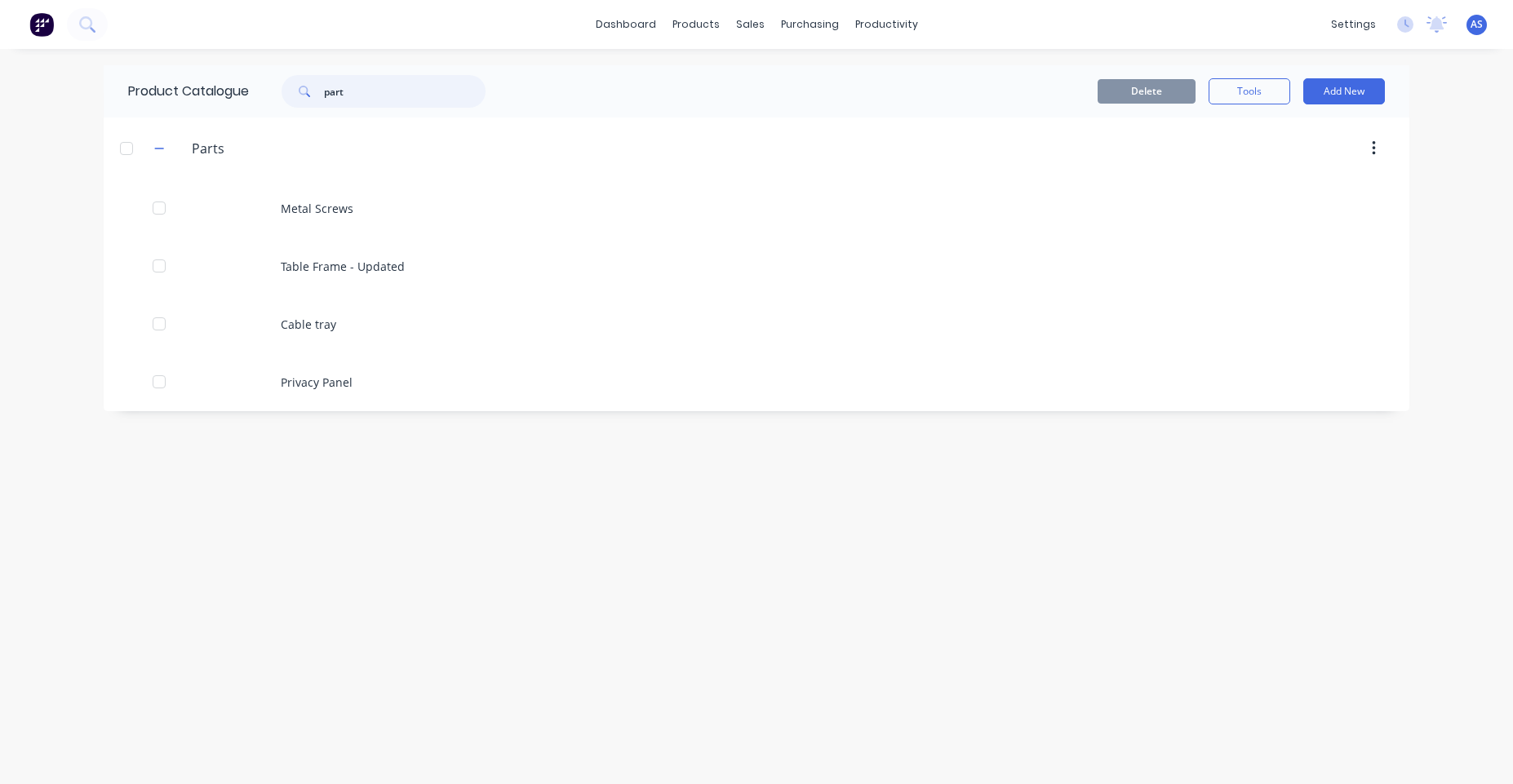
click at [408, 90] on input "part" at bounding box center [405, 91] width 162 height 33
type input "p"
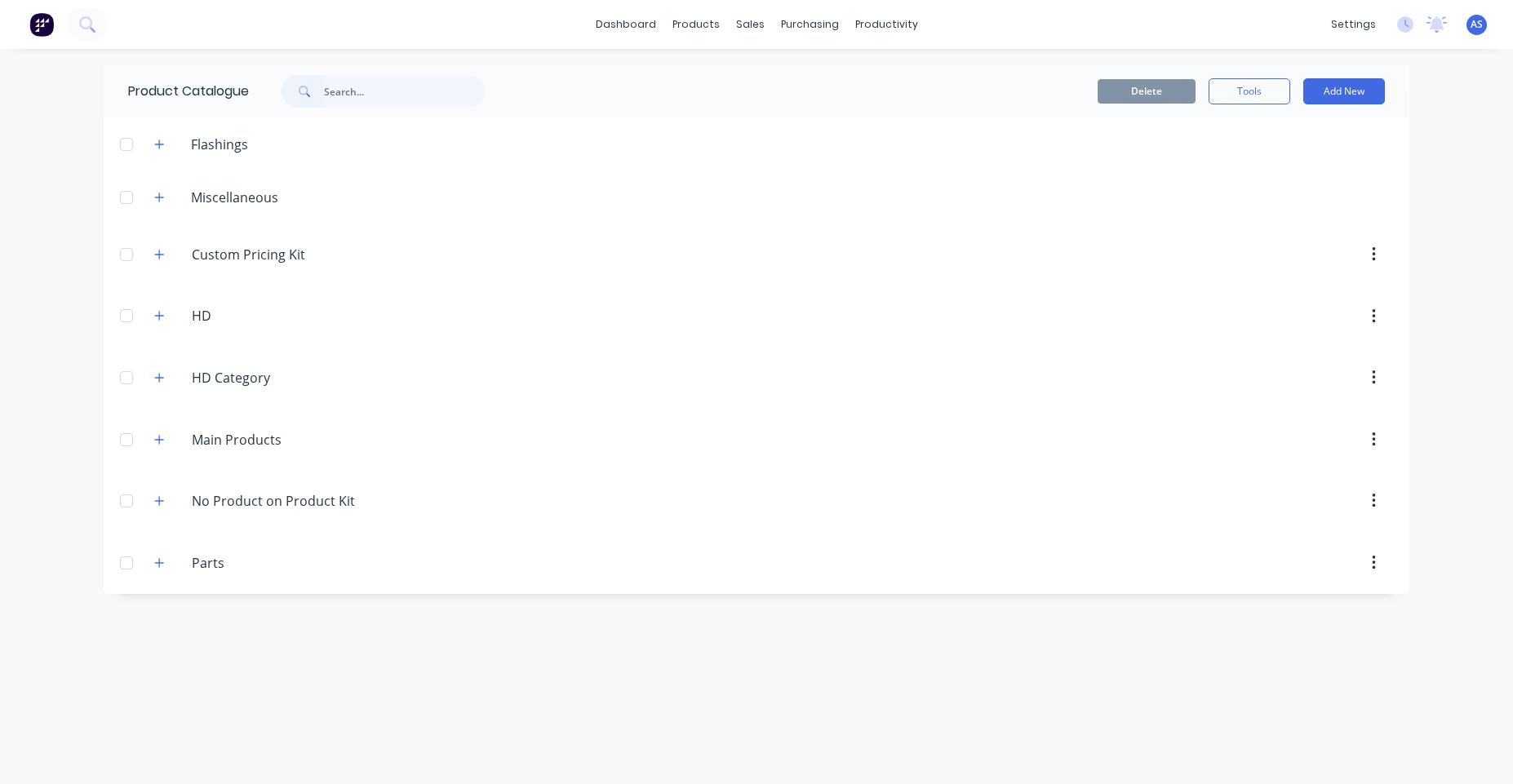
click at [164, 640] on div "Product Catalogue Delete Tools Add New Flashings Miscellaneous Custom.Pricing.K…" at bounding box center [756, 416] width 1305 height 703
click at [349, 92] on input "text" at bounding box center [405, 91] width 162 height 33
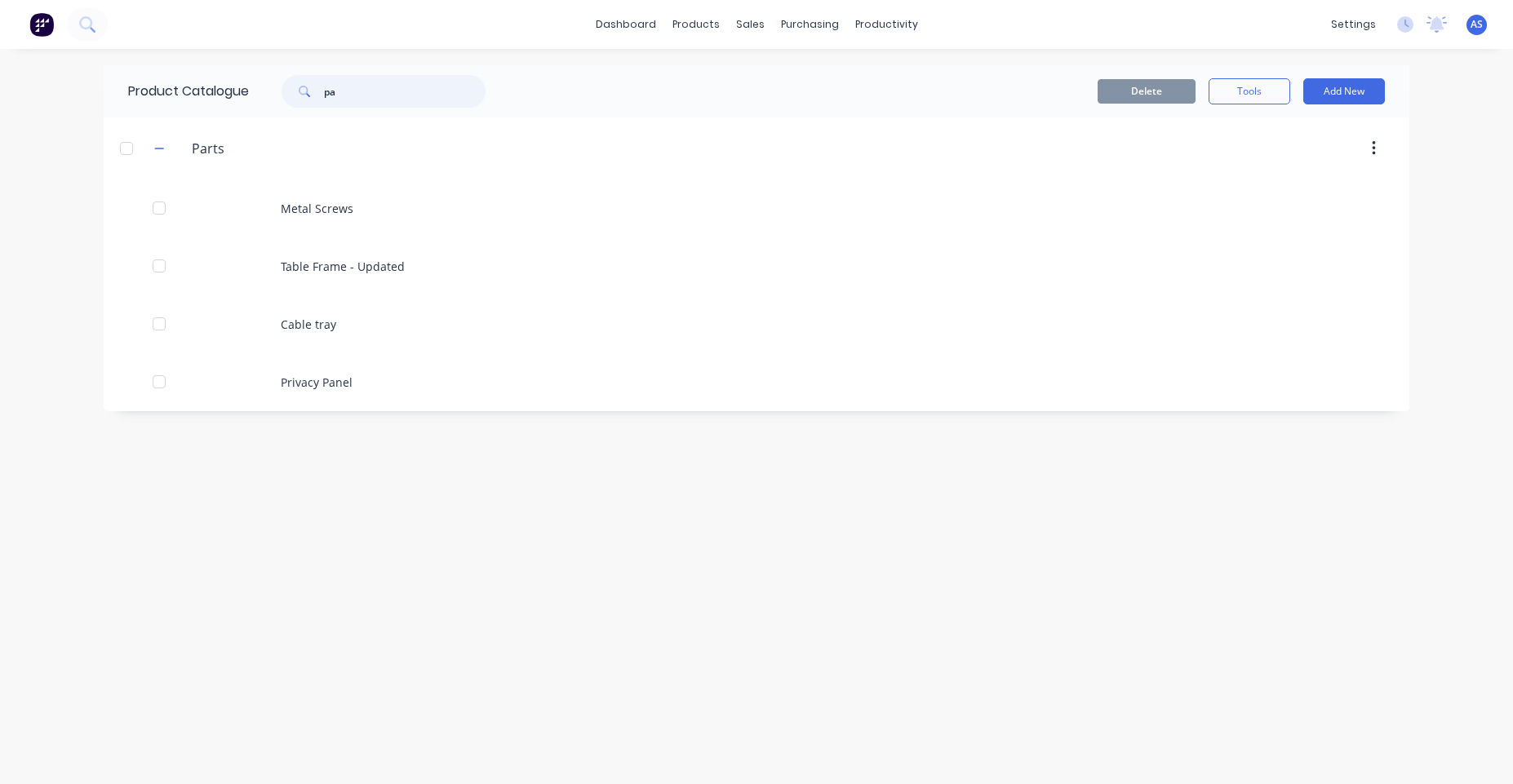
type input "p"
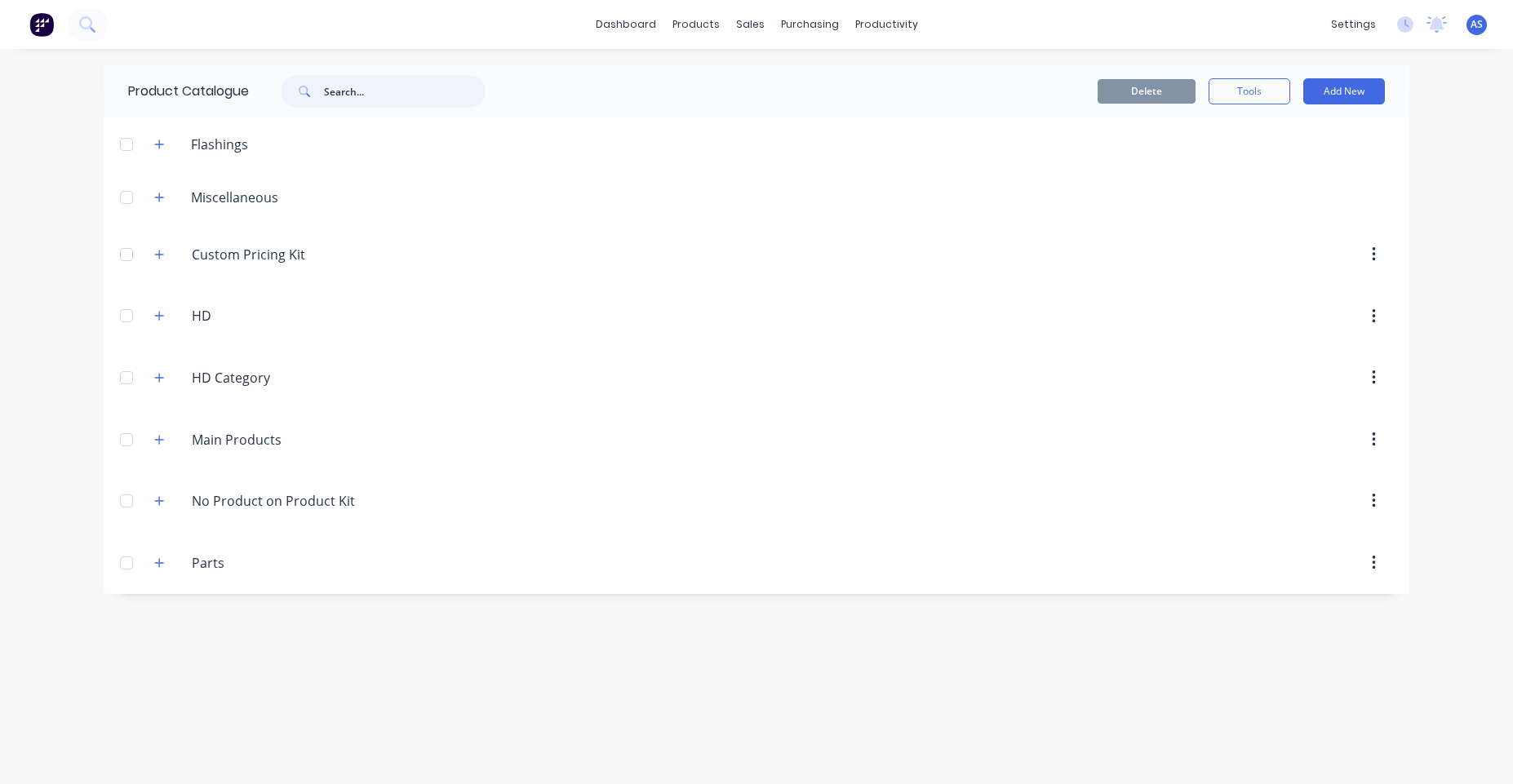
click at [376, 90] on input "text" at bounding box center [405, 91] width 162 height 33
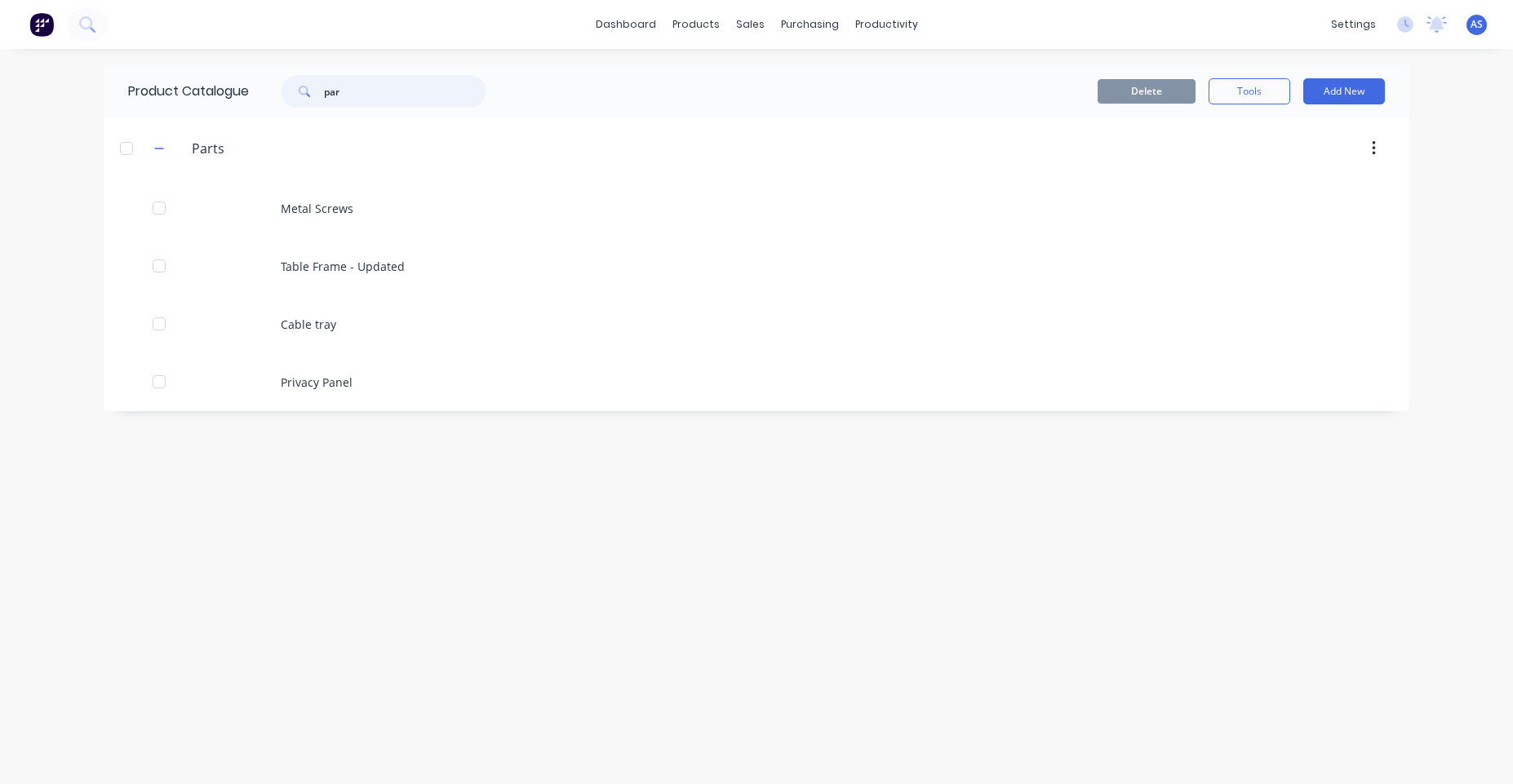
type input "par"
type input "part"
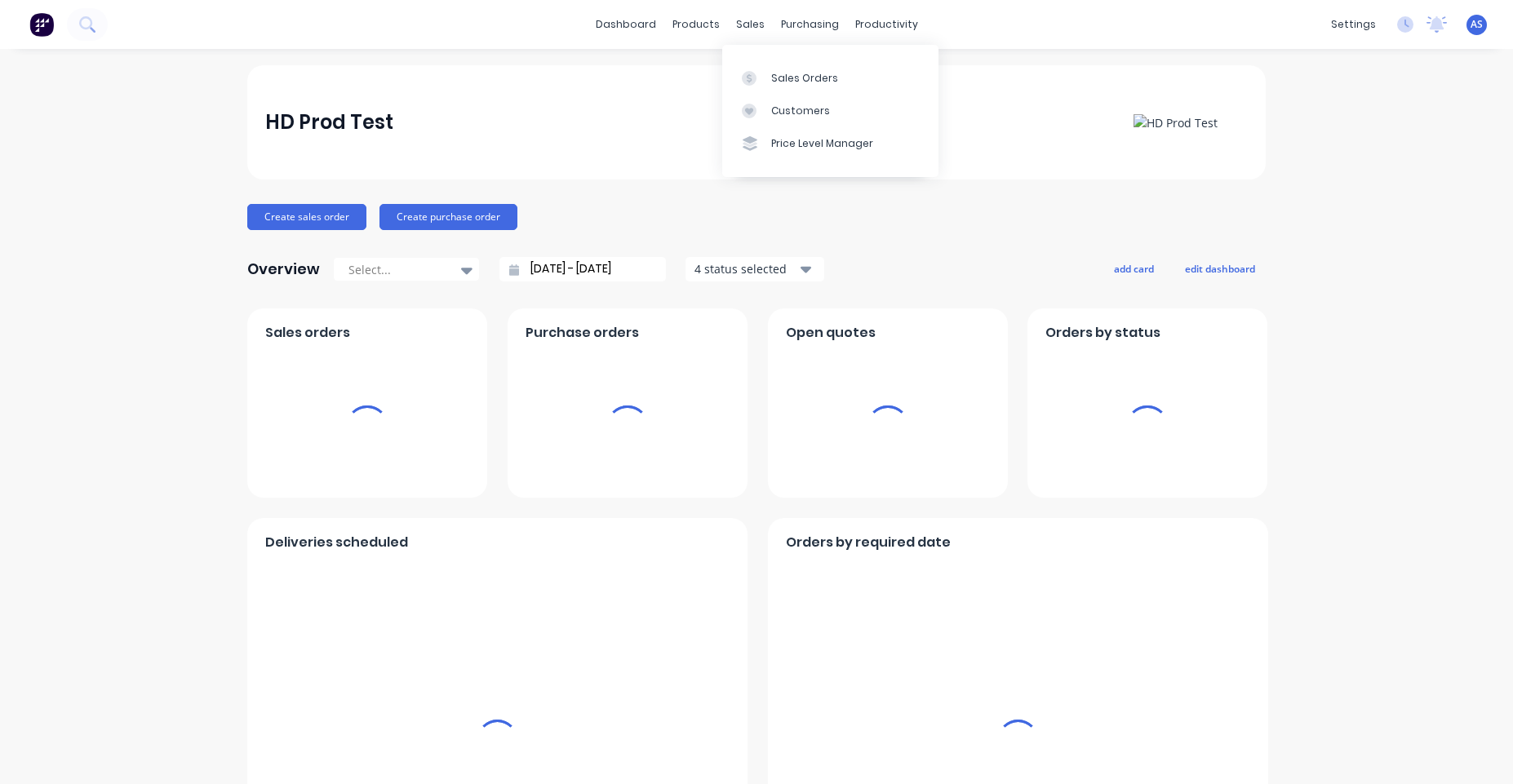
click at [774, 61] on div "Sales Orders Customers Price Level Manager" at bounding box center [830, 110] width 217 height 131
click at [725, 64] on link "Product Catalogue" at bounding box center [771, 78] width 217 height 33
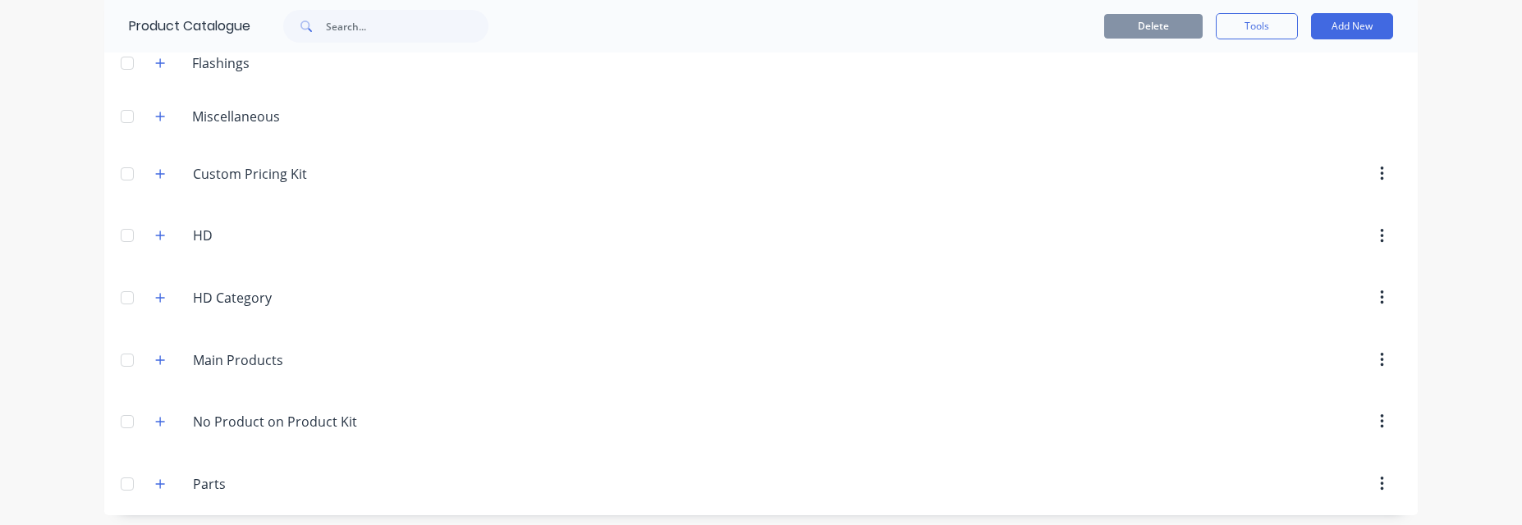
scroll to position [89, 0]
click at [156, 477] on icon "button" at bounding box center [160, 477] width 9 height 9
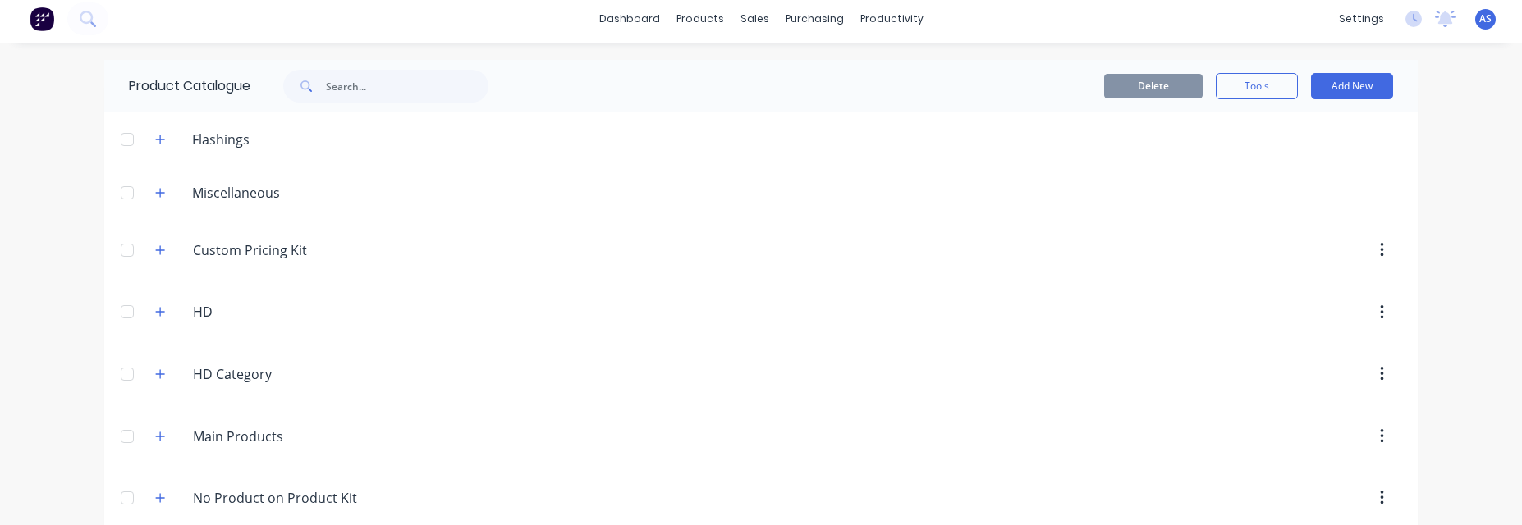
scroll to position [0, 0]
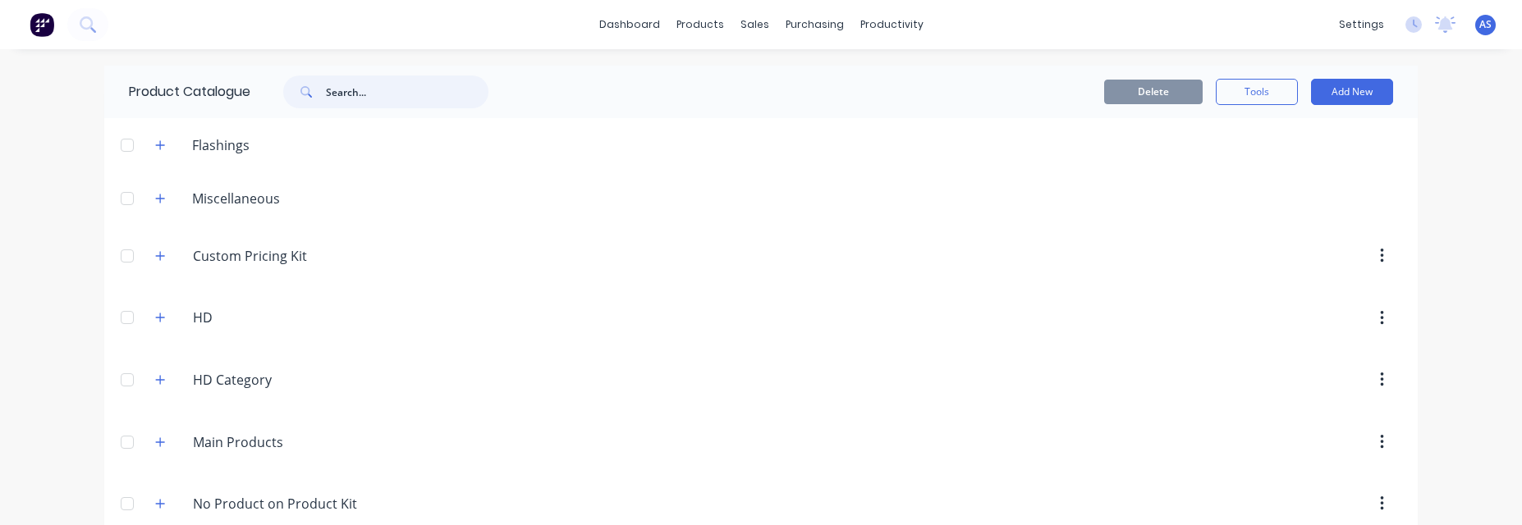
click at [394, 102] on input "text" at bounding box center [407, 92] width 163 height 33
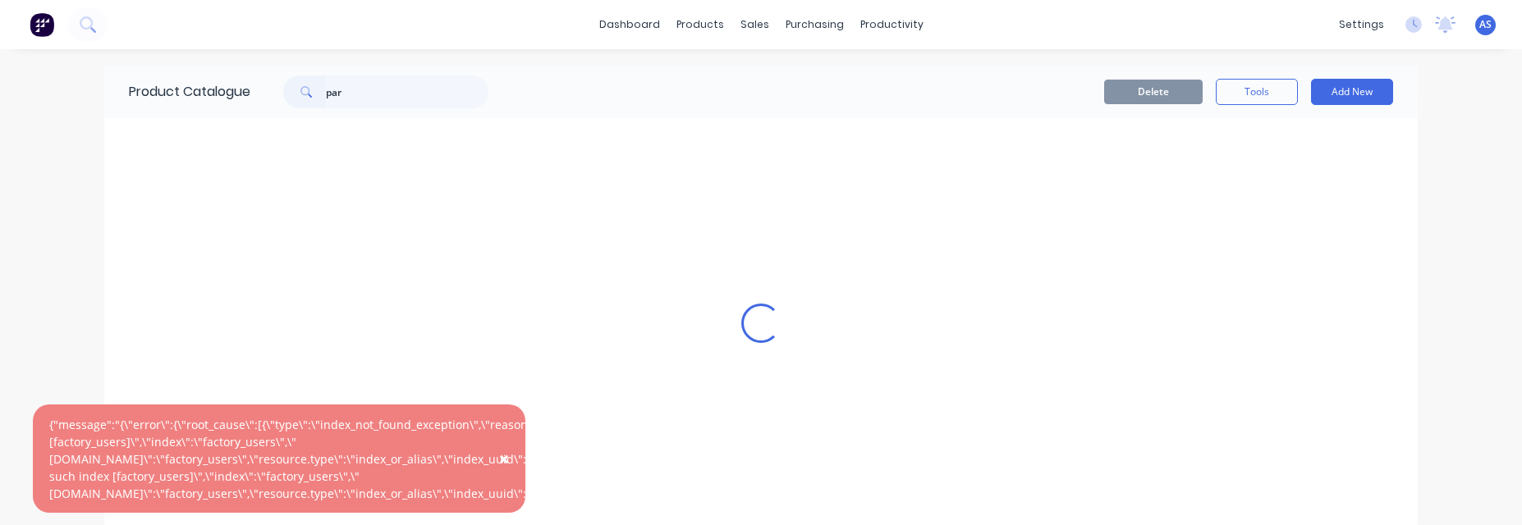
click at [501, 470] on span "×" at bounding box center [504, 458] width 10 height 23
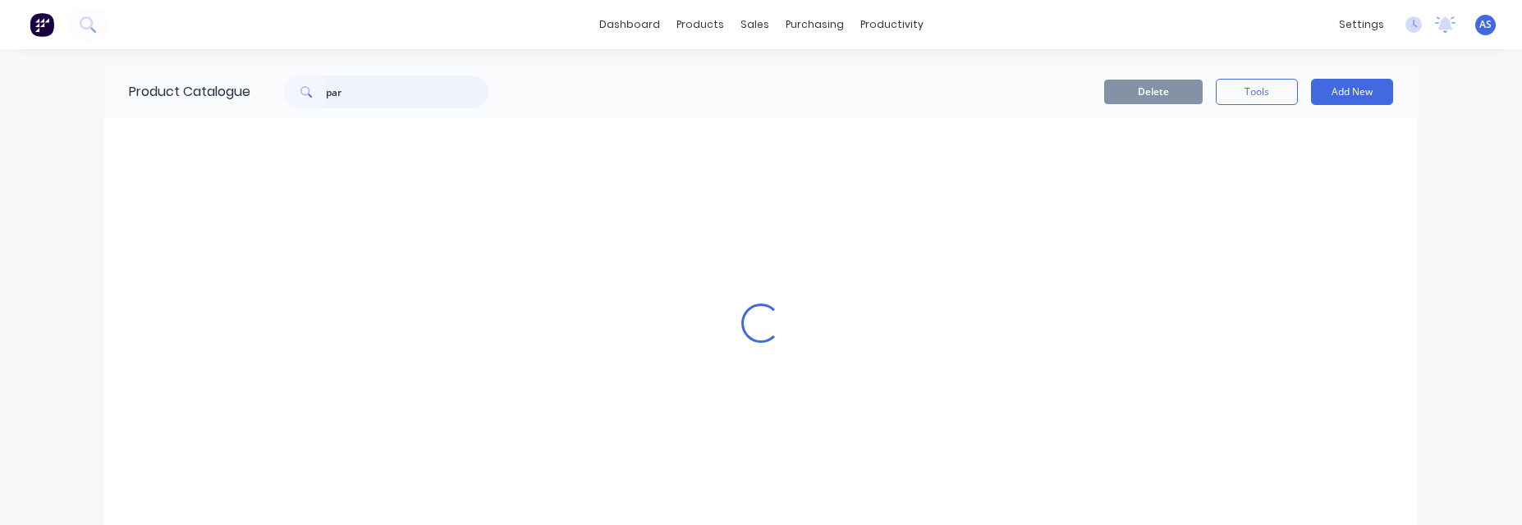
click at [347, 93] on input "par" at bounding box center [407, 92] width 163 height 33
type input "pa"
click at [30, 32] on img at bounding box center [42, 24] width 25 height 25
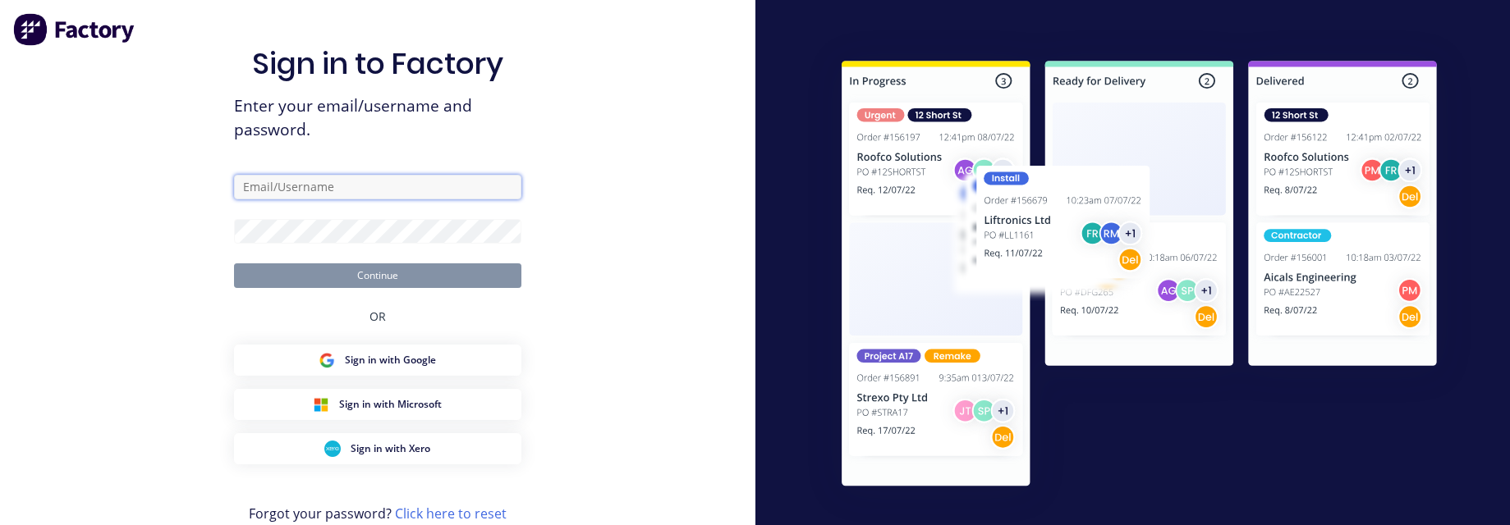
click at [430, 189] on input "text" at bounding box center [377, 187] width 287 height 25
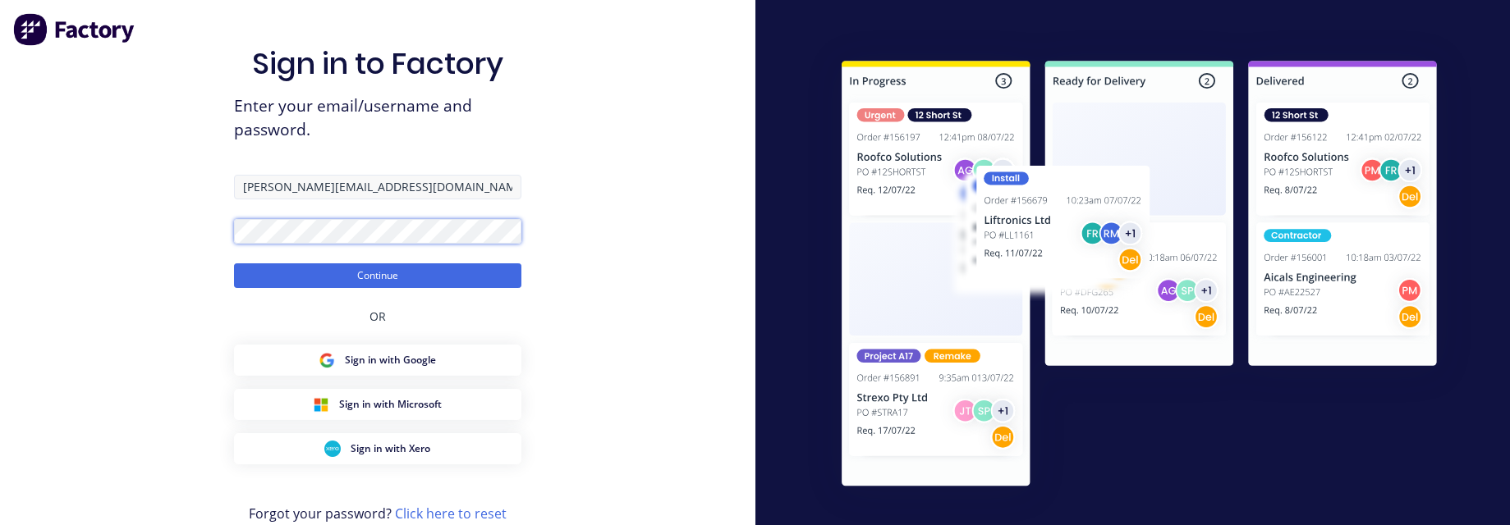
click at [234, 263] on button "Continue" at bounding box center [377, 275] width 287 height 25
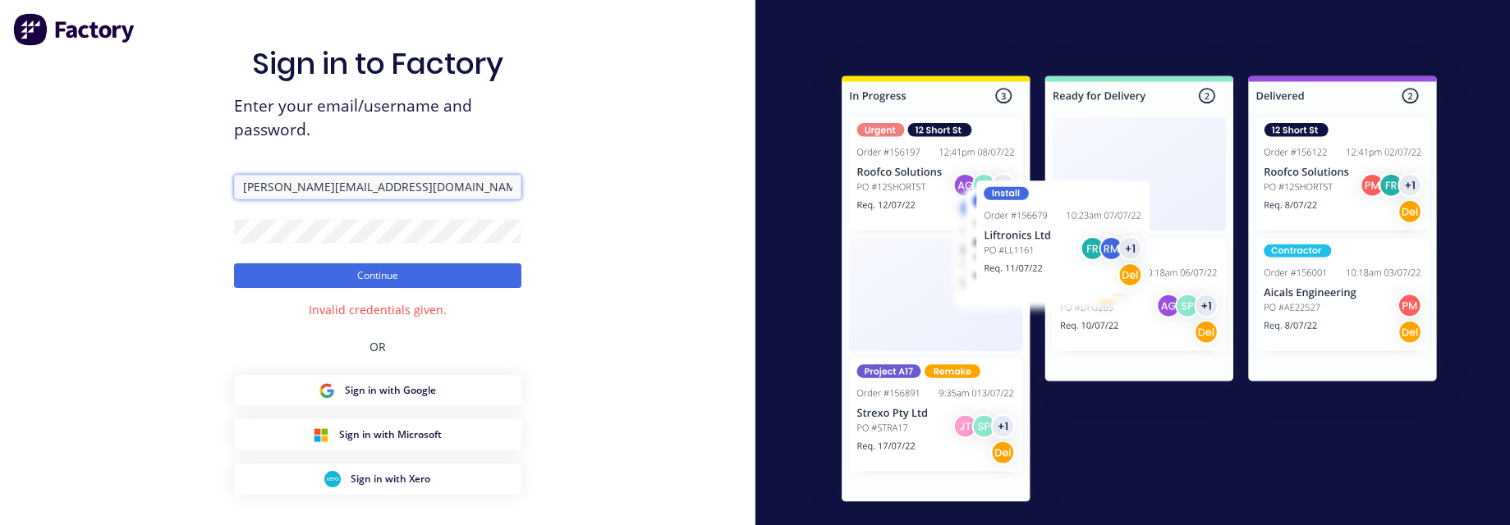
click at [456, 192] on input "angelo@factory.app" at bounding box center [377, 187] width 287 height 25
type input "angelo@hd.com"
click at [234, 263] on button "Continue" at bounding box center [377, 275] width 287 height 25
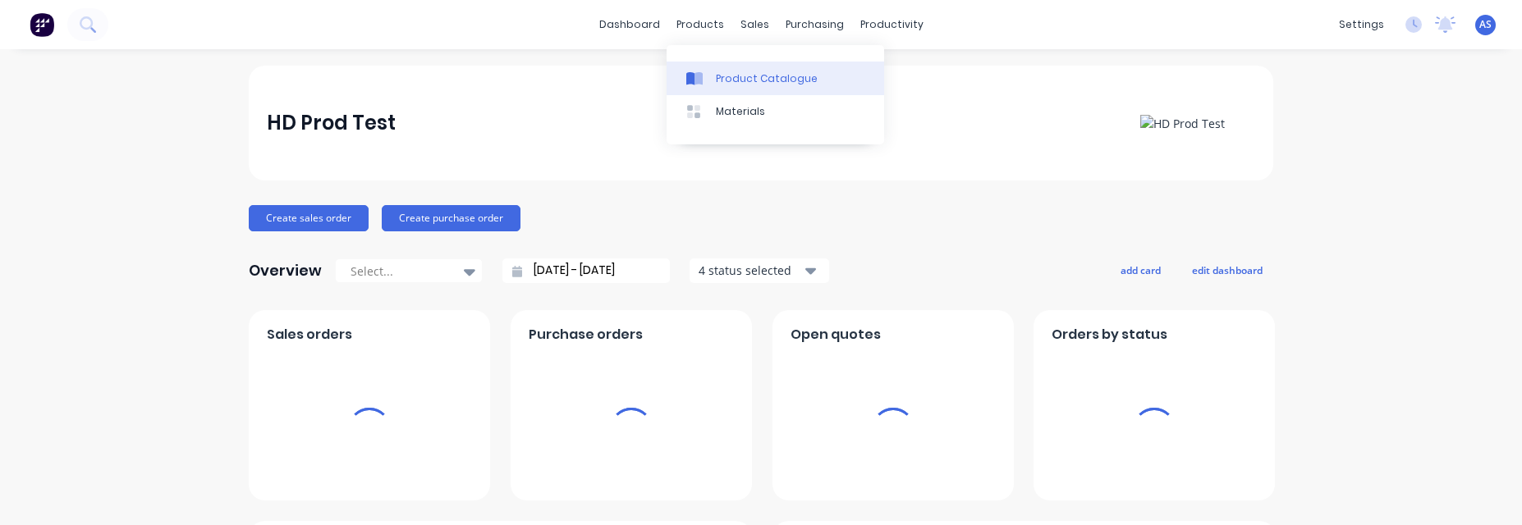
click at [745, 78] on div "Product Catalogue" at bounding box center [767, 78] width 102 height 15
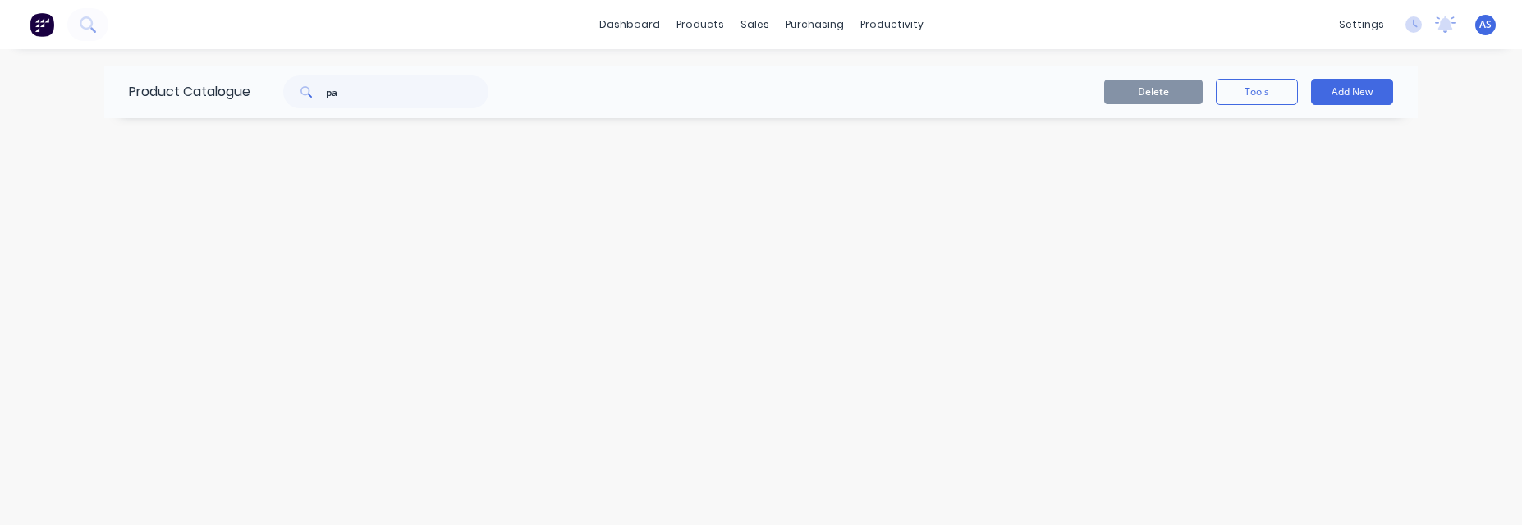
click at [592, 99] on div "Delete Tools Add New" at bounding box center [961, 92] width 864 height 26
click at [418, 97] on input "pa" at bounding box center [407, 92] width 163 height 33
type input "p"
click at [378, 186] on div "Product Catalogue Delete Tools Add New" at bounding box center [760, 287] width 1313 height 443
click at [428, 76] on input "text" at bounding box center [407, 92] width 163 height 33
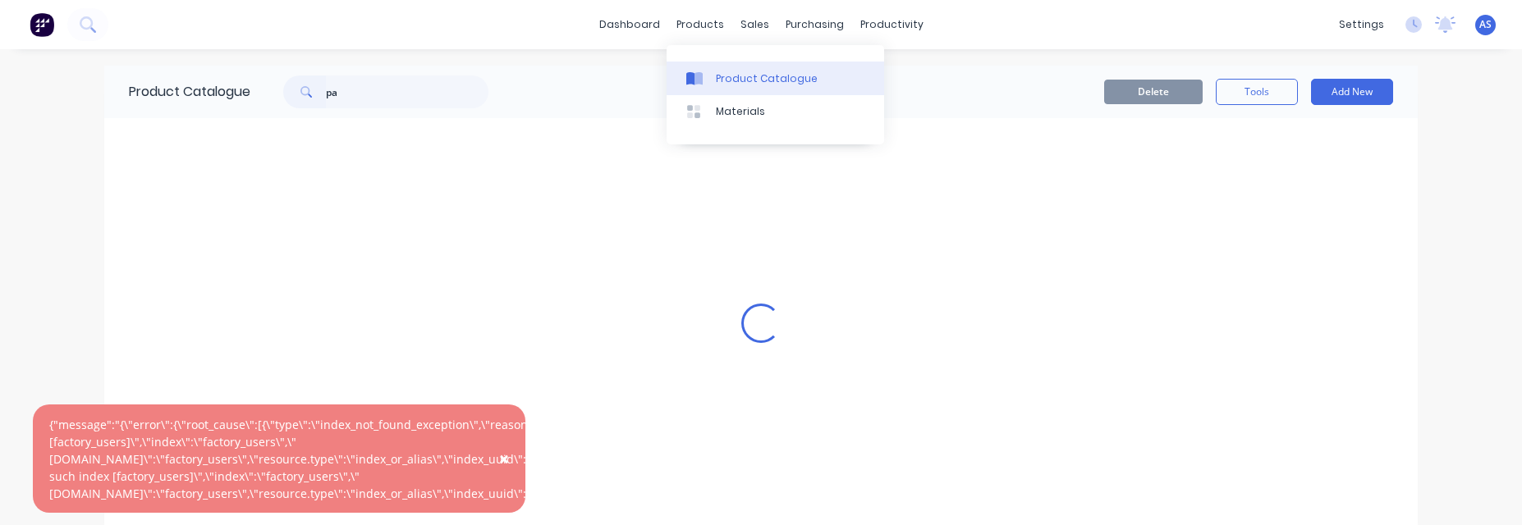
click at [734, 84] on div "Product Catalogue" at bounding box center [767, 78] width 102 height 15
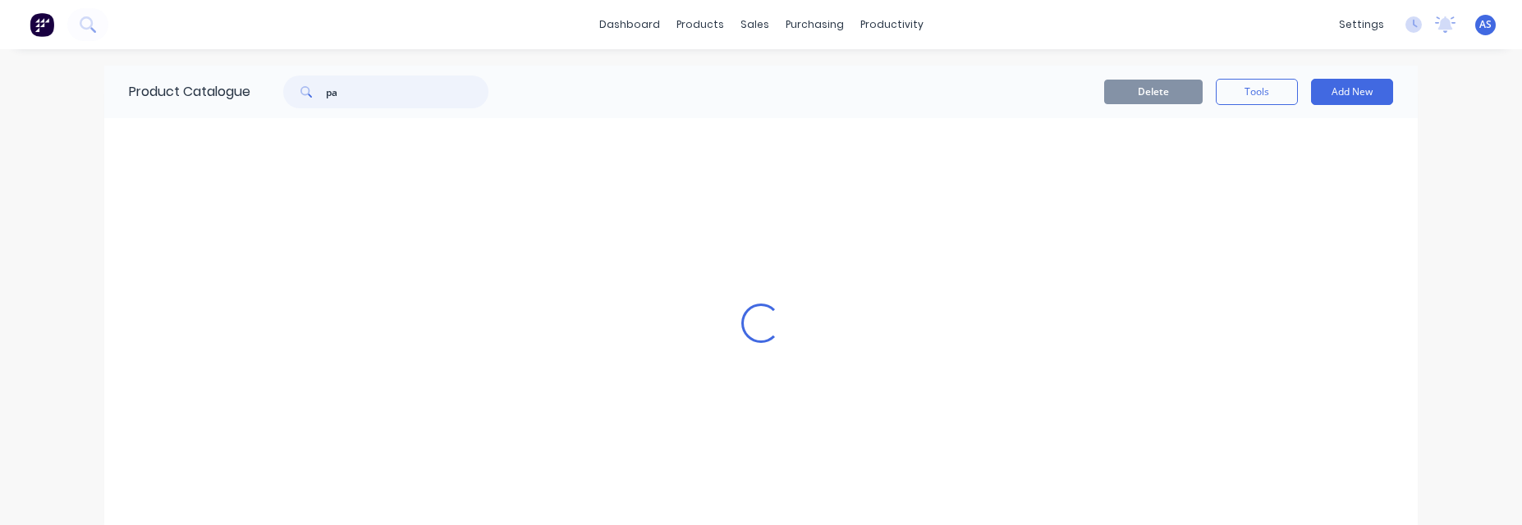
click at [406, 91] on input "pa" at bounding box center [407, 92] width 163 height 33
click at [406, 83] on input "par" at bounding box center [407, 92] width 163 height 33
type input "p"
click at [502, 91] on div at bounding box center [381, 92] width 263 height 33
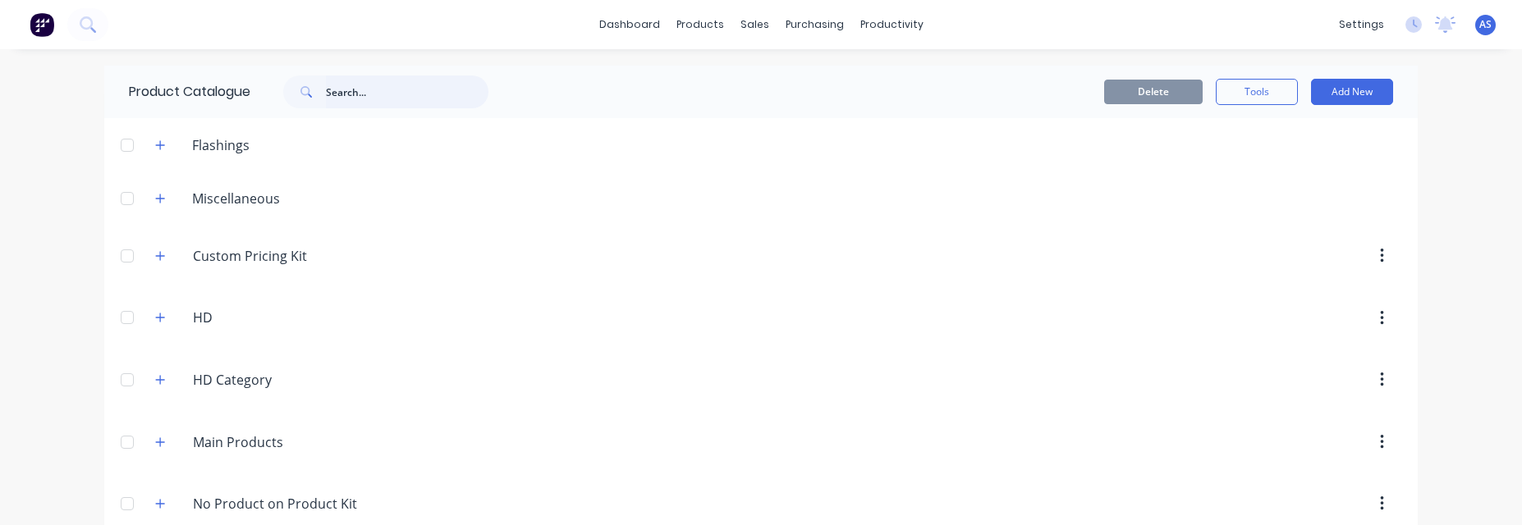
click at [382, 84] on input "text" at bounding box center [407, 92] width 163 height 33
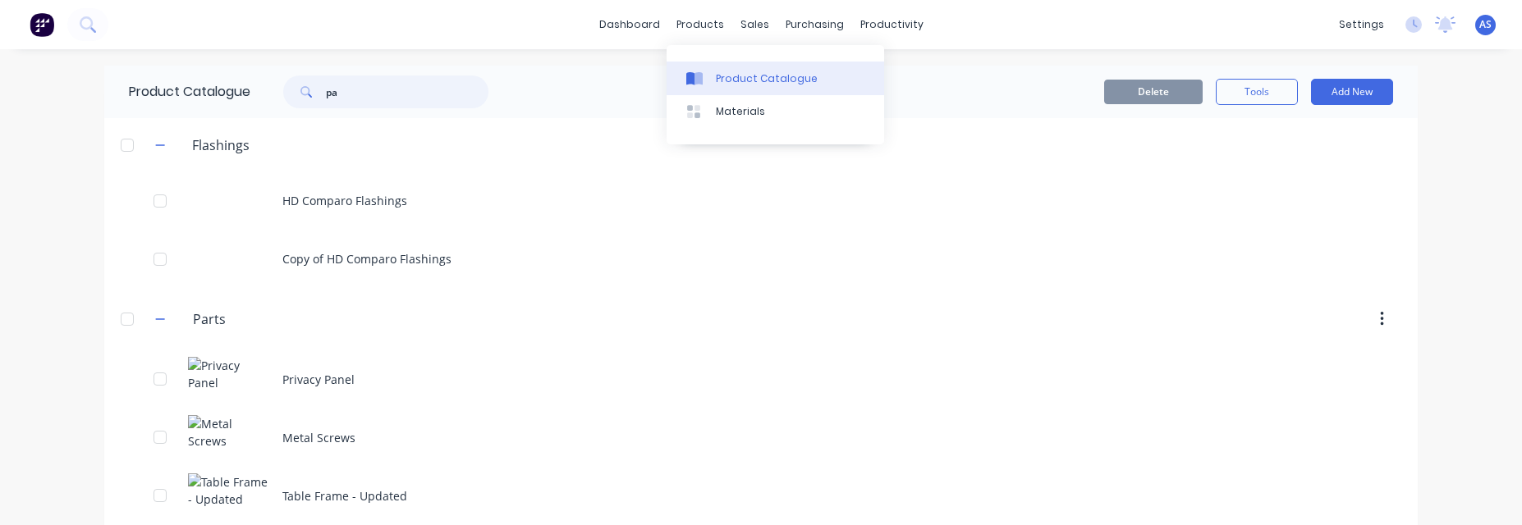
type input "pa"
click at [746, 76] on div "Product Catalogue" at bounding box center [767, 78] width 102 height 15
click at [1350, 97] on button "Add New" at bounding box center [1352, 92] width 82 height 26
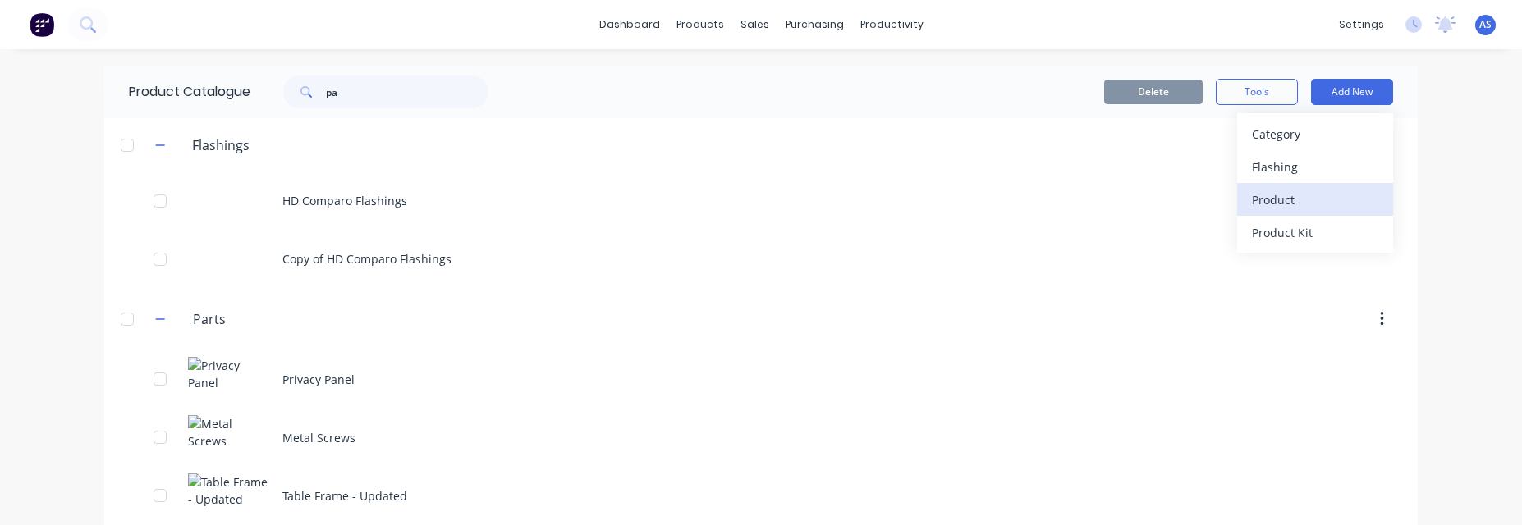
click at [1299, 196] on div "Product" at bounding box center [1315, 200] width 126 height 24
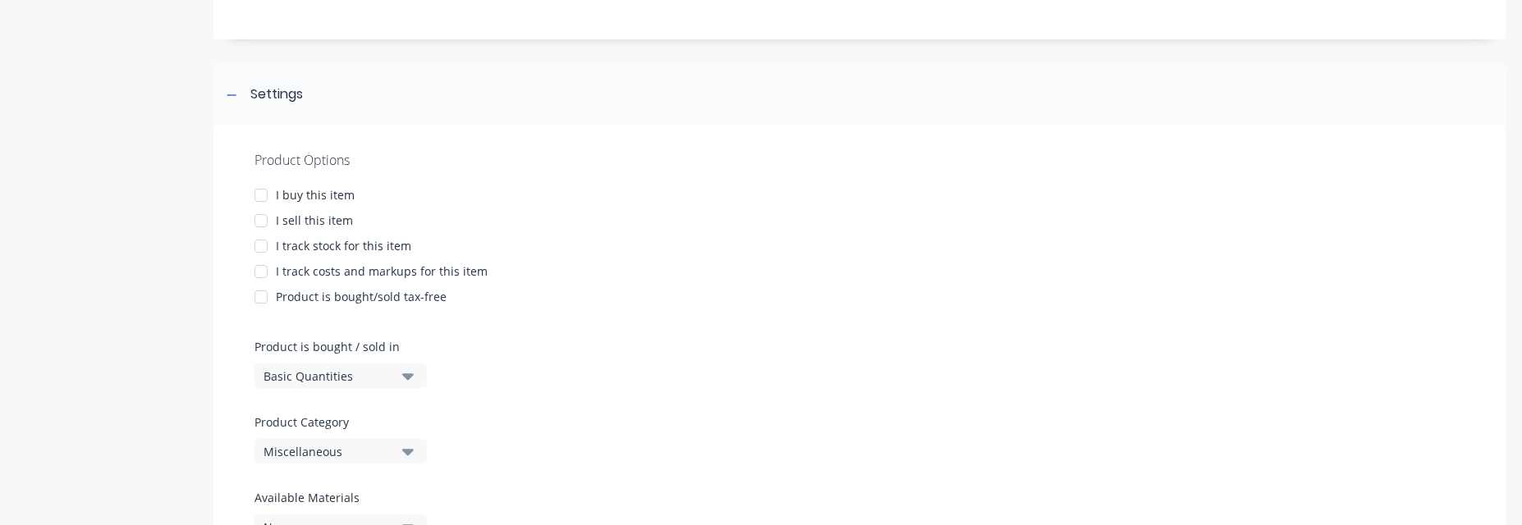
scroll to position [267, 0]
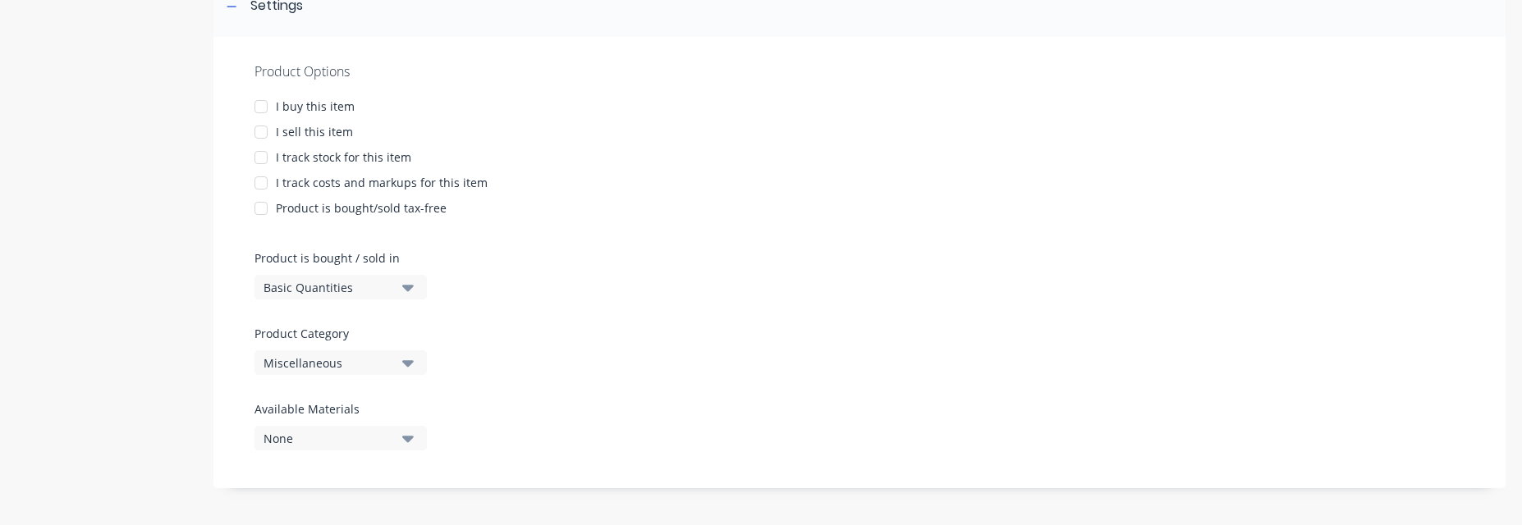
click at [364, 355] on div "Miscellaneous" at bounding box center [328, 363] width 131 height 17
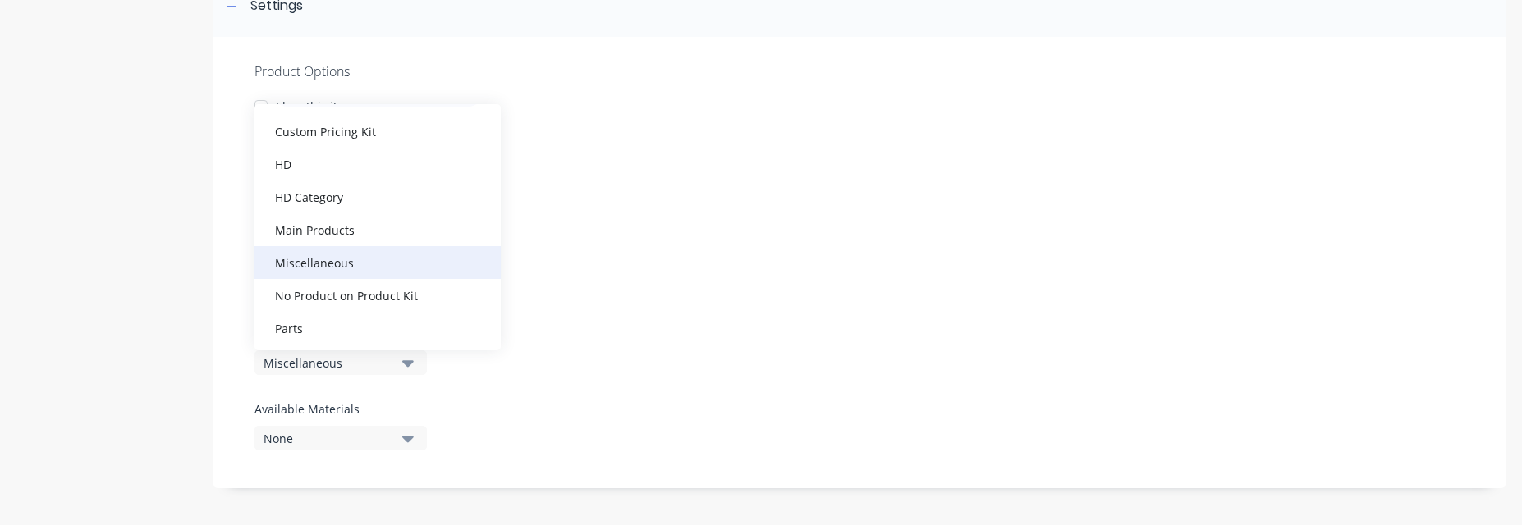
scroll to position [49, 0]
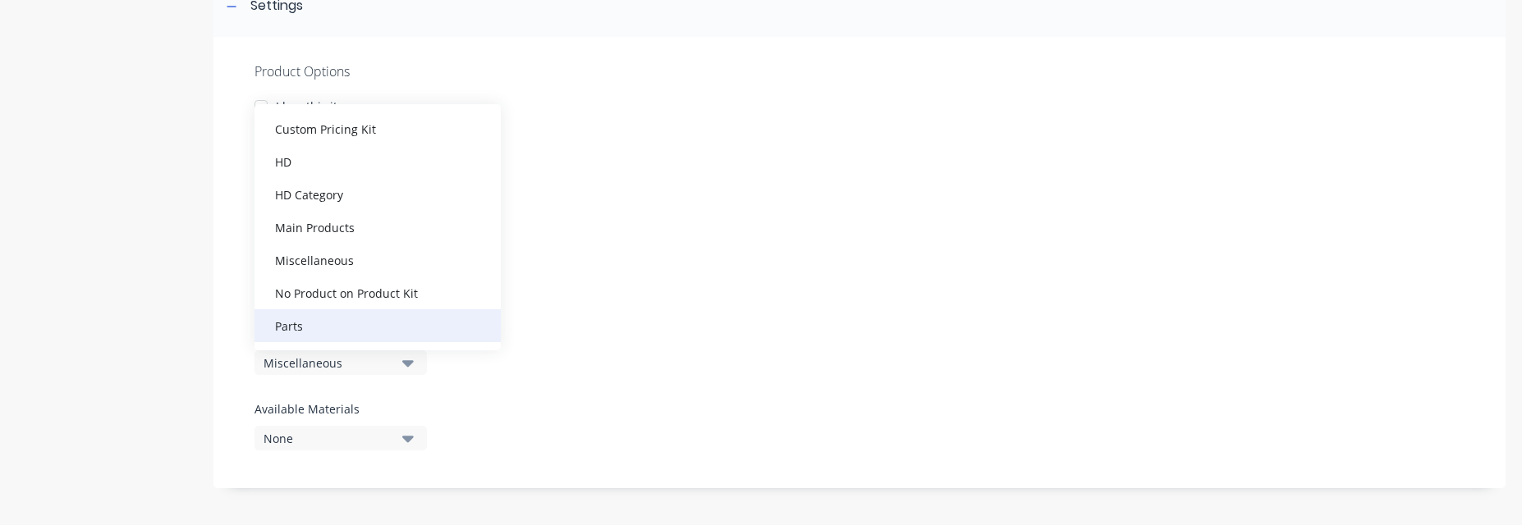
click at [354, 322] on div "Parts" at bounding box center [377, 325] width 246 height 33
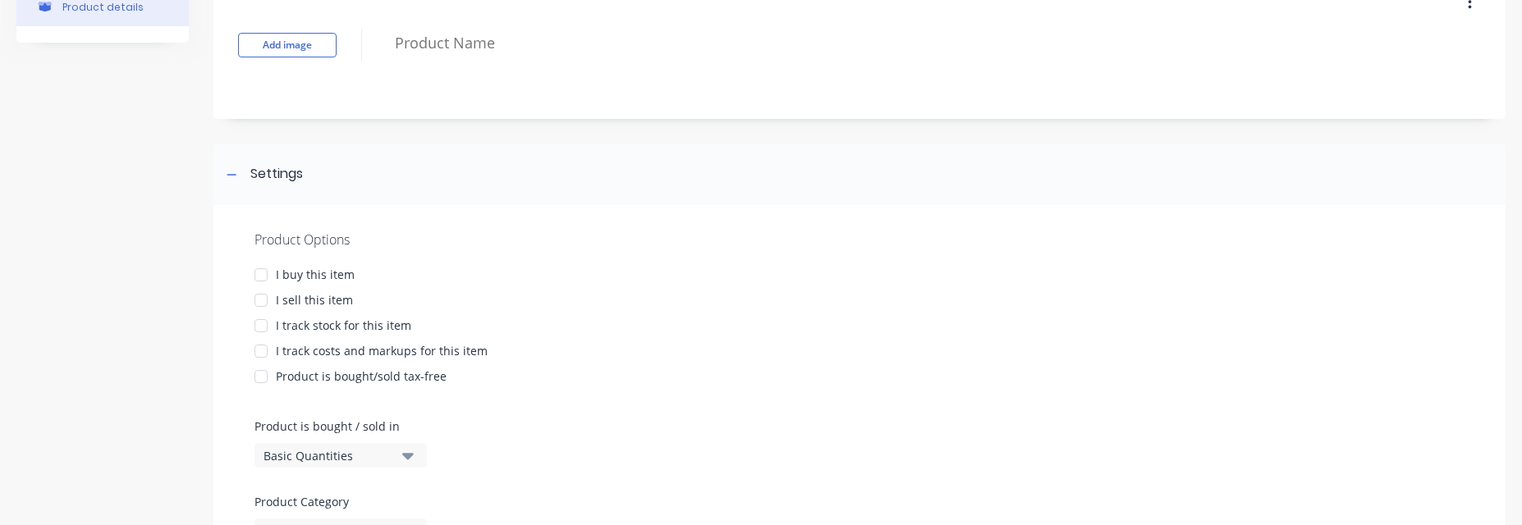
scroll to position [70, 0]
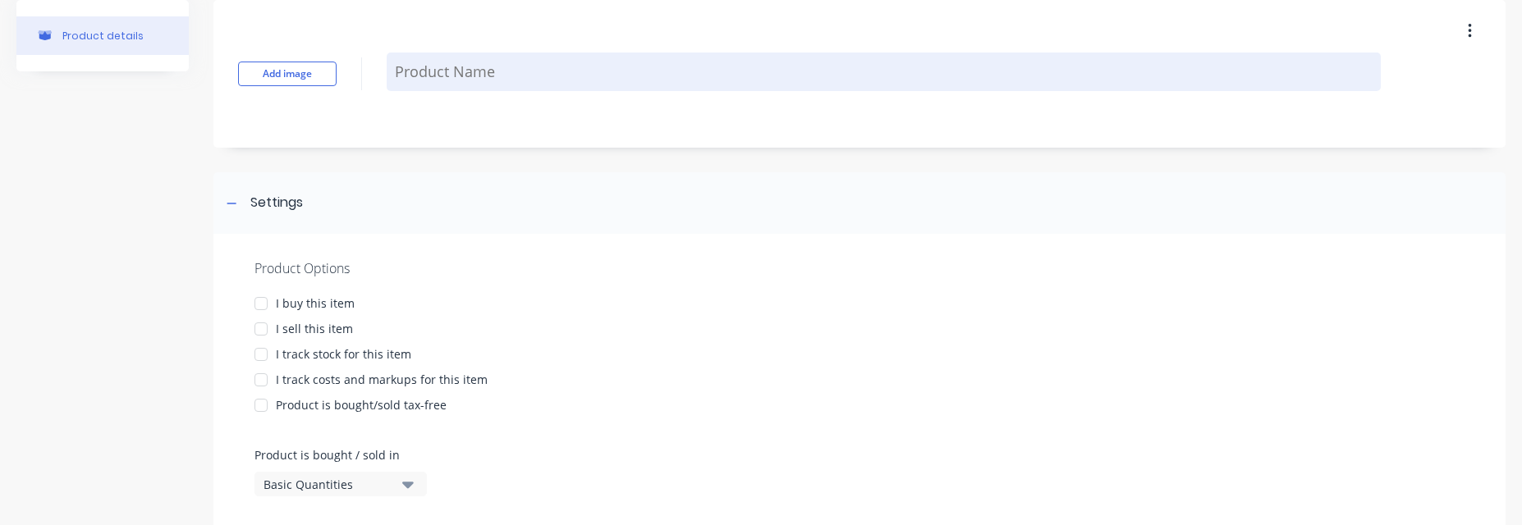
click at [470, 77] on textarea at bounding box center [884, 72] width 994 height 39
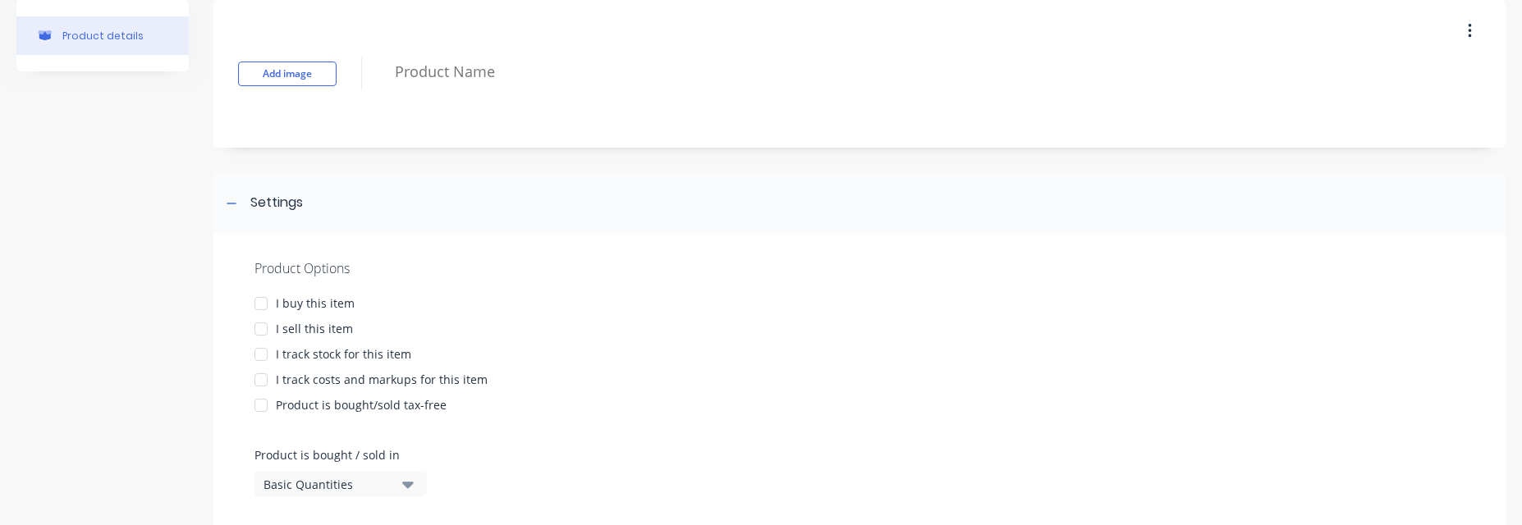
type textarea "n"
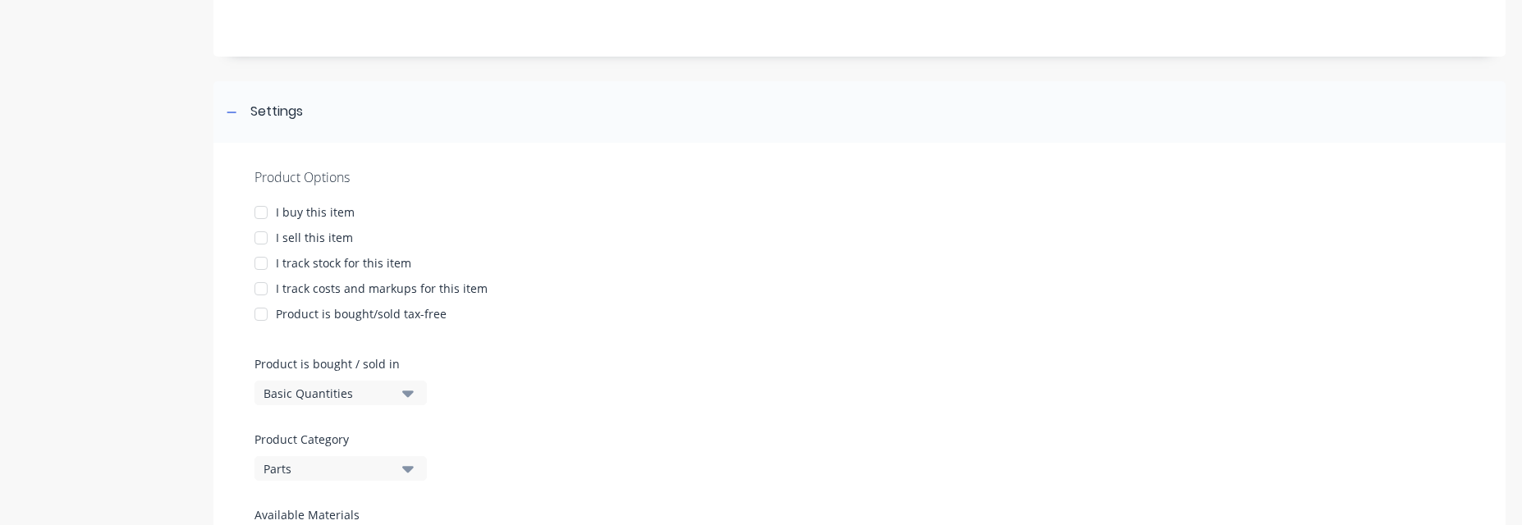
scroll to position [168, 0]
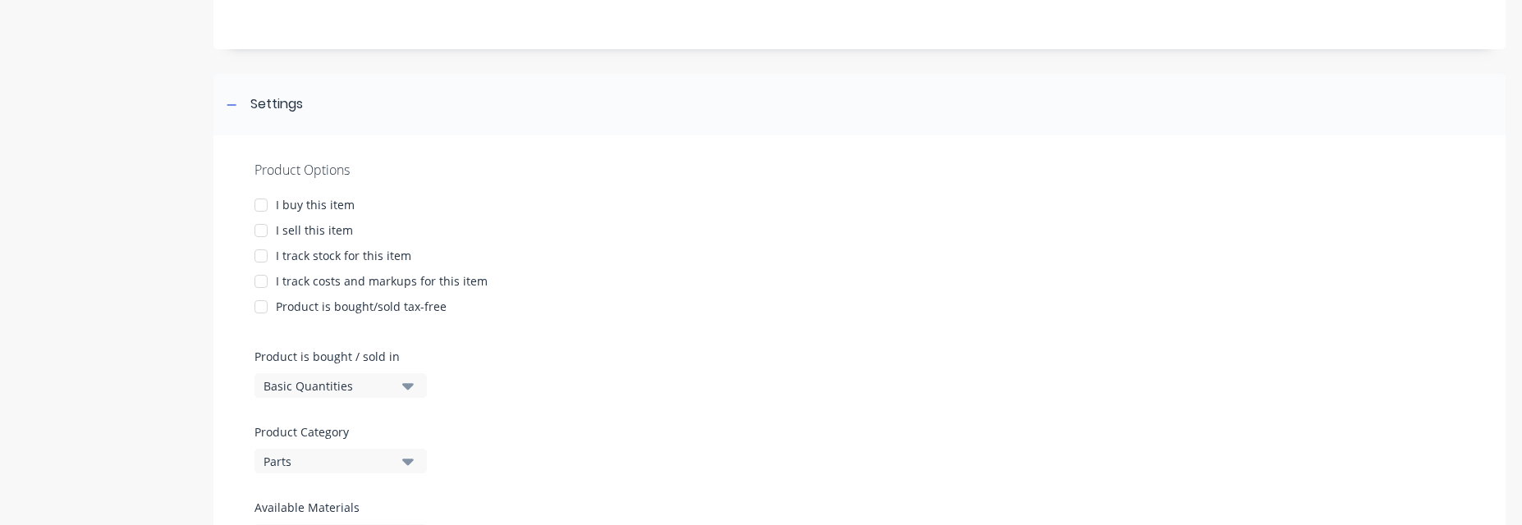
drag, startPoint x: 254, startPoint y: 208, endPoint x: 255, endPoint y: 218, distance: 10.8
click at [255, 208] on div at bounding box center [261, 205] width 33 height 33
click at [258, 231] on div at bounding box center [261, 230] width 33 height 33
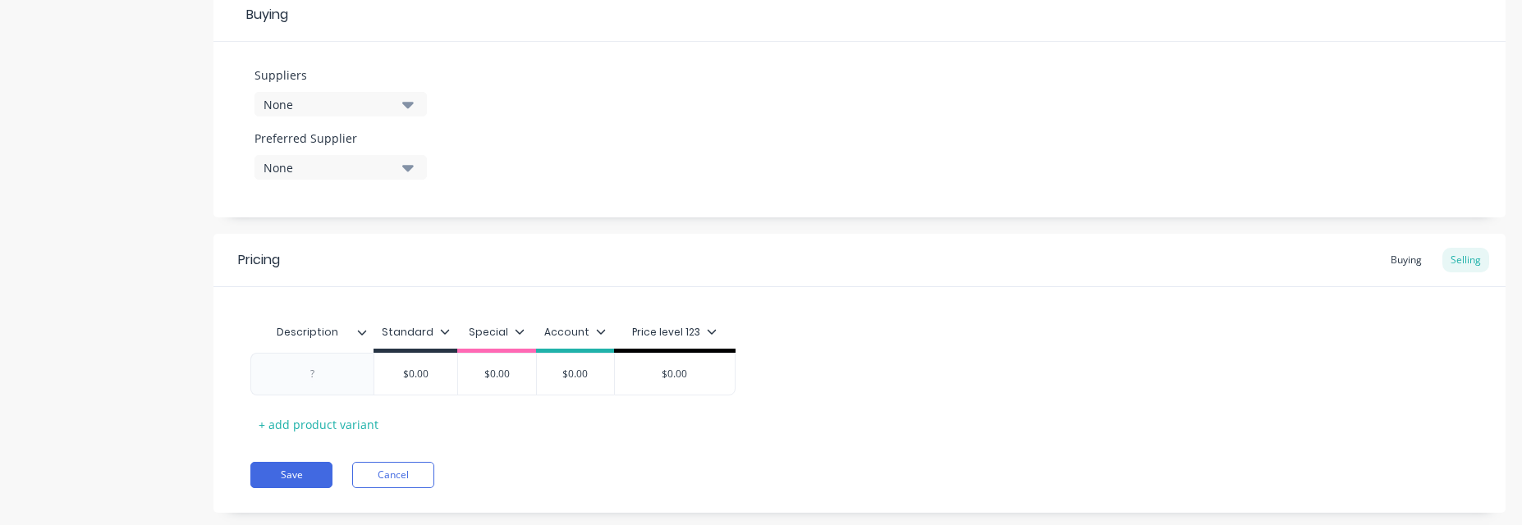
scroll to position [816, 0]
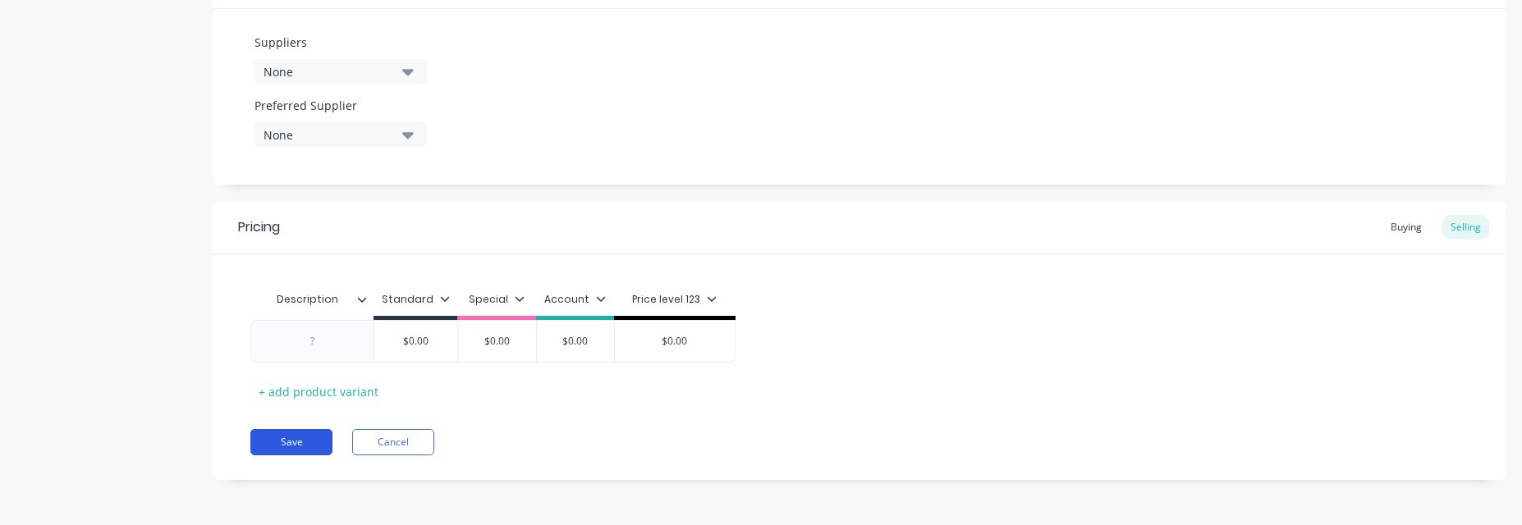
type textarea "zzz"
click at [305, 448] on button "Save" at bounding box center [291, 442] width 82 height 26
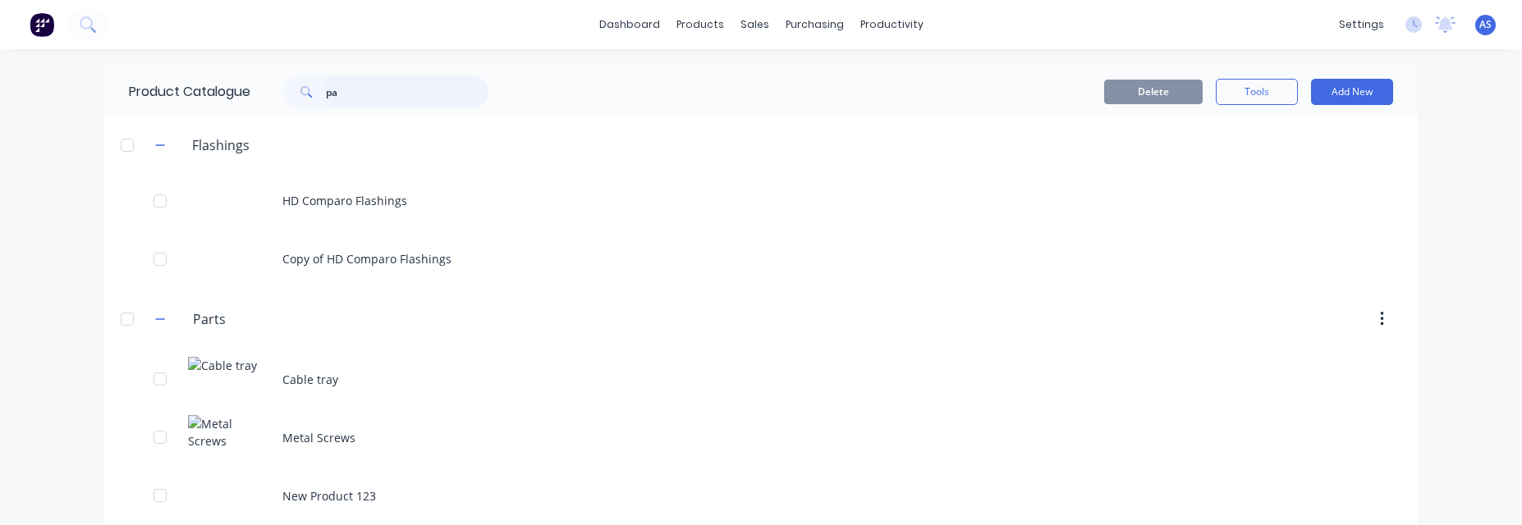
click at [422, 91] on input "pa" at bounding box center [407, 92] width 163 height 33
type input "p"
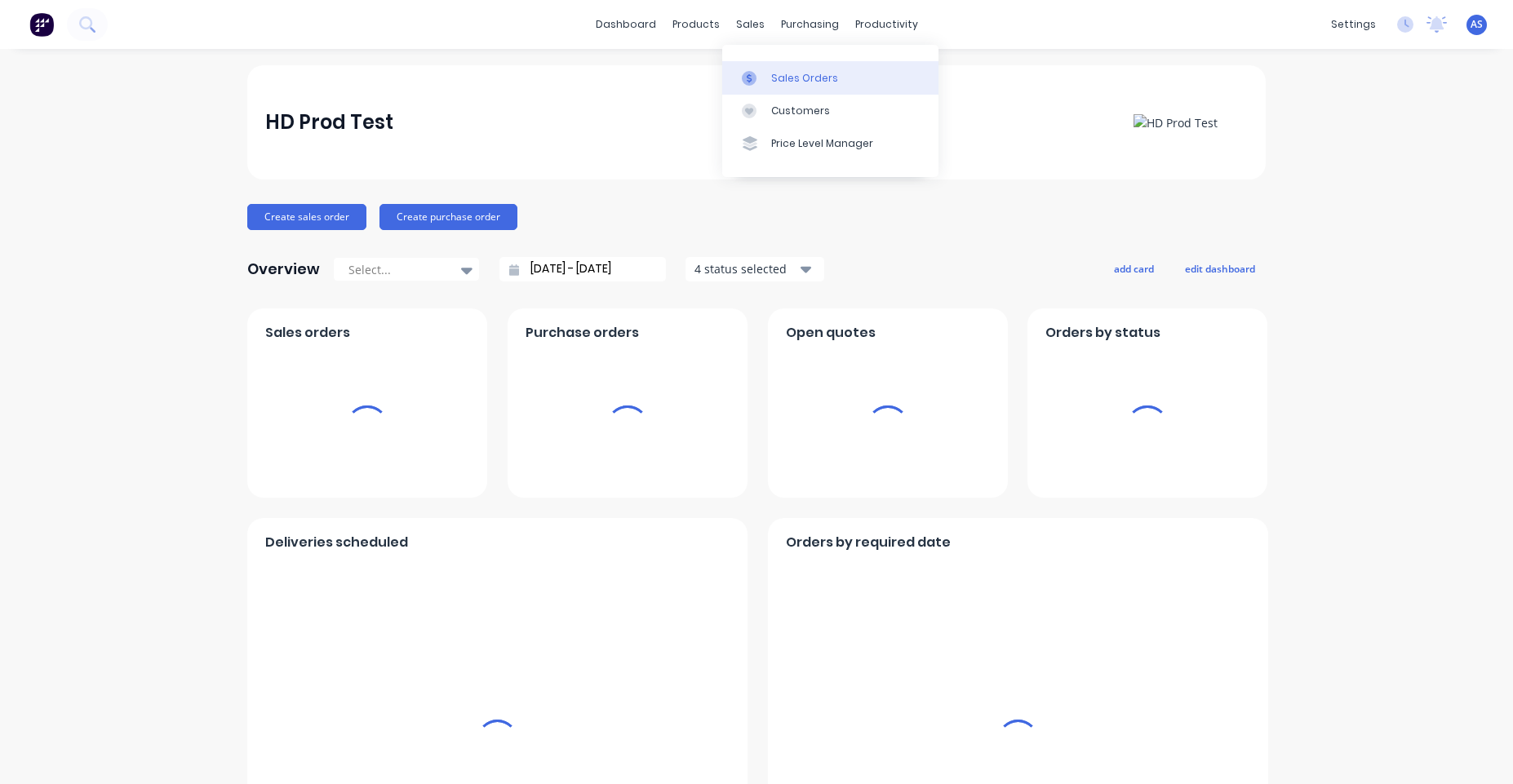
click at [775, 83] on div "Sales Orders" at bounding box center [804, 78] width 67 height 15
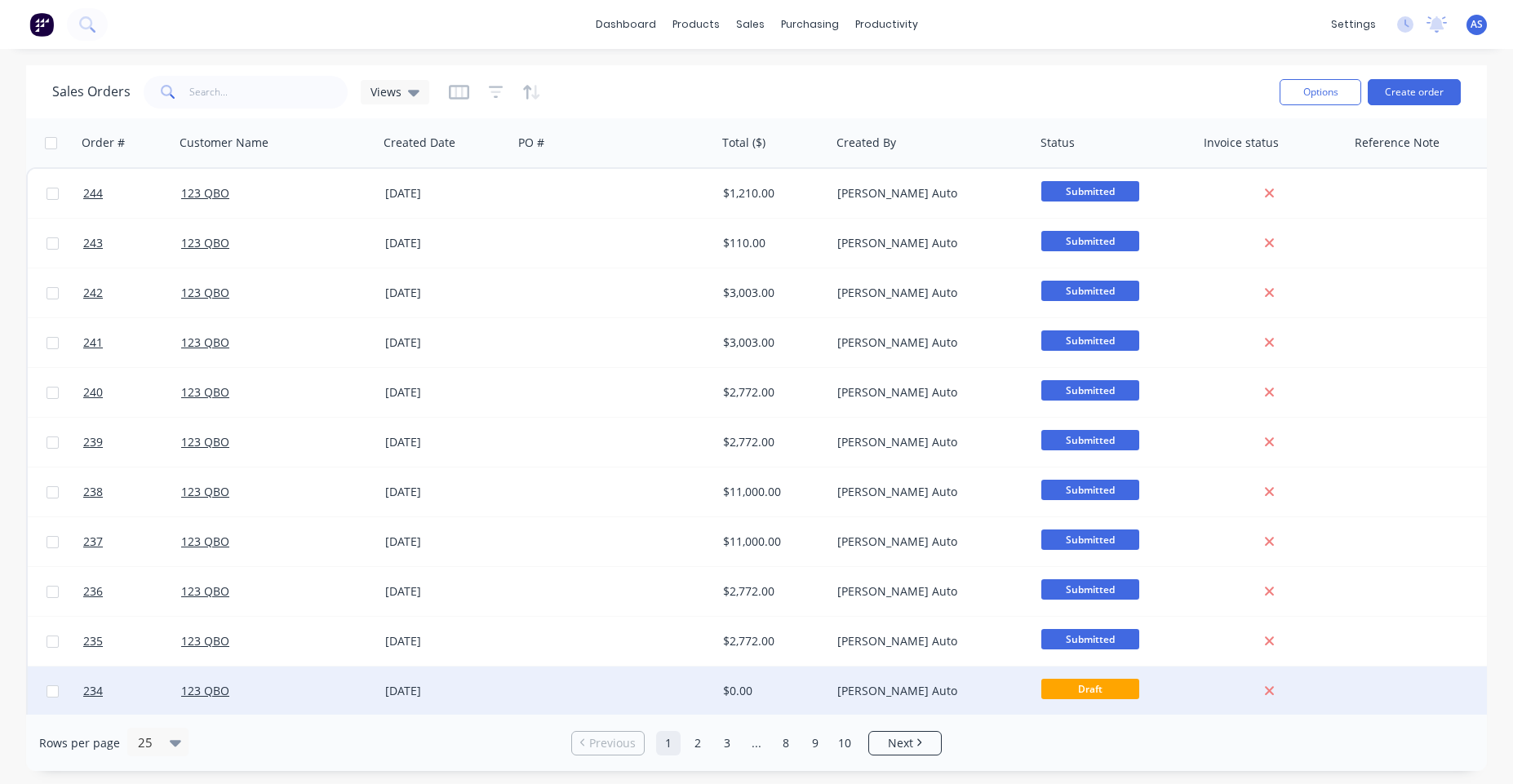
click at [877, 684] on div "[PERSON_NAME] Auto" at bounding box center [927, 691] width 181 height 16
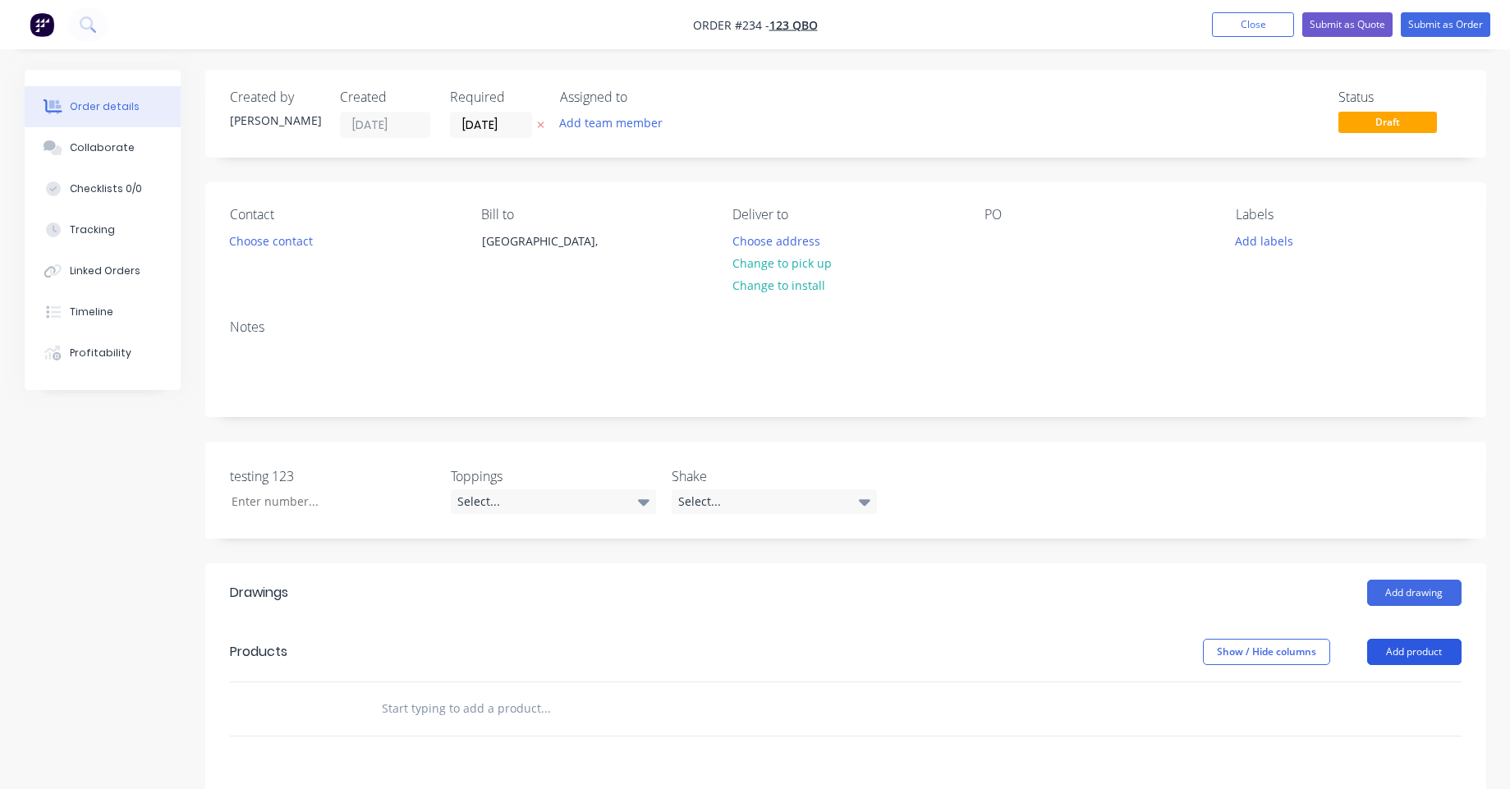
click at [1420, 644] on button "Add product" at bounding box center [1414, 652] width 94 height 26
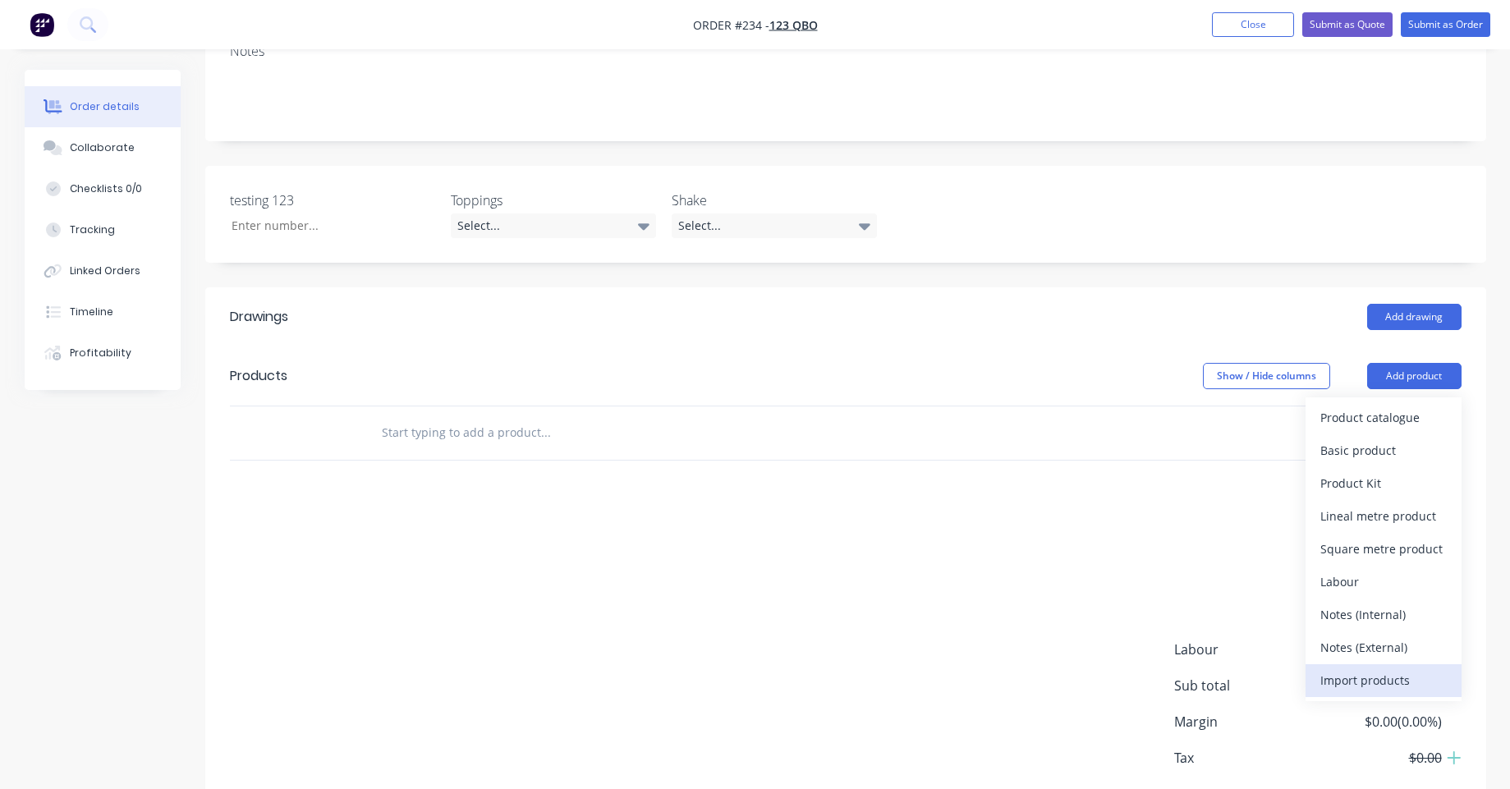
scroll to position [296, 0]
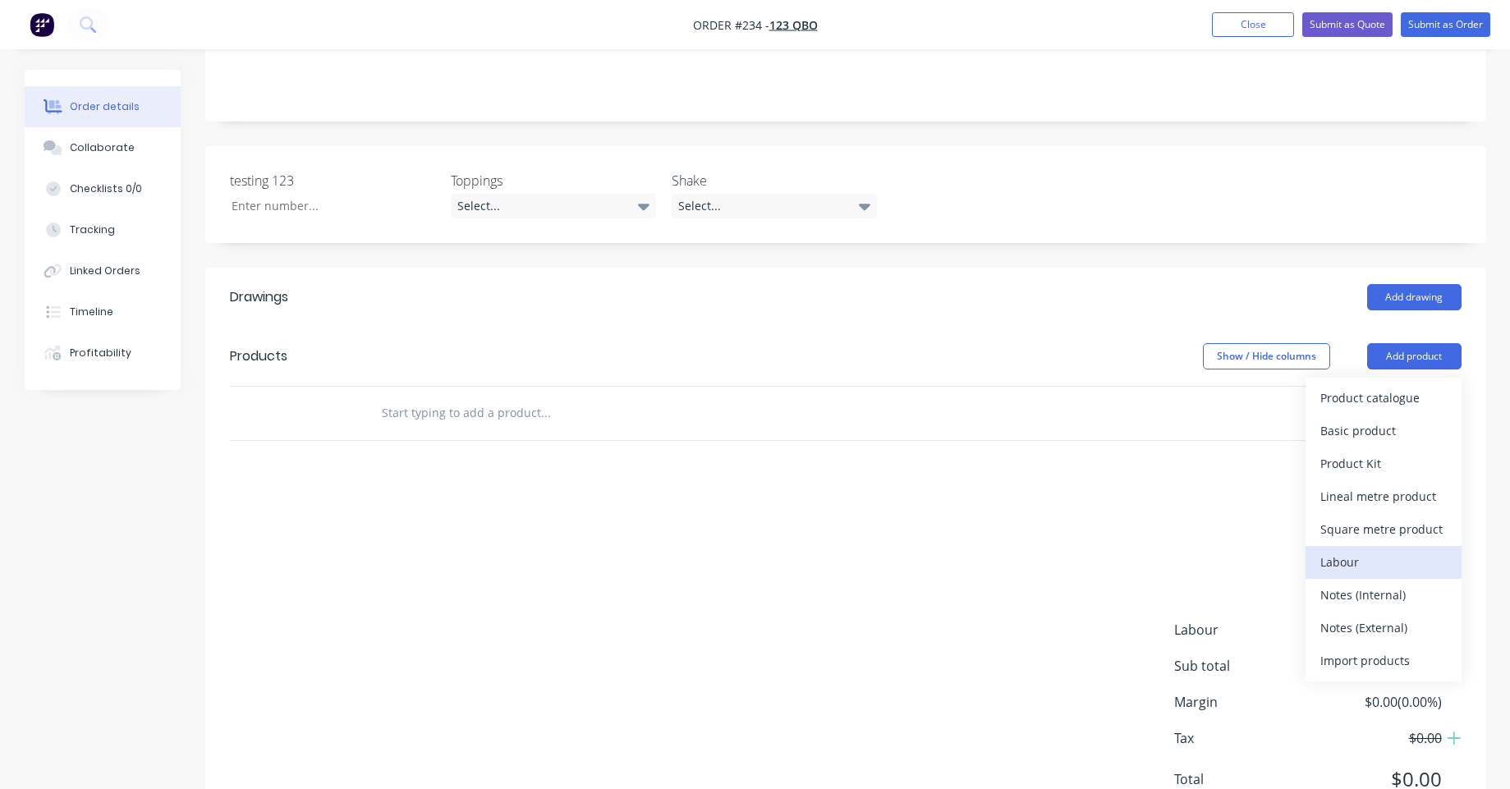
click at [1372, 548] on button "Labour" at bounding box center [1383, 562] width 156 height 33
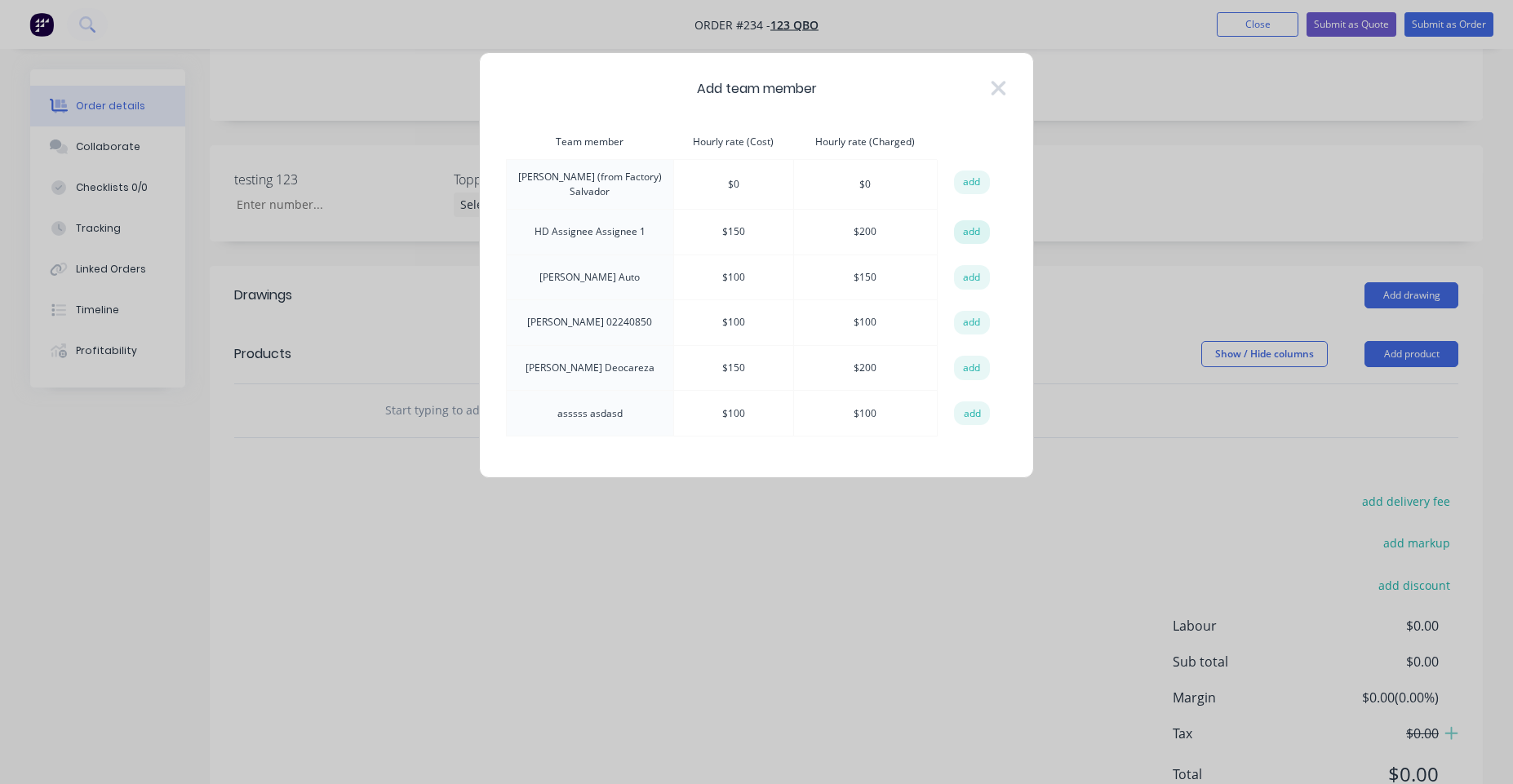
click at [976, 225] on button "add" at bounding box center [972, 233] width 36 height 25
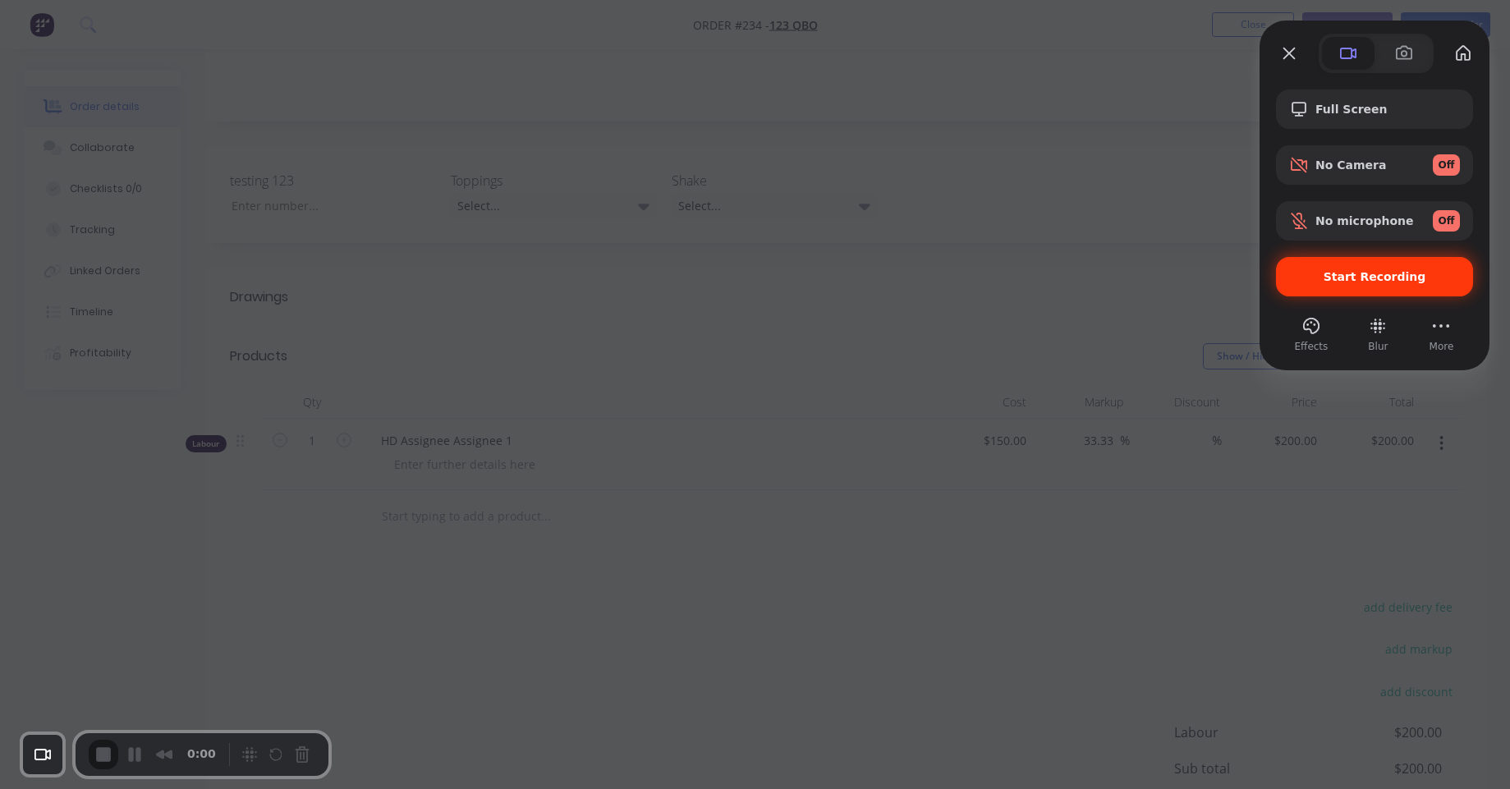
click at [1360, 279] on span "Start Recording" at bounding box center [1374, 276] width 103 height 13
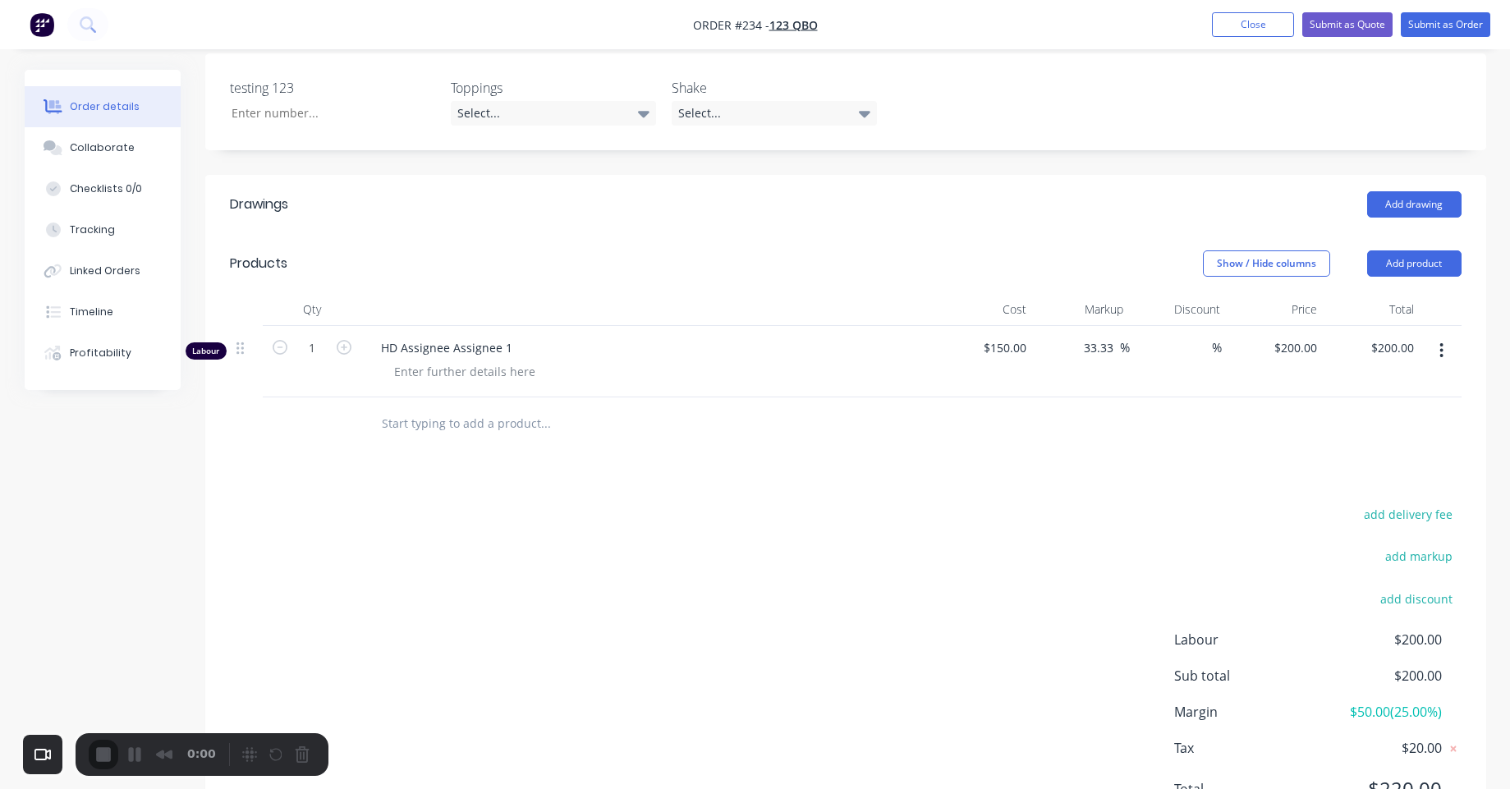
scroll to position [394, 0]
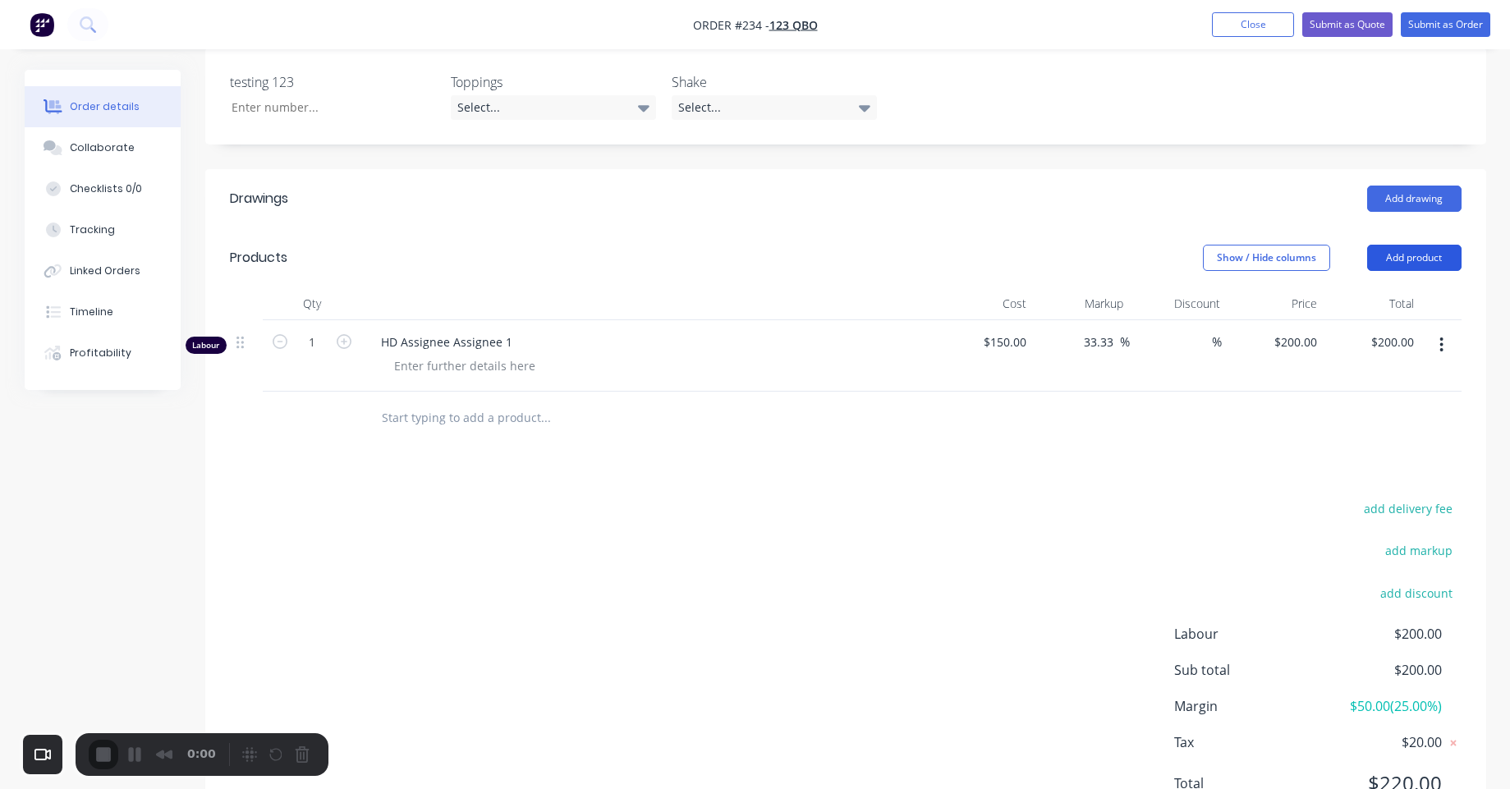
click at [1423, 250] on button "Add product" at bounding box center [1414, 258] width 94 height 26
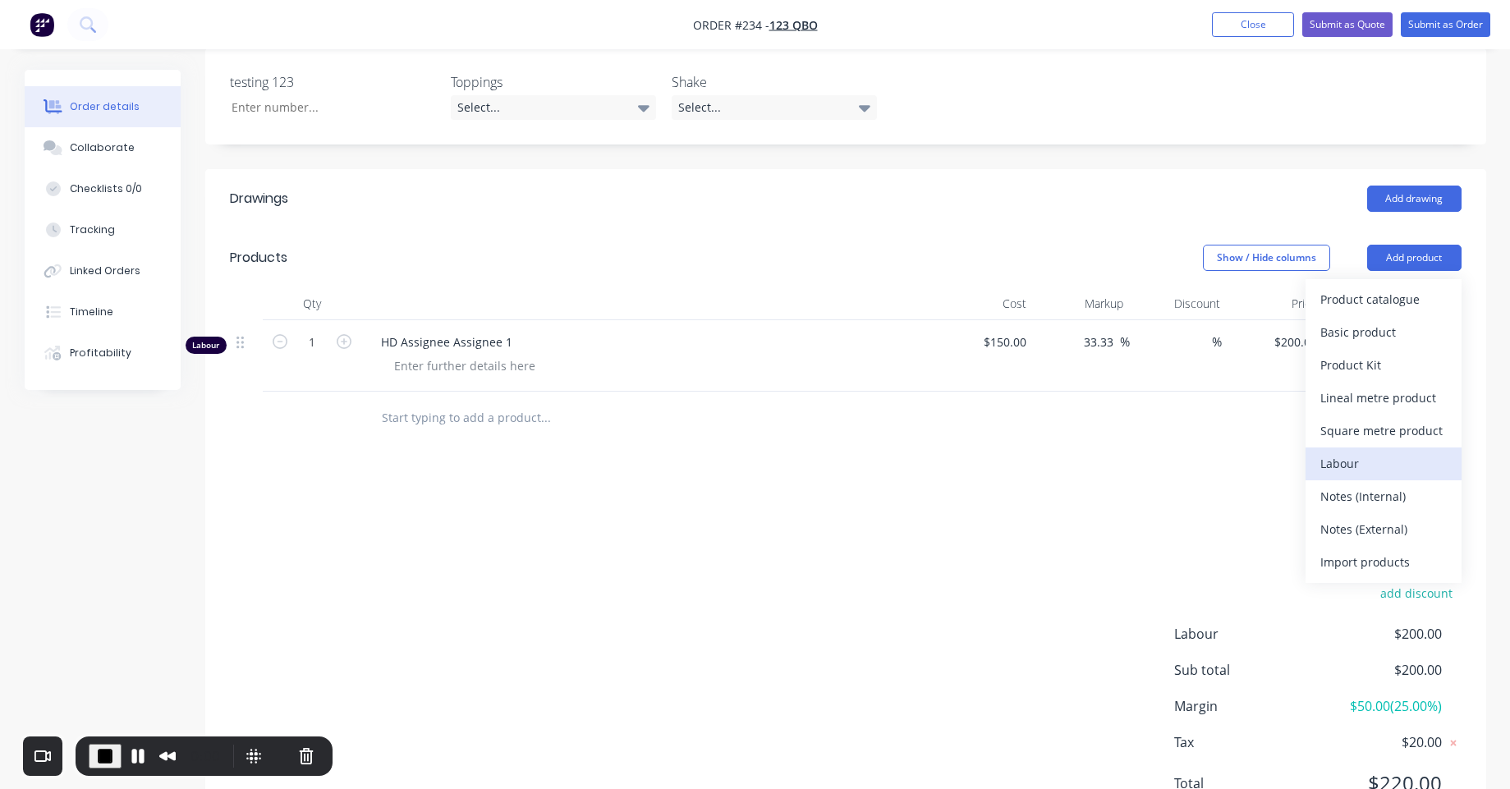
click at [1368, 465] on div "Labour" at bounding box center [1383, 463] width 126 height 24
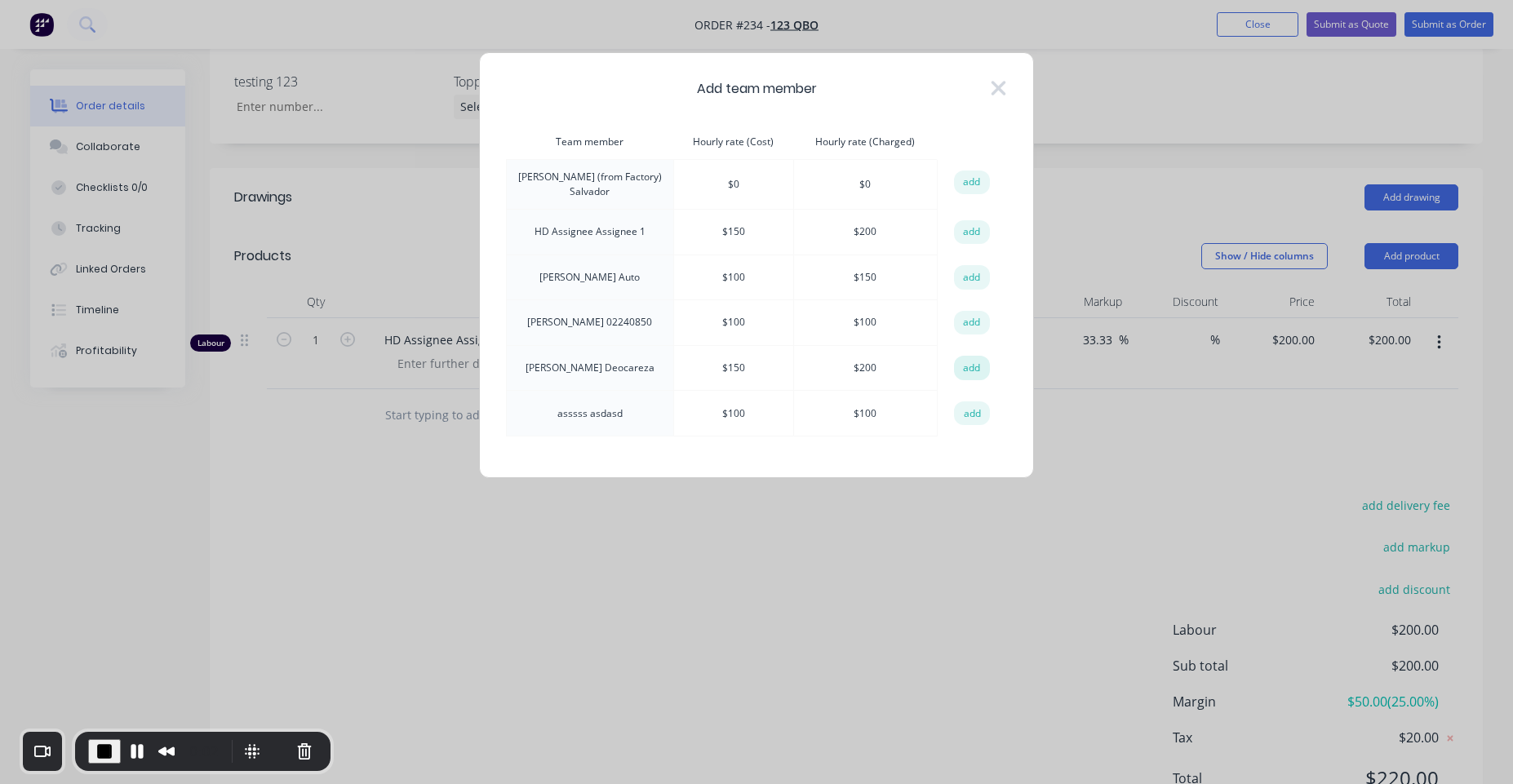
click at [967, 364] on button "add" at bounding box center [972, 368] width 36 height 25
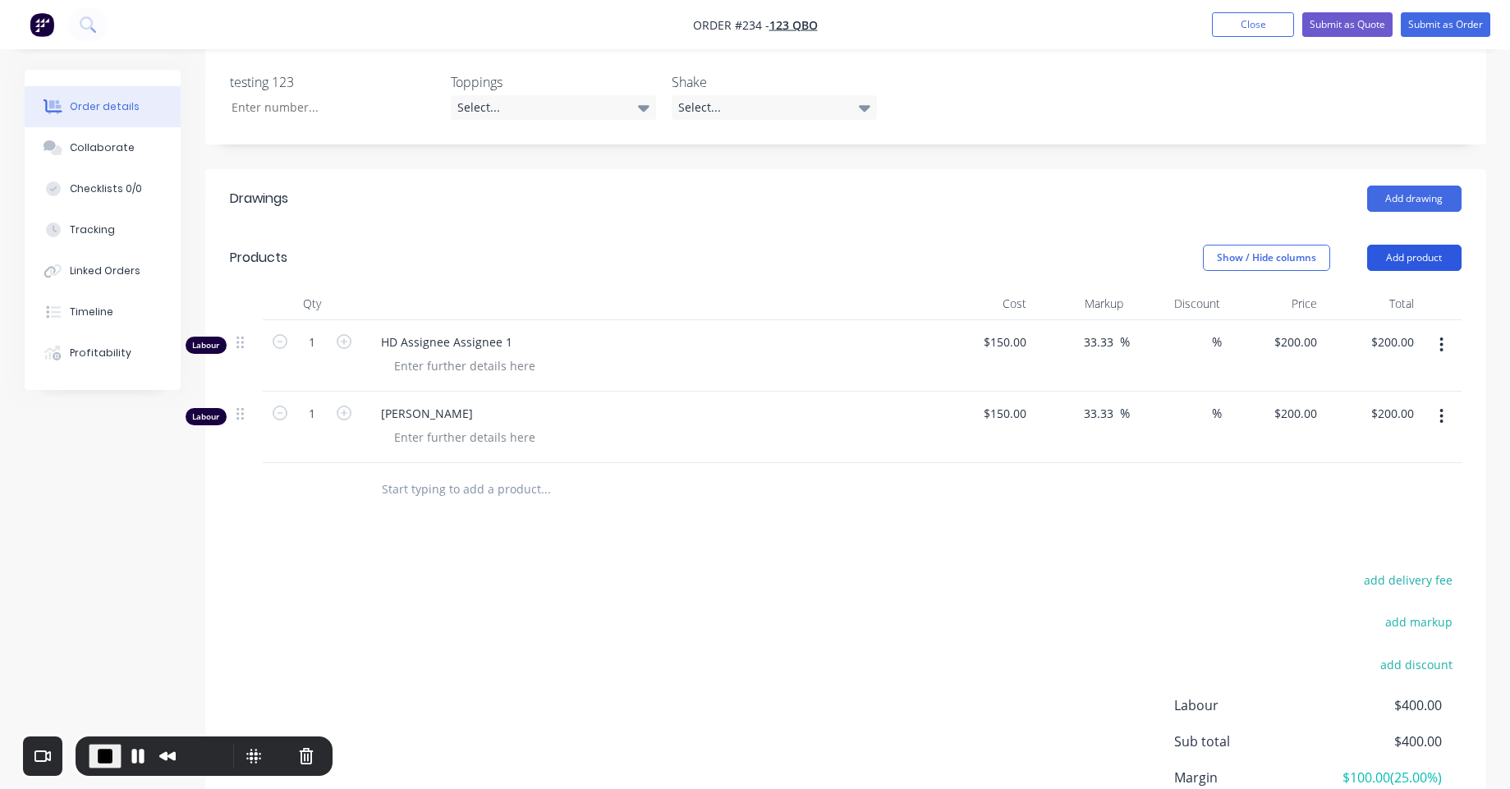
click at [1439, 261] on button "Add product" at bounding box center [1414, 258] width 94 height 26
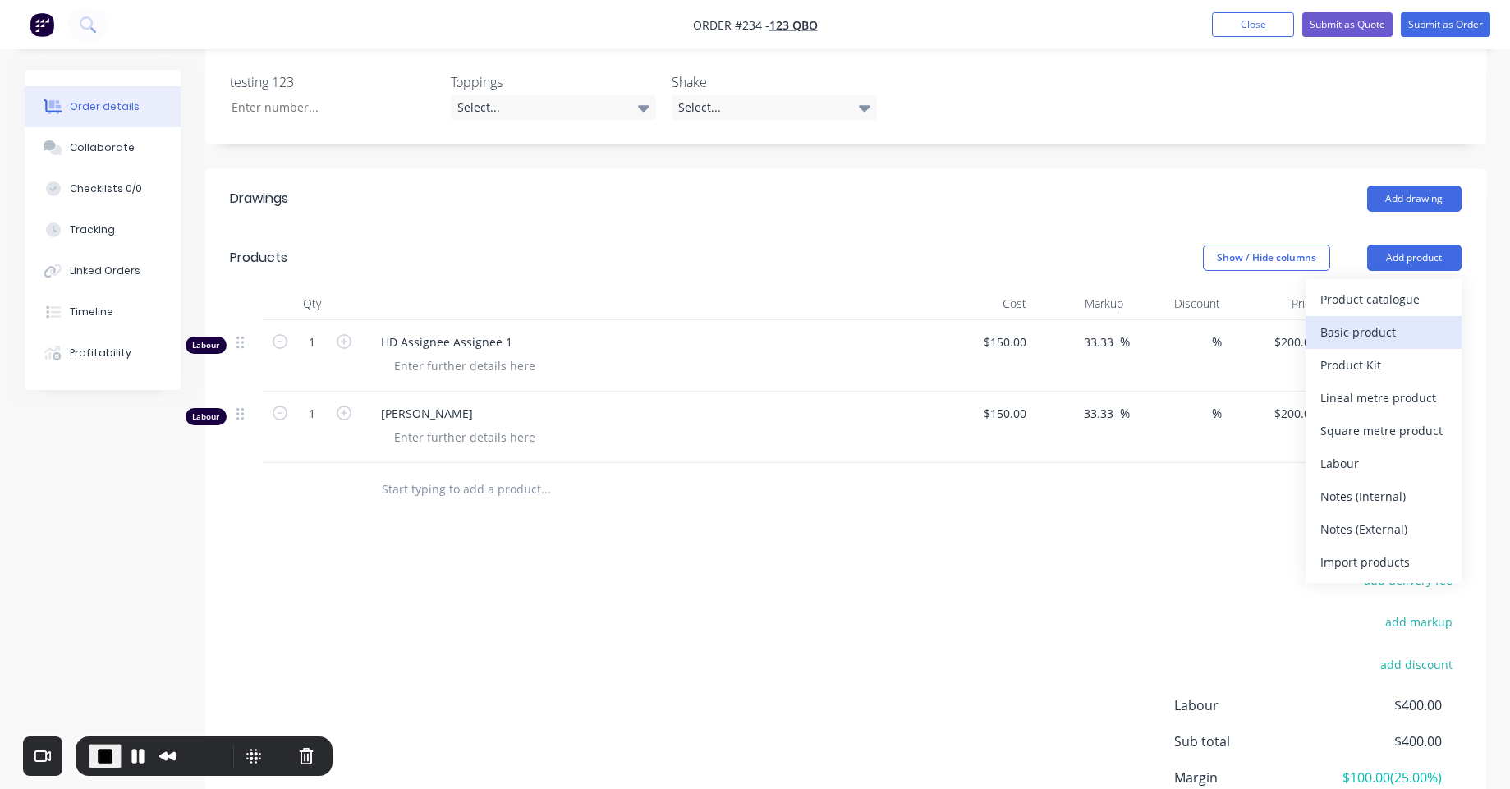
click at [1379, 316] on button "Basic product" at bounding box center [1383, 332] width 156 height 33
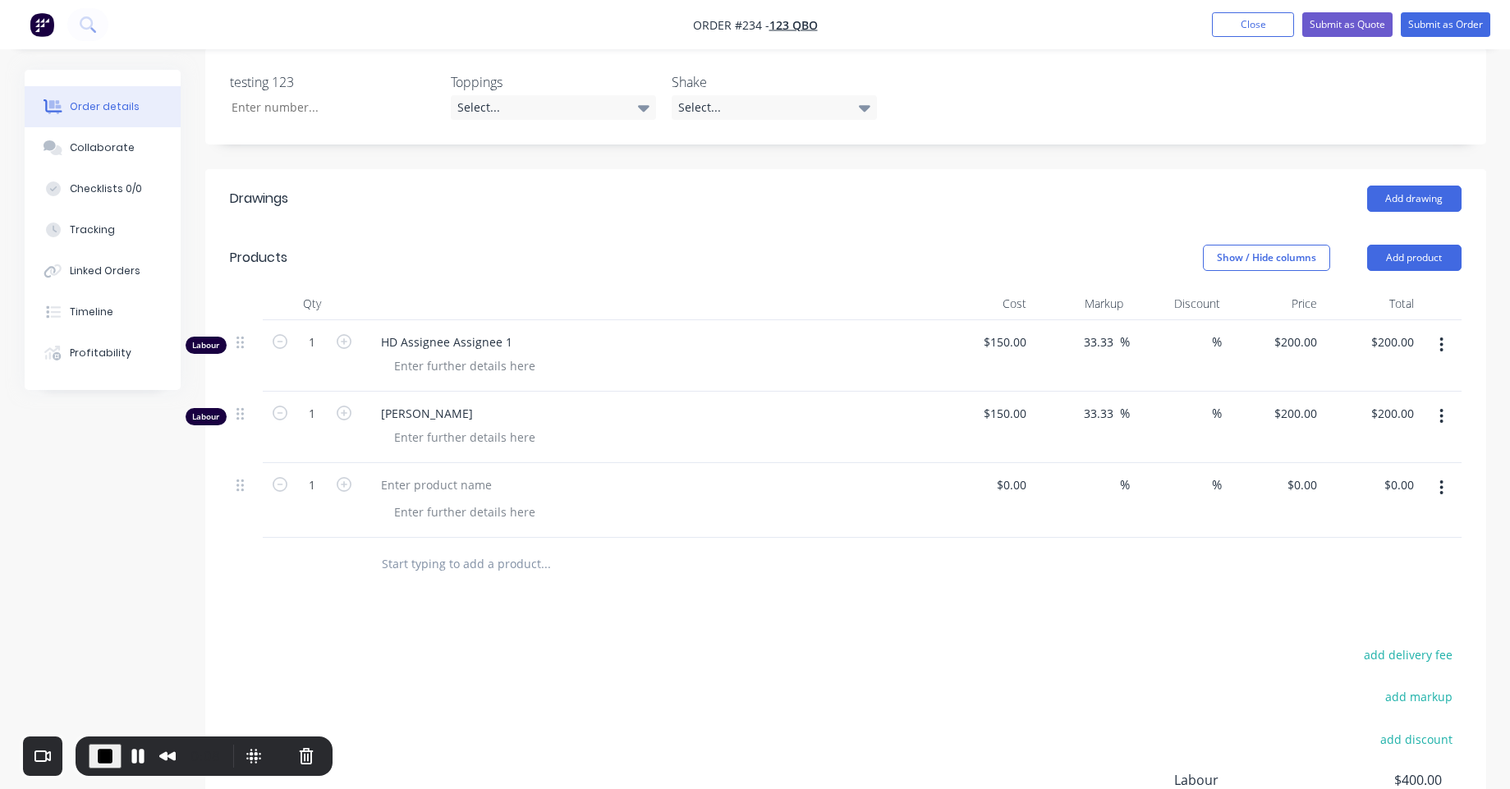
click at [1432, 236] on header "Products Show / Hide columns Add product" at bounding box center [845, 257] width 1281 height 59
click at [1432, 249] on button "Add product" at bounding box center [1414, 258] width 94 height 26
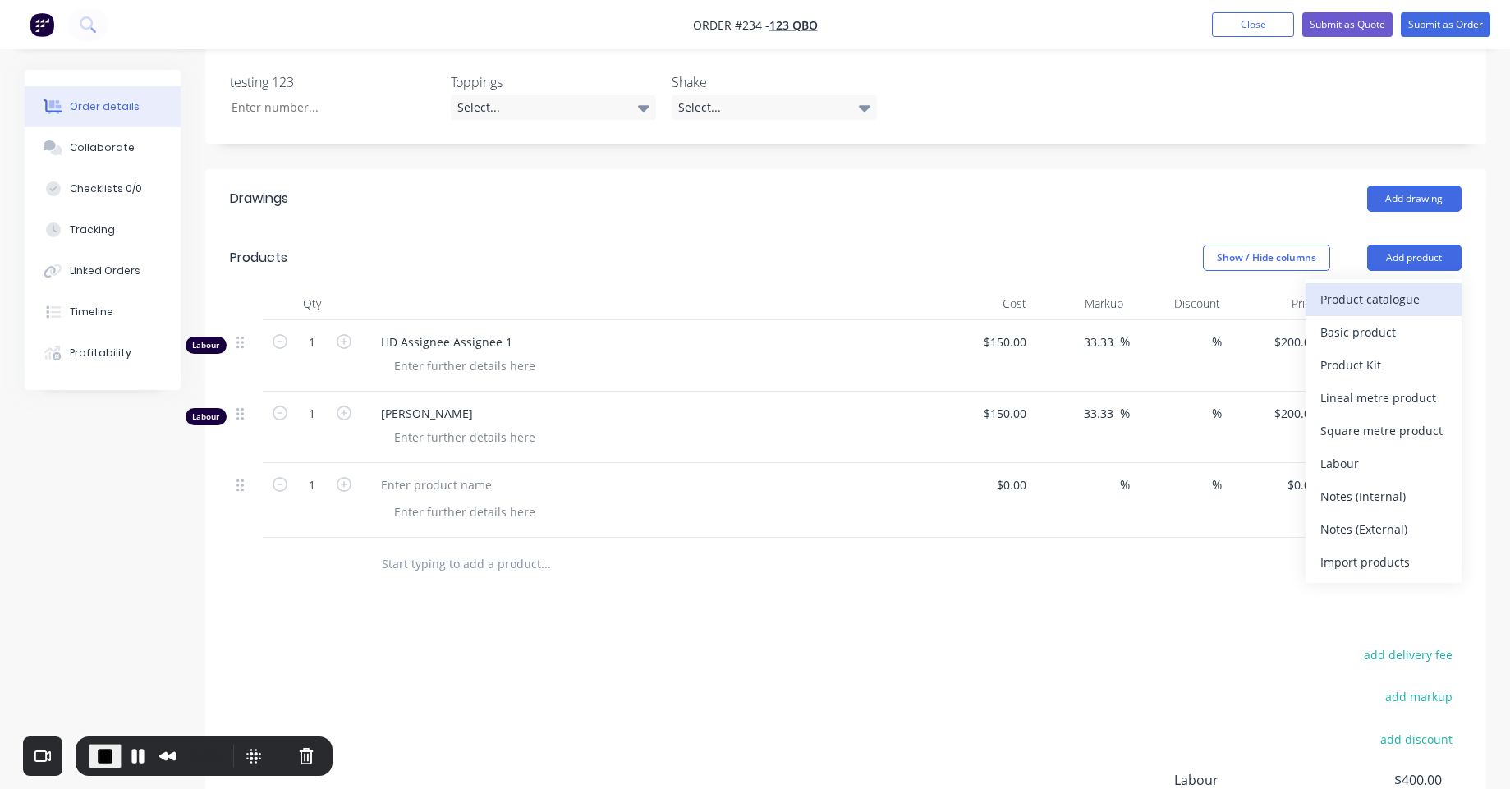
click at [1406, 297] on div "Product catalogue" at bounding box center [1383, 299] width 126 height 24
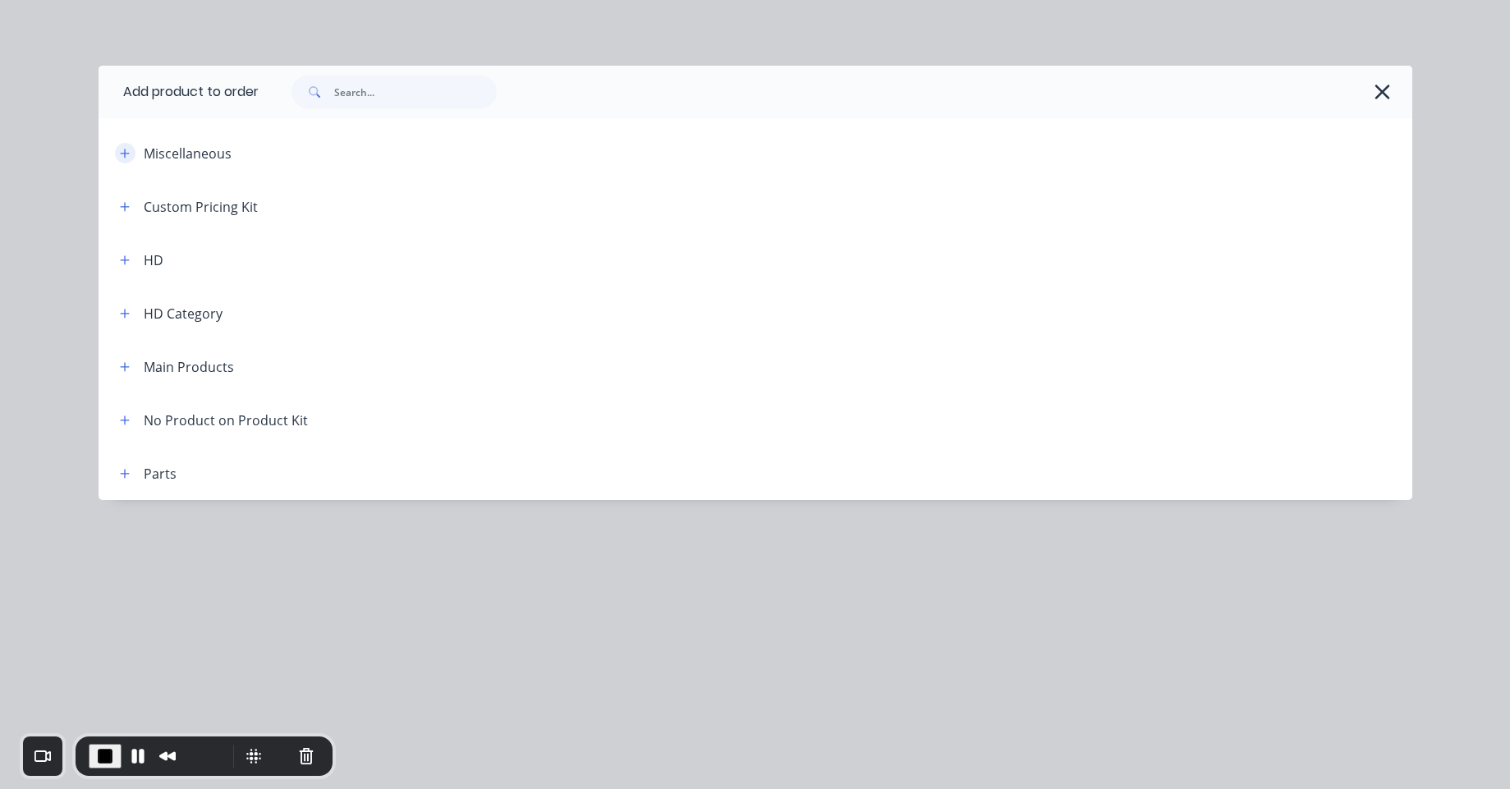
click at [126, 152] on icon "button" at bounding box center [125, 153] width 10 height 11
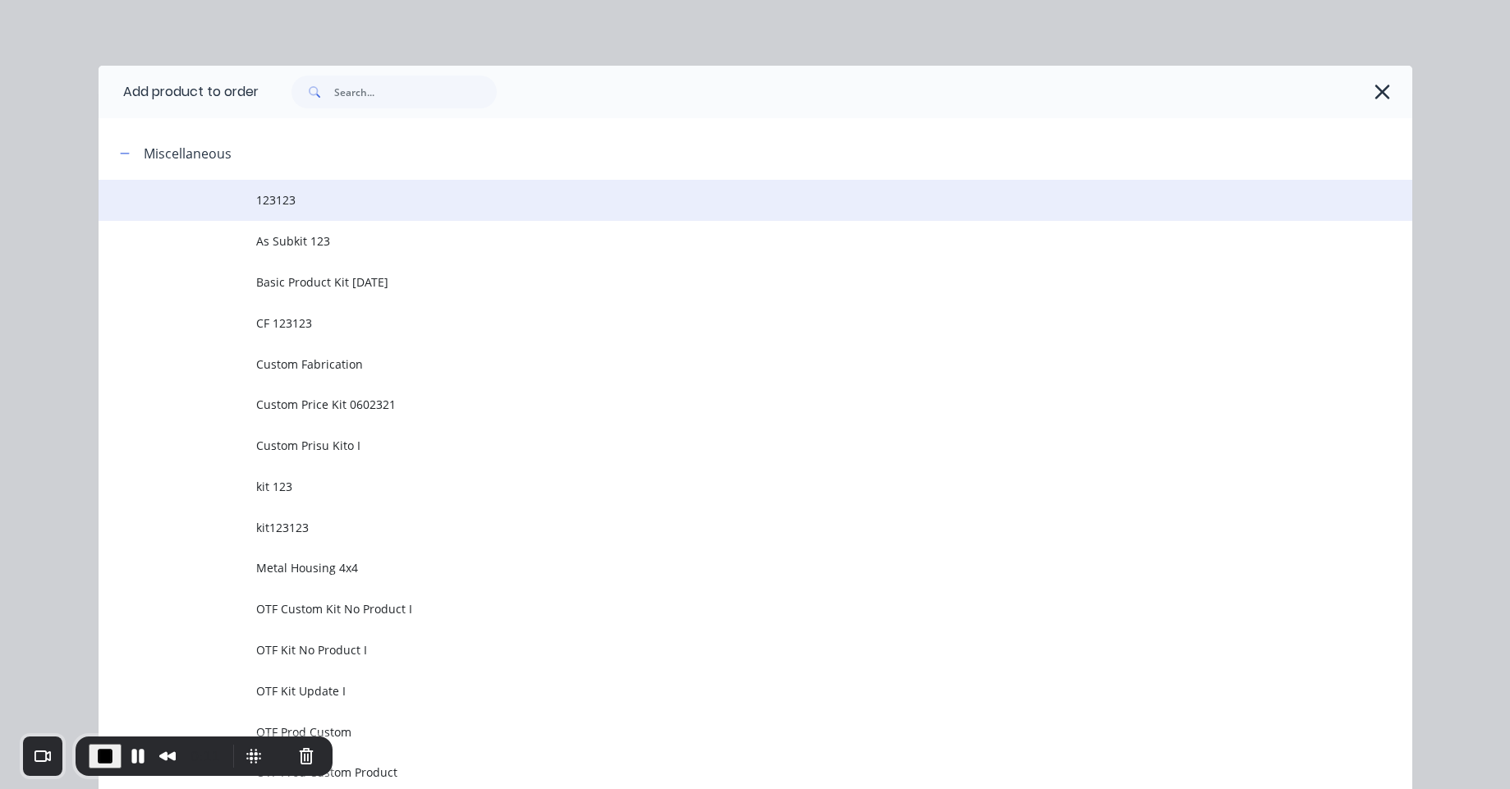
click at [300, 208] on span "123123" at bounding box center [718, 199] width 924 height 17
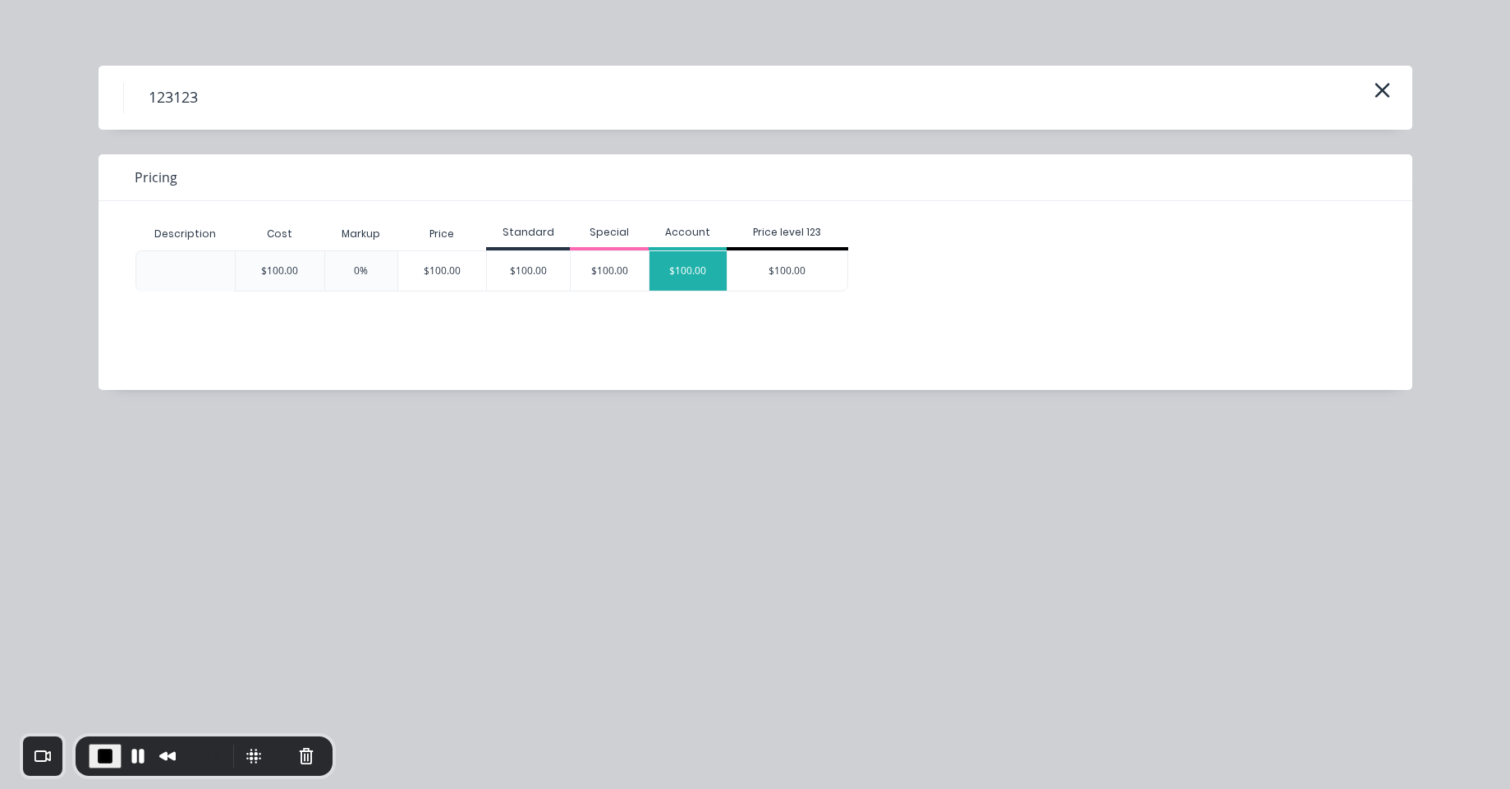
click at [713, 269] on div "$100.00" at bounding box center [688, 270] width 78 height 39
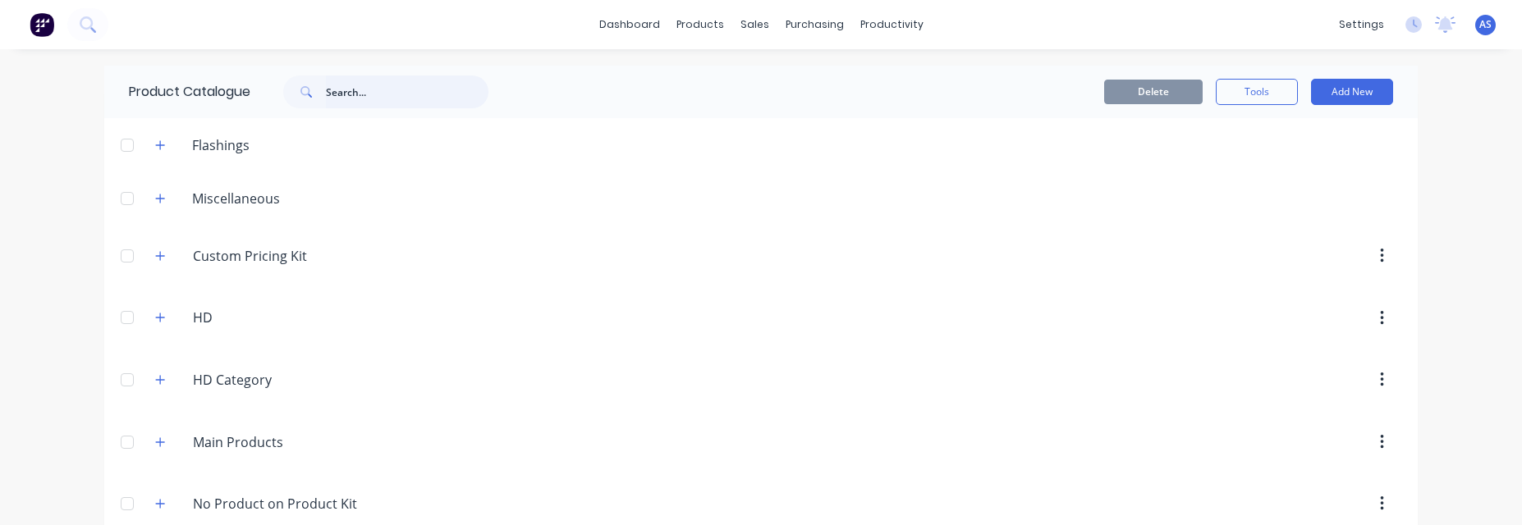
click at [383, 93] on input "text" at bounding box center [407, 92] width 163 height 33
type input "pa"
